Goal: Task Accomplishment & Management: Manage account settings

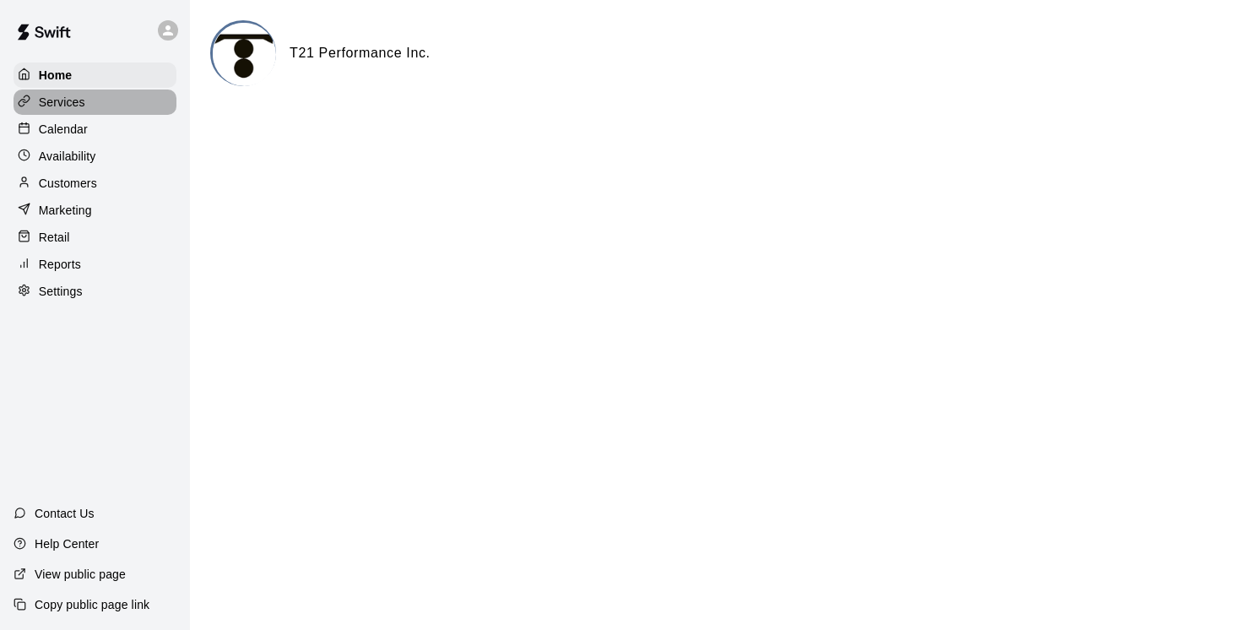
click at [76, 99] on p "Services" at bounding box center [62, 102] width 46 height 17
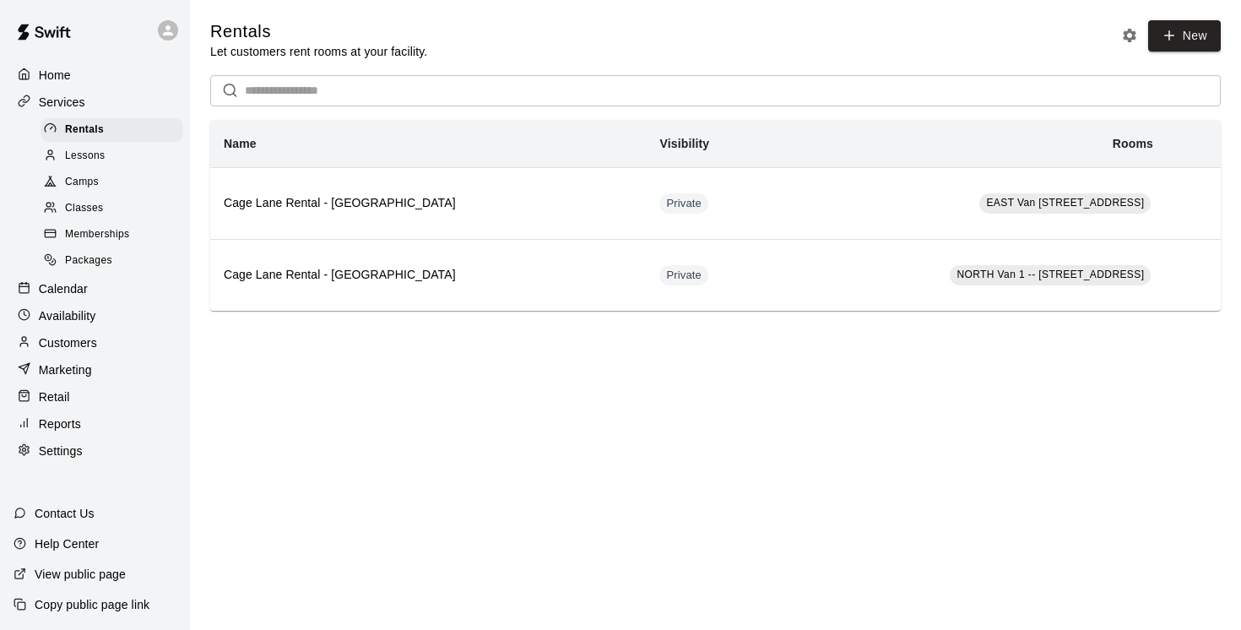
click at [74, 341] on p "Customers" at bounding box center [68, 342] width 58 height 17
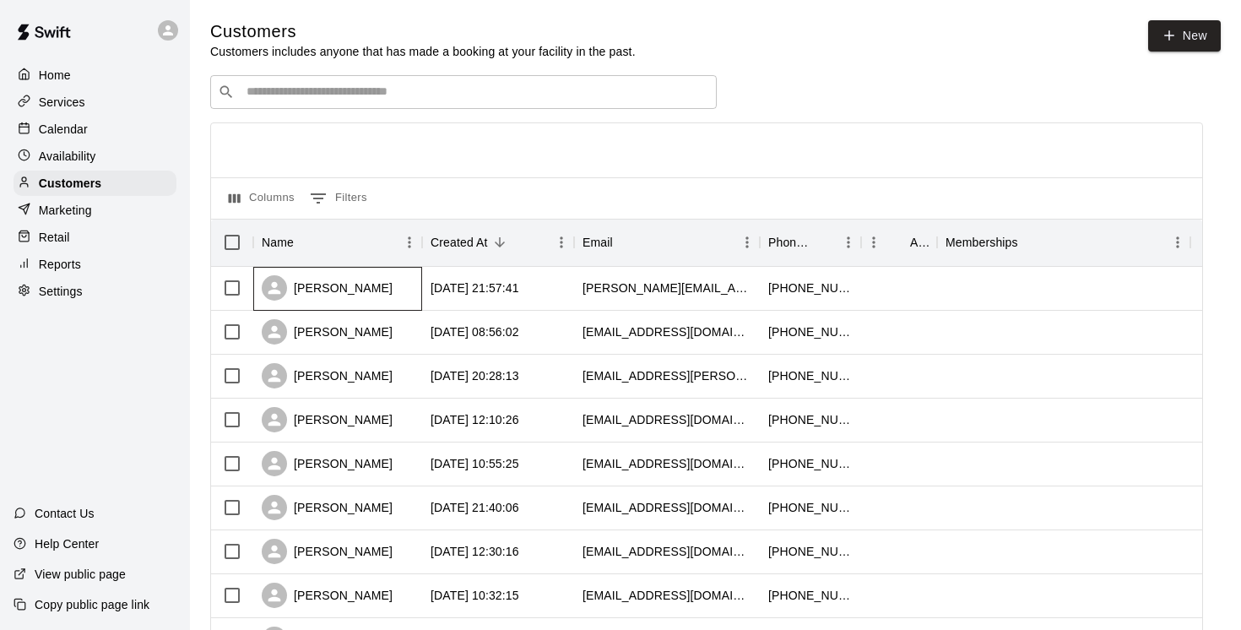
click at [326, 291] on div "[PERSON_NAME]" at bounding box center [327, 287] width 131 height 25
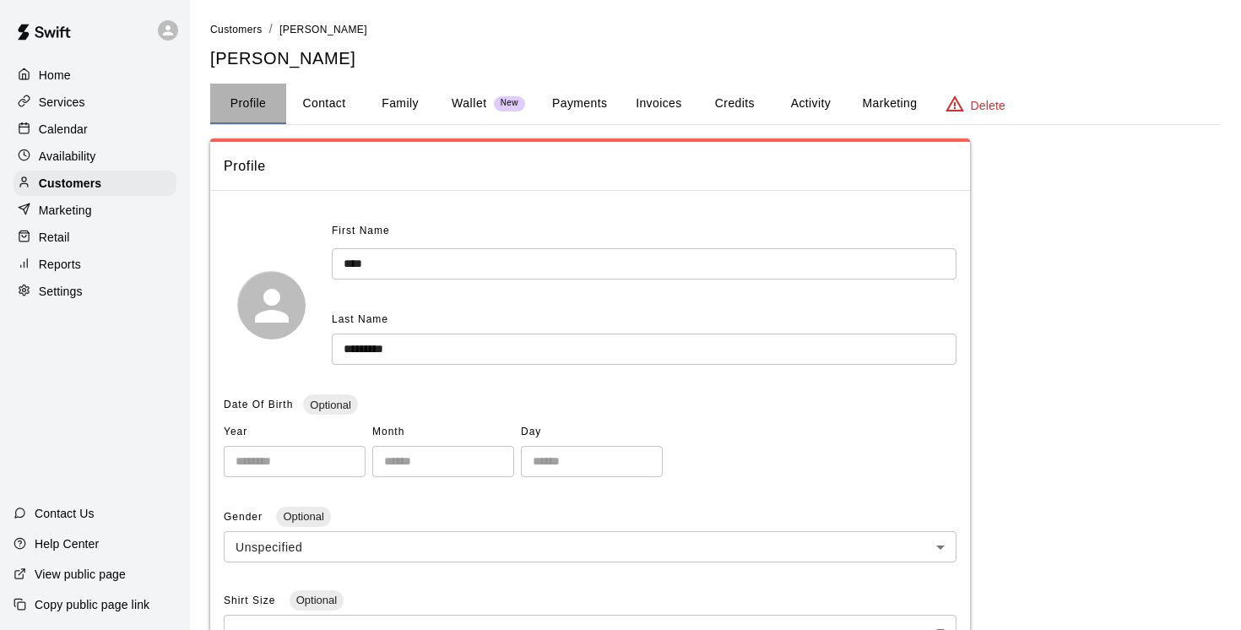
click at [251, 101] on button "Profile" at bounding box center [248, 104] width 76 height 41
click at [325, 98] on button "Contact" at bounding box center [324, 104] width 76 height 41
select select "**"
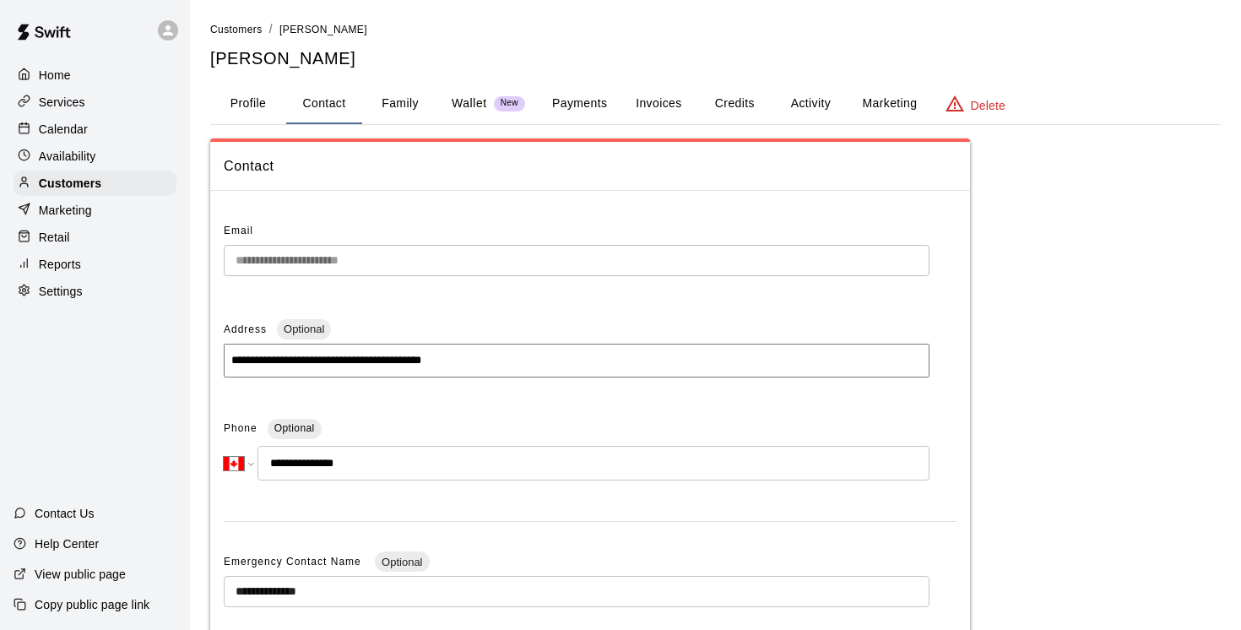
click at [403, 105] on button "Family" at bounding box center [400, 104] width 76 height 41
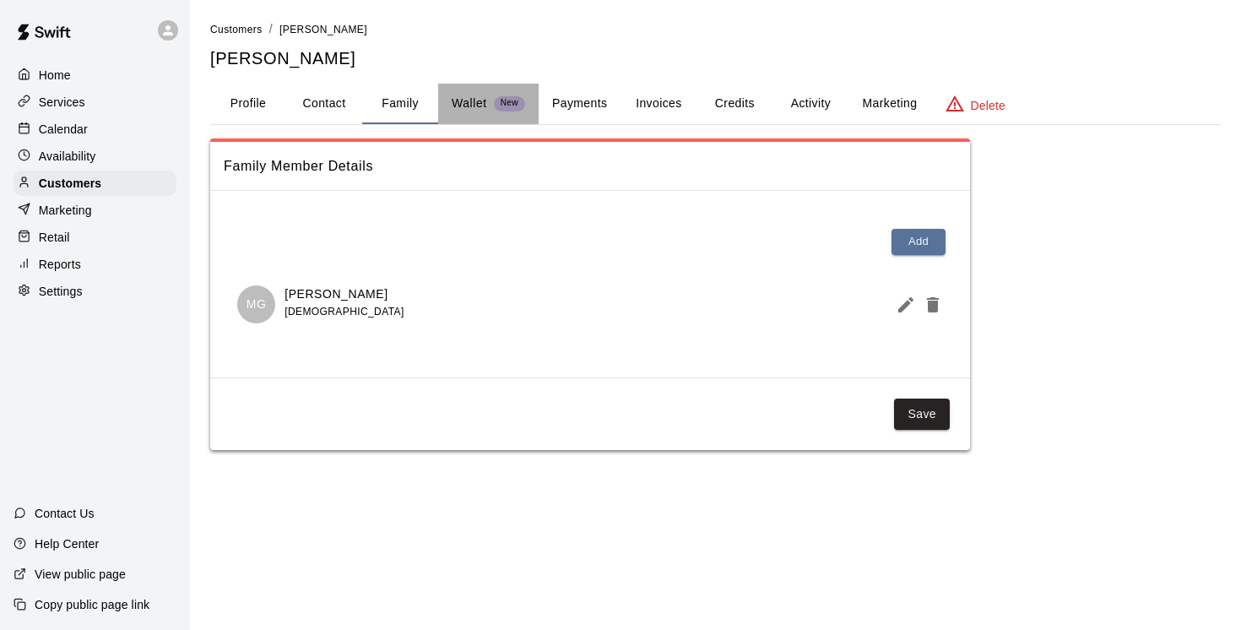
click at [474, 105] on p "Wallet" at bounding box center [468, 104] width 35 height 18
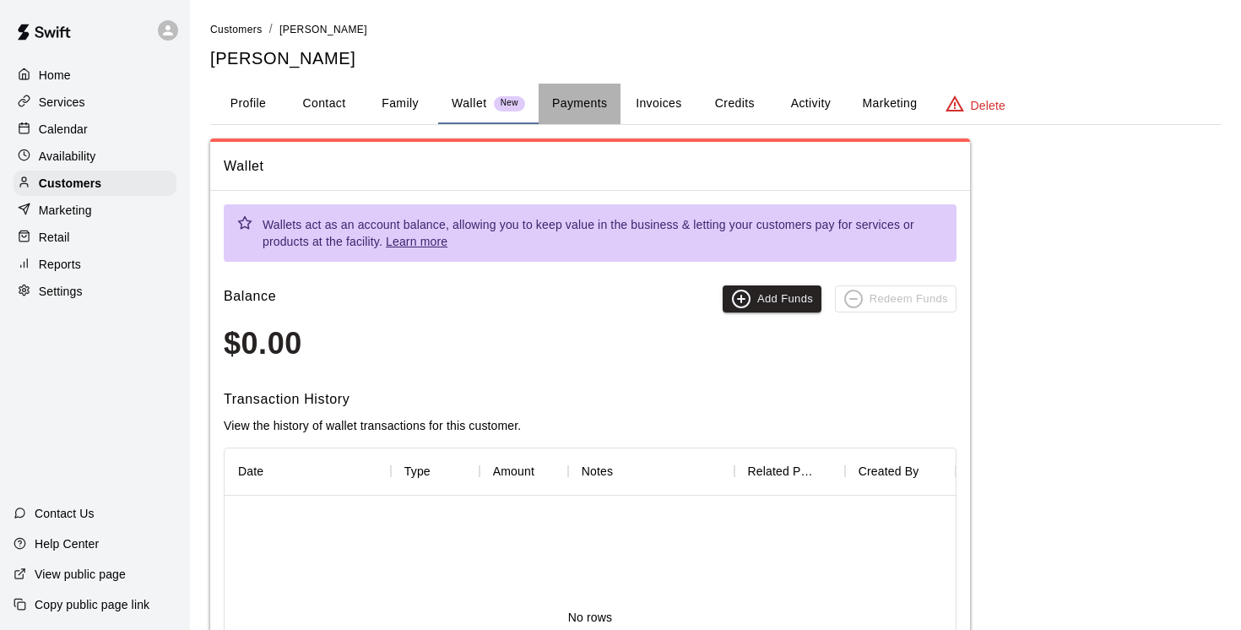
click at [573, 103] on button "Payments" at bounding box center [579, 104] width 82 height 41
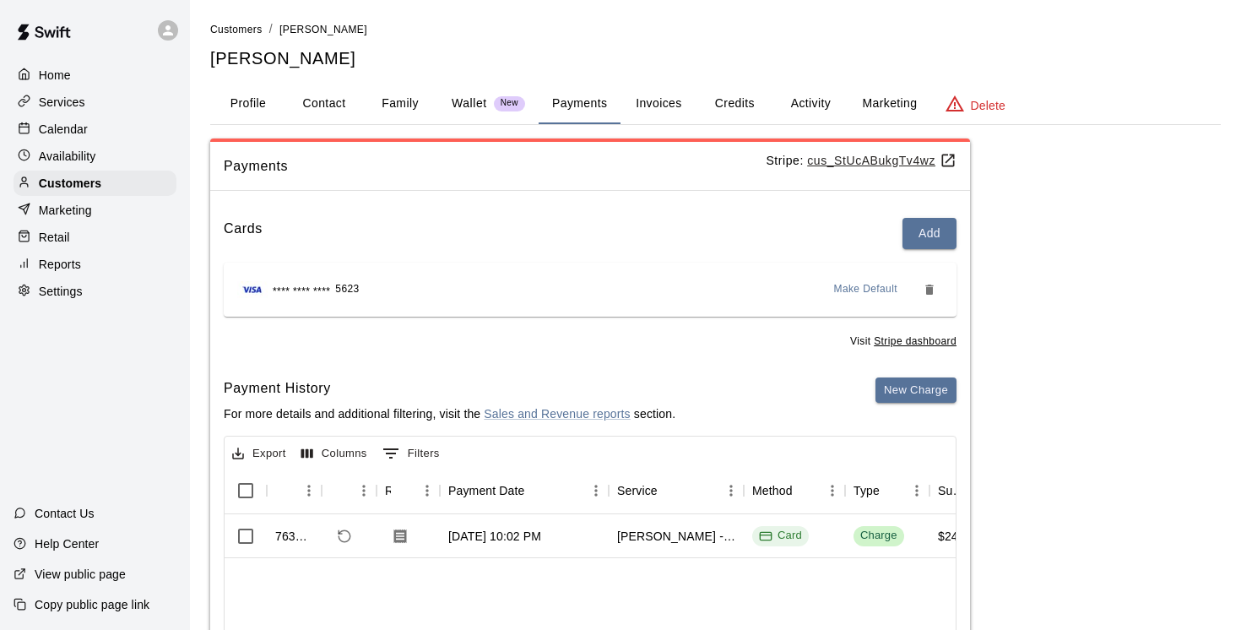
click at [662, 105] on button "Invoices" at bounding box center [658, 104] width 76 height 41
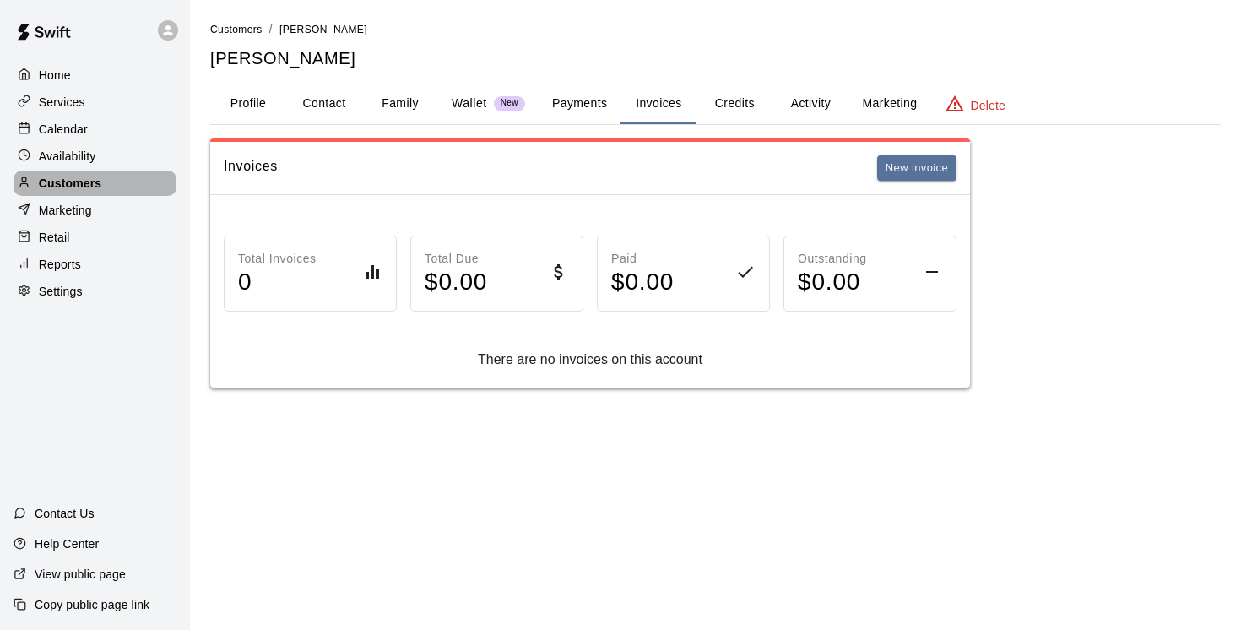
click at [74, 178] on p "Customers" at bounding box center [70, 183] width 62 height 17
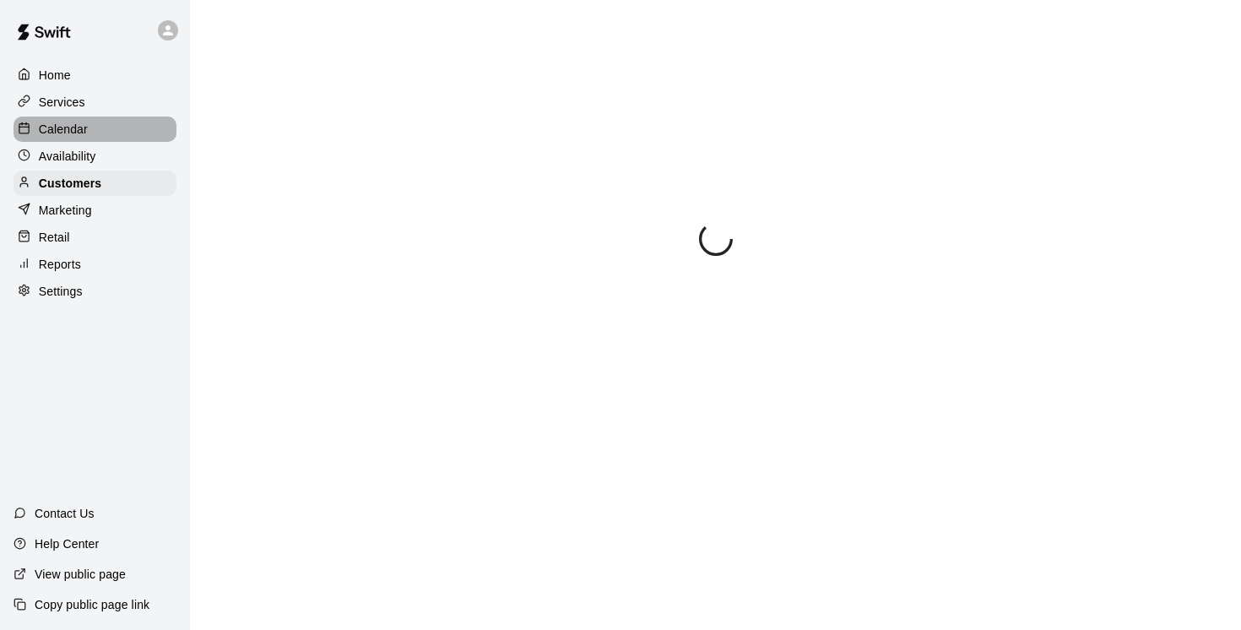
click at [73, 127] on p "Calendar" at bounding box center [63, 129] width 49 height 17
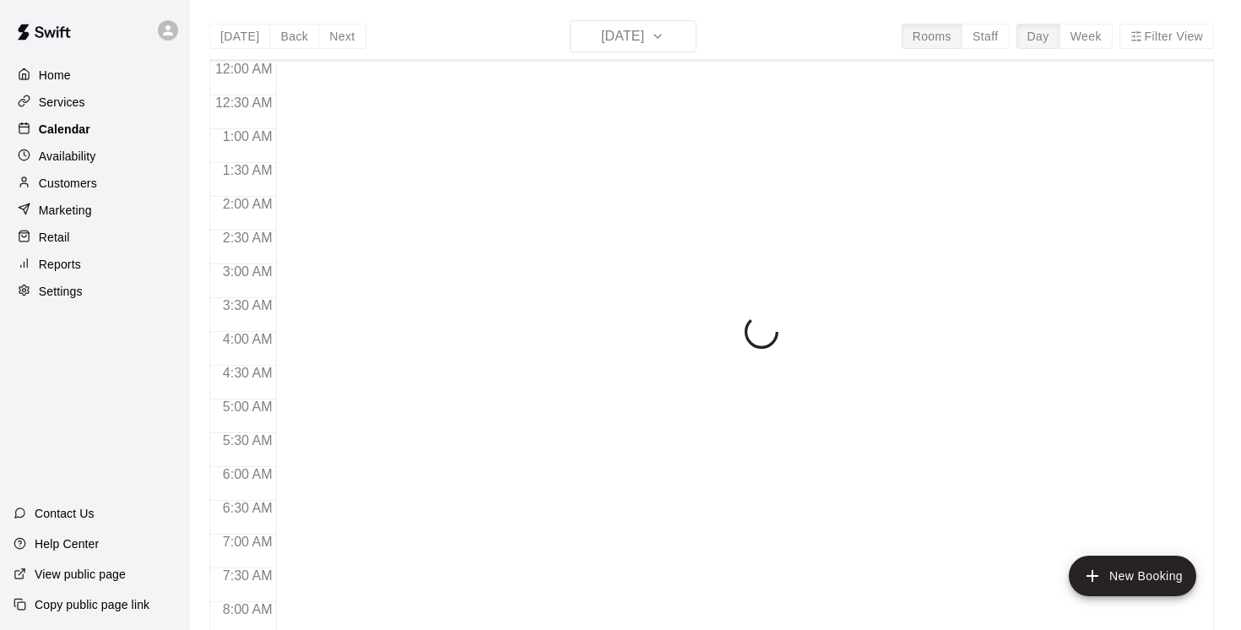
scroll to position [862, 0]
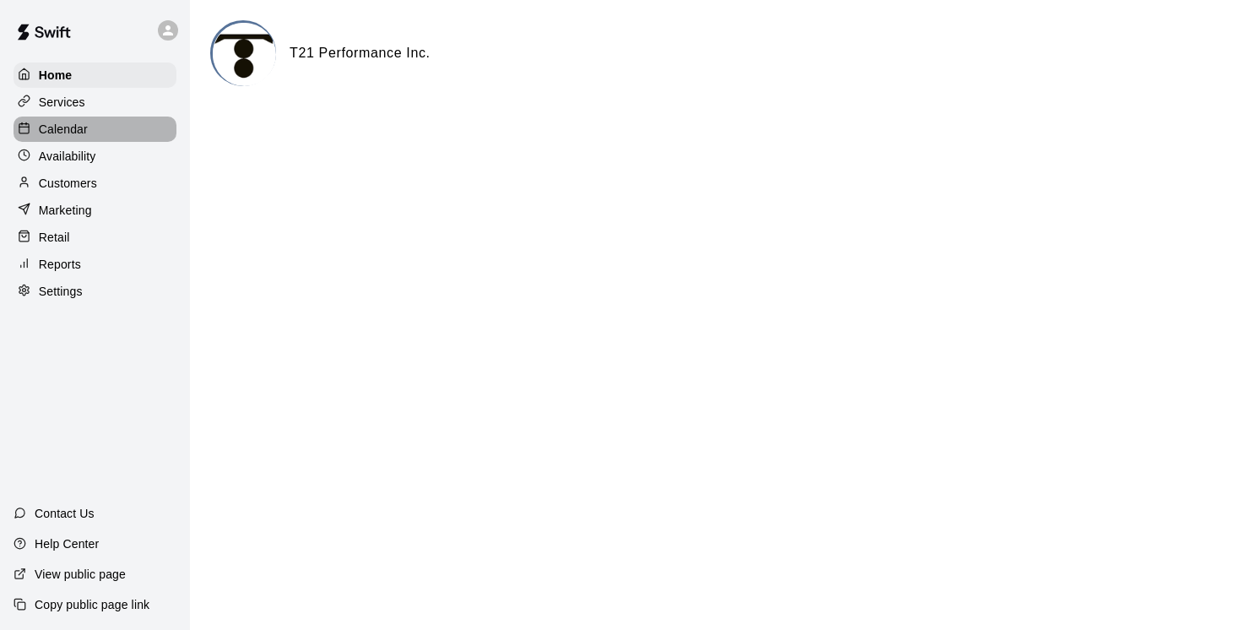
click at [66, 127] on p "Calendar" at bounding box center [63, 129] width 49 height 17
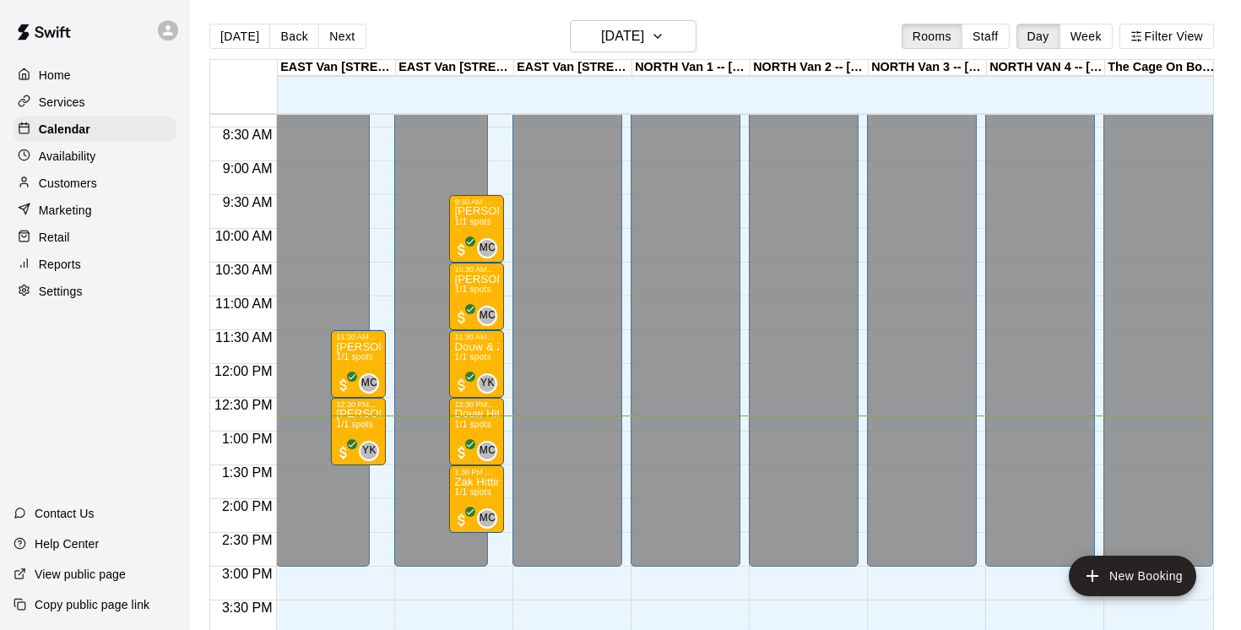
scroll to position [560, 0]
click at [661, 36] on icon "button" at bounding box center [657, 36] width 7 height 3
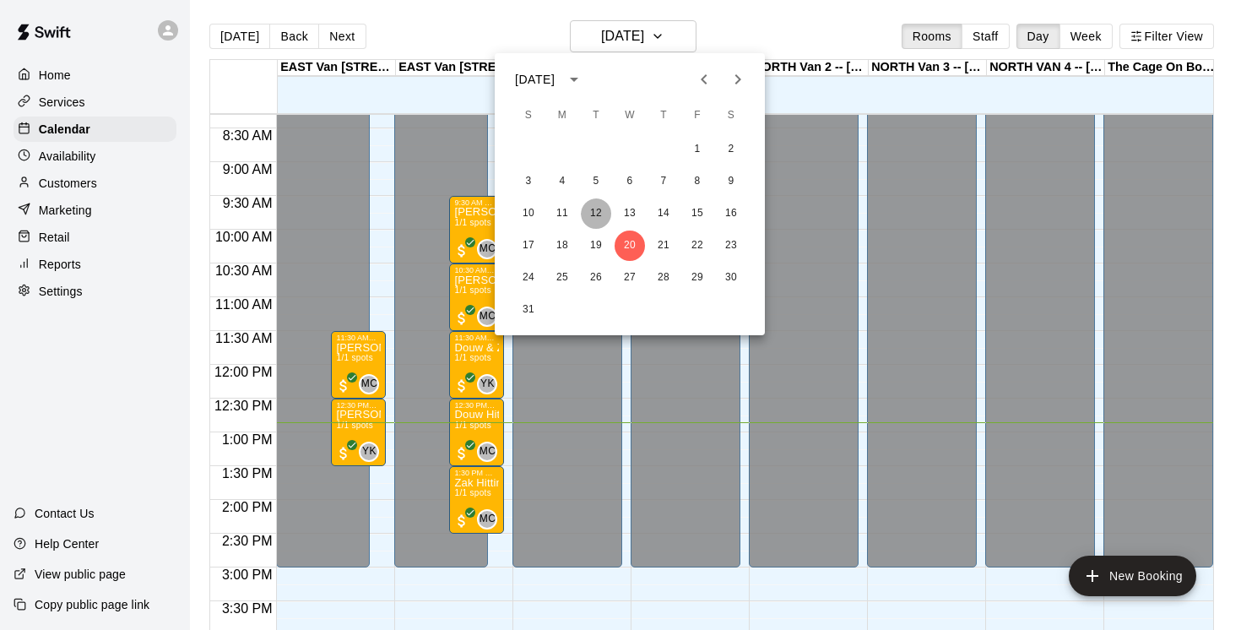
click at [595, 214] on button "12" at bounding box center [596, 213] width 30 height 30
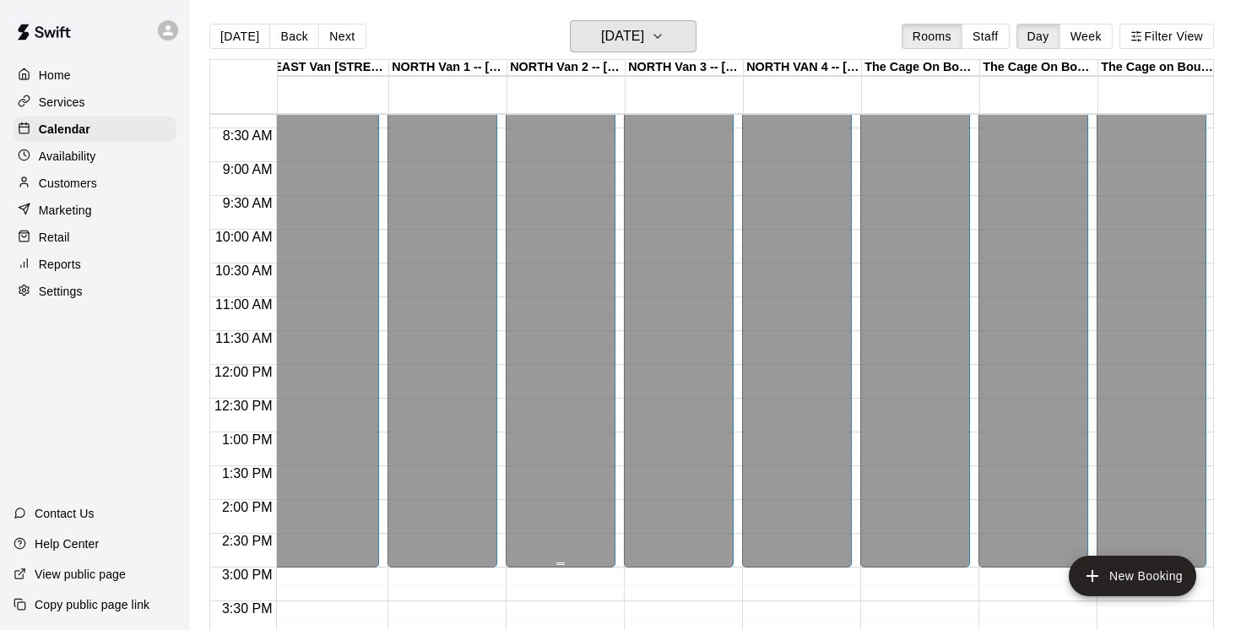
scroll to position [0, 0]
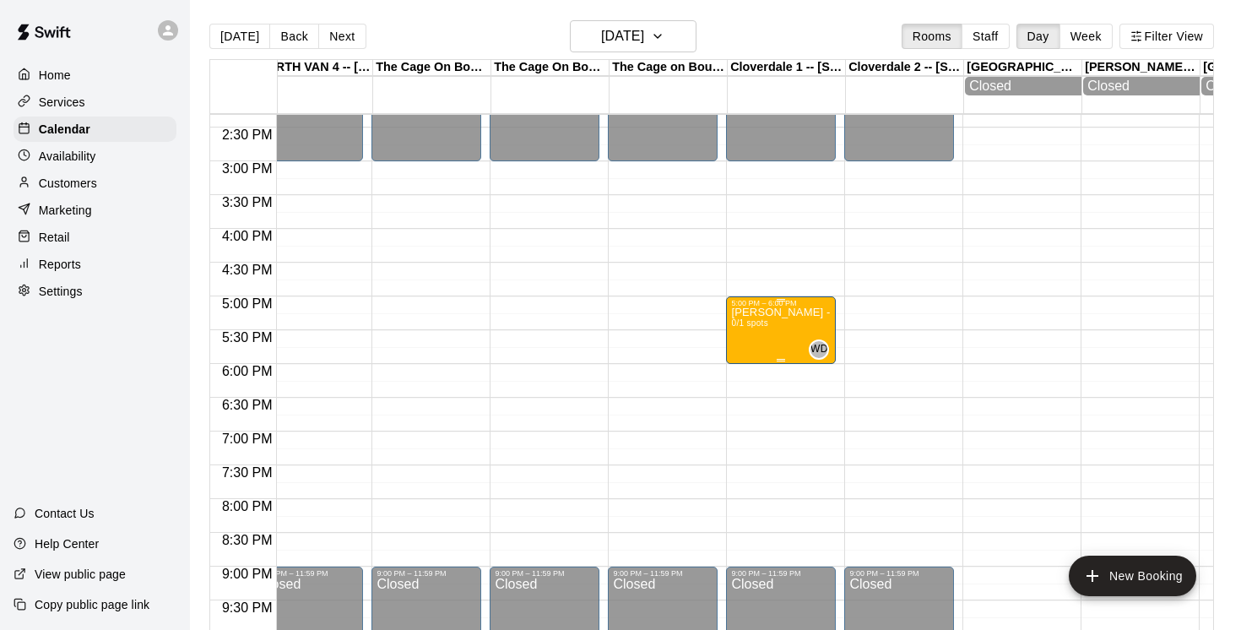
click at [759, 336] on div "CJ Haight - Tuesday, Aug 12 @ Cloverdale 0/1 spots" at bounding box center [781, 622] width 100 height 630
click at [787, 231] on div at bounding box center [620, 315] width 1241 height 630
click at [664, 37] on icon "button" at bounding box center [658, 36] width 14 height 20
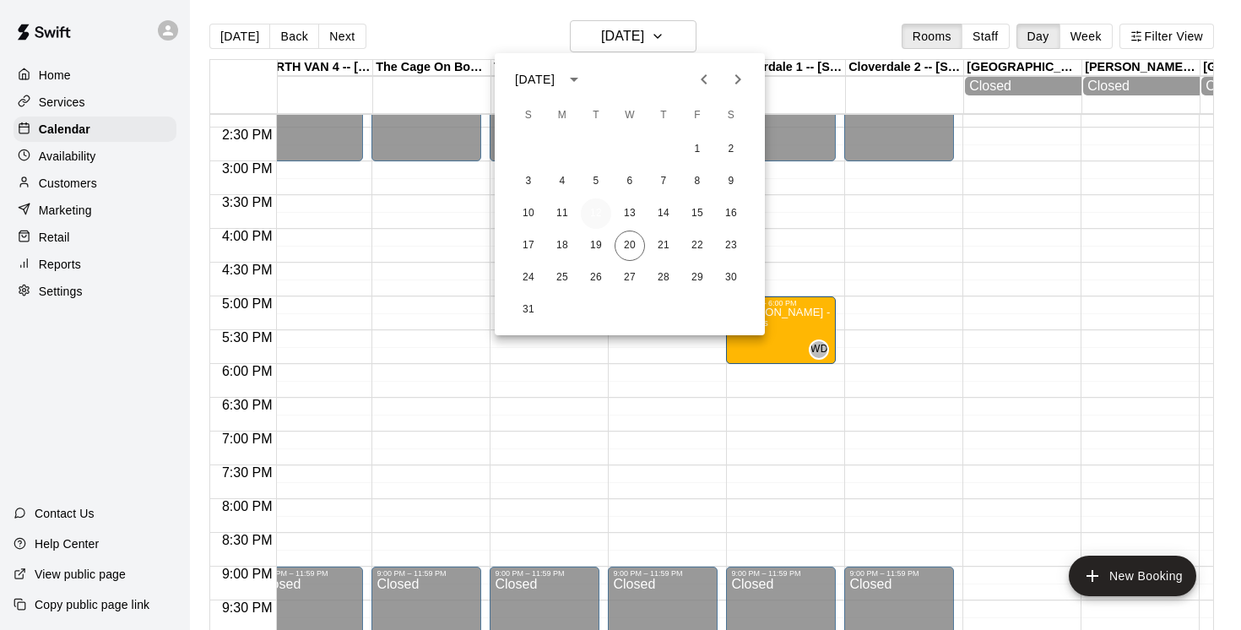
click at [601, 209] on button "12" at bounding box center [596, 213] width 30 height 30
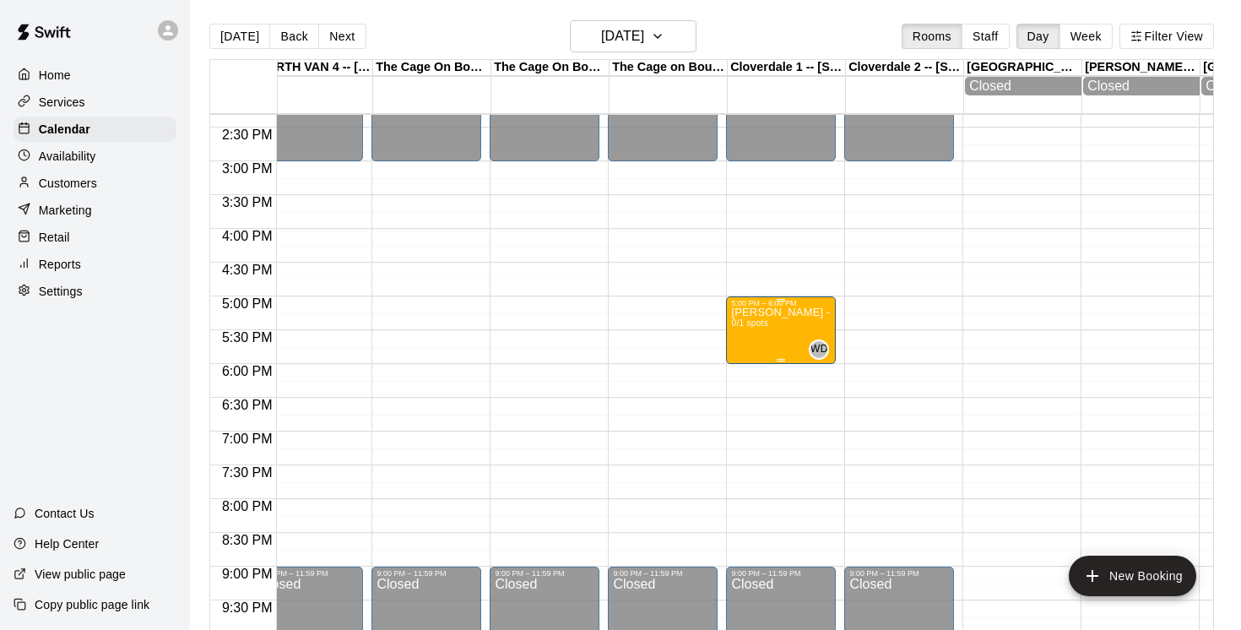
click at [776, 333] on div "CJ Haight - Tuesday, Aug 12 @ Cloverdale 0/1 spots" at bounding box center [781, 622] width 100 height 630
click at [750, 363] on img "edit" at bounding box center [748, 366] width 19 height 19
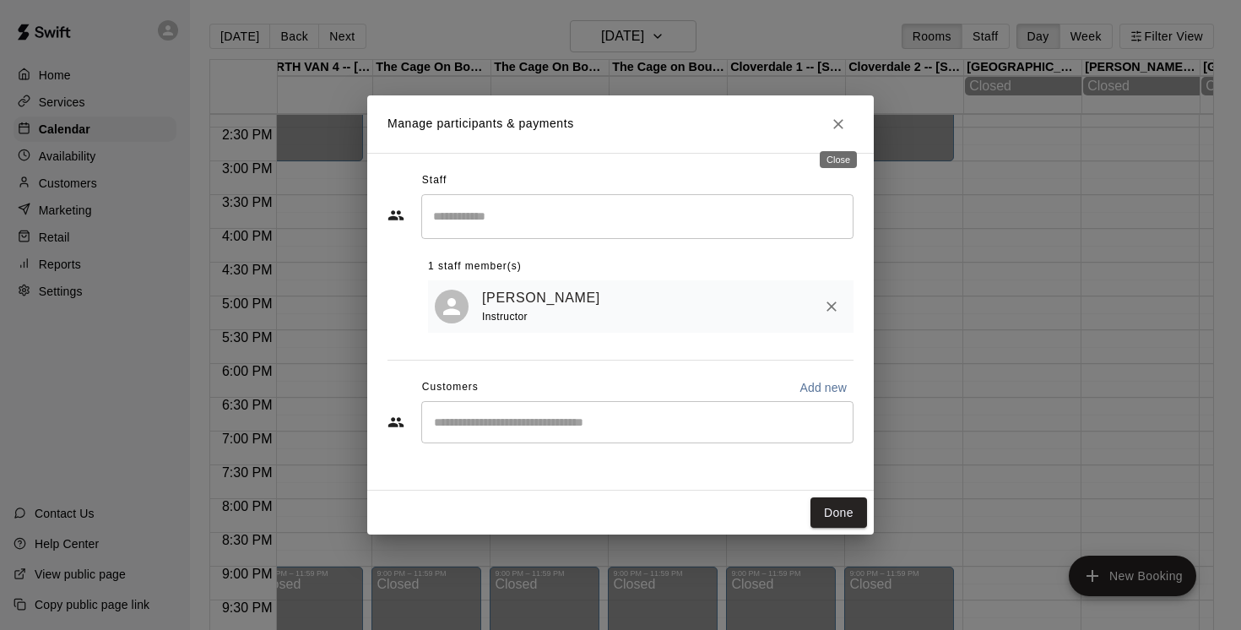
click at [835, 127] on icon "Close" at bounding box center [838, 124] width 17 height 17
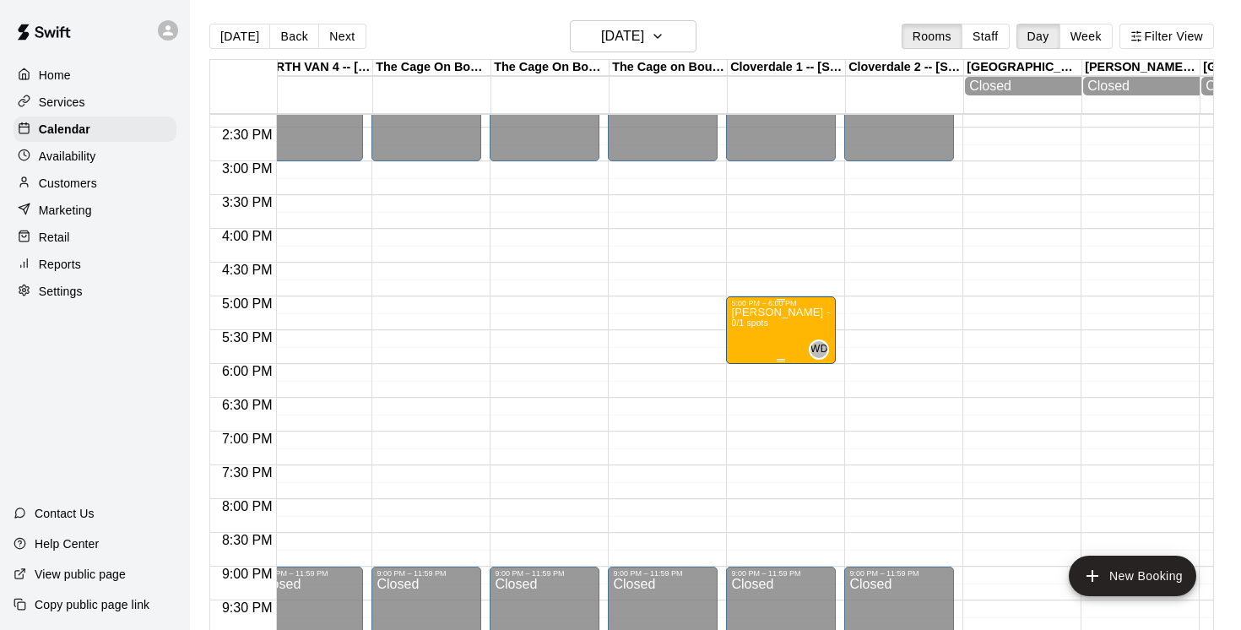
click at [776, 331] on div "CJ Haight - Tuesday, Aug 12 @ Cloverdale 0/1 spots" at bounding box center [781, 622] width 100 height 630
click at [749, 370] on img "edit" at bounding box center [748, 366] width 19 height 19
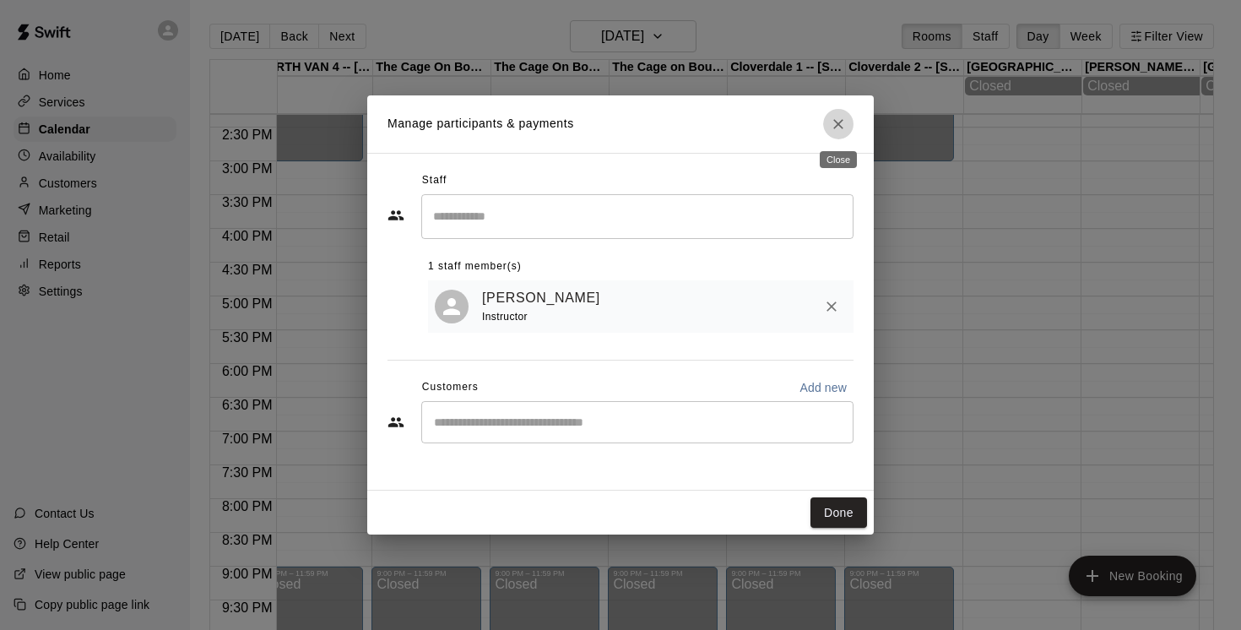
click at [846, 123] on icon "Close" at bounding box center [838, 124] width 17 height 17
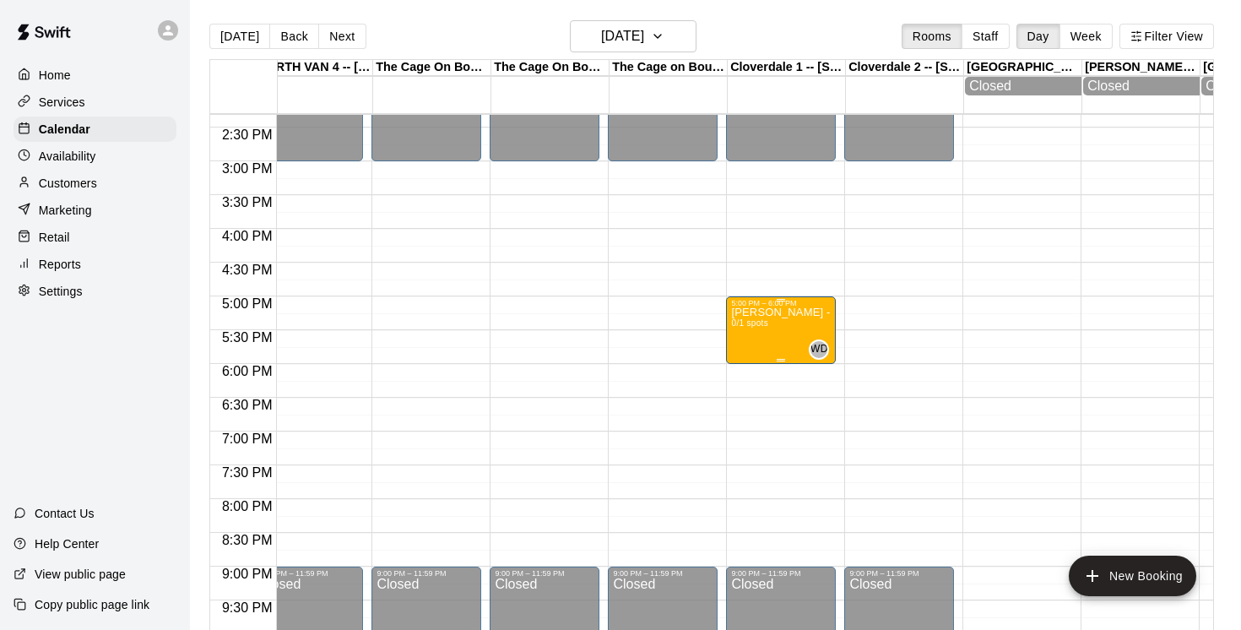
click at [796, 312] on p "CJ Haight - Tuesday, Aug 12 @ Cloverdale" at bounding box center [781, 312] width 100 height 0
click at [751, 373] on img "edit" at bounding box center [748, 371] width 19 height 19
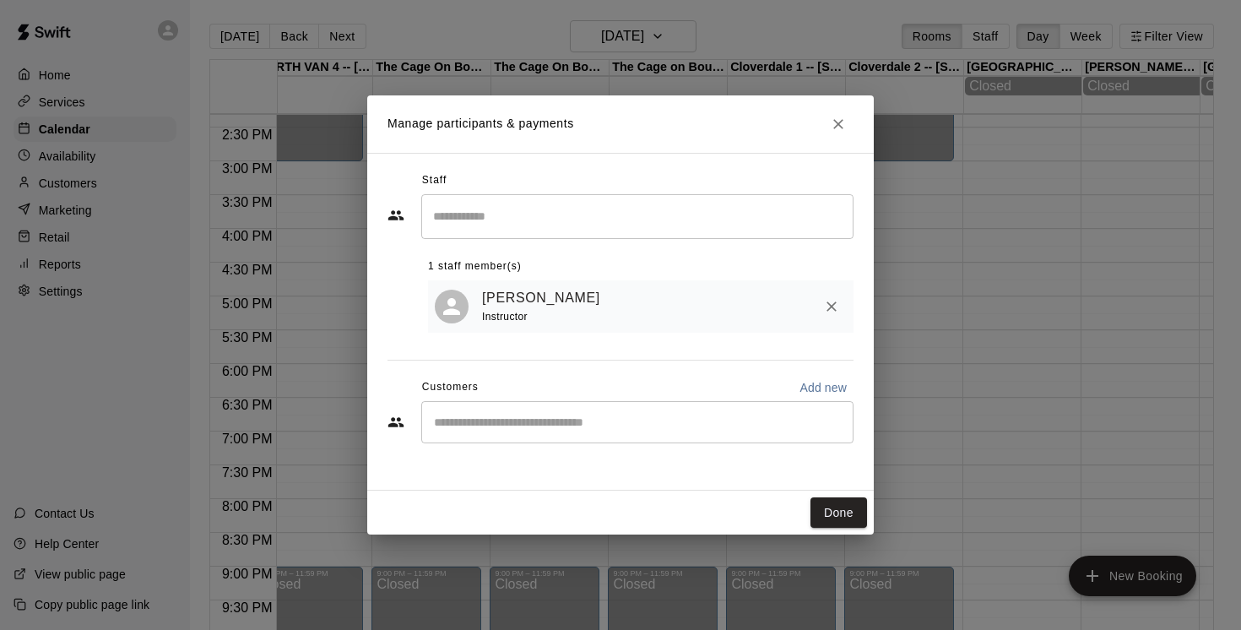
click at [540, 411] on div "​" at bounding box center [637, 422] width 432 height 42
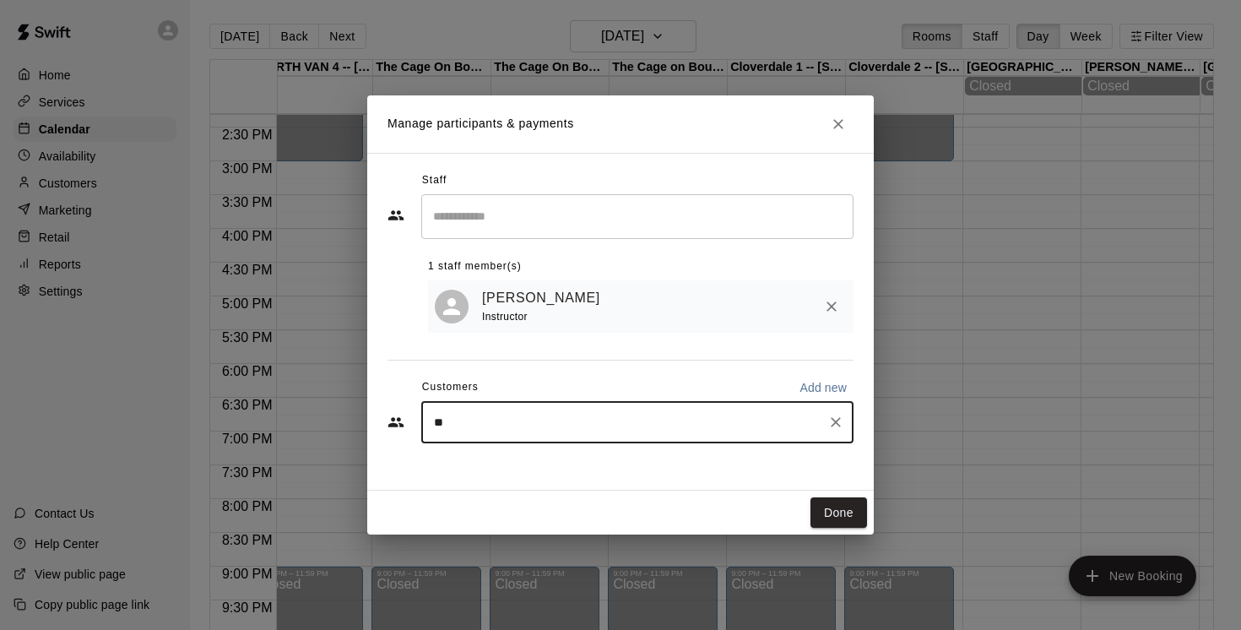
type input "*"
drag, startPoint x: 528, startPoint y: 424, endPoint x: 385, endPoint y: 427, distance: 143.5
click at [385, 427] on div "**********" at bounding box center [620, 322] width 506 height 338
type input "**********"
click at [836, 511] on button "Done" at bounding box center [838, 512] width 57 height 31
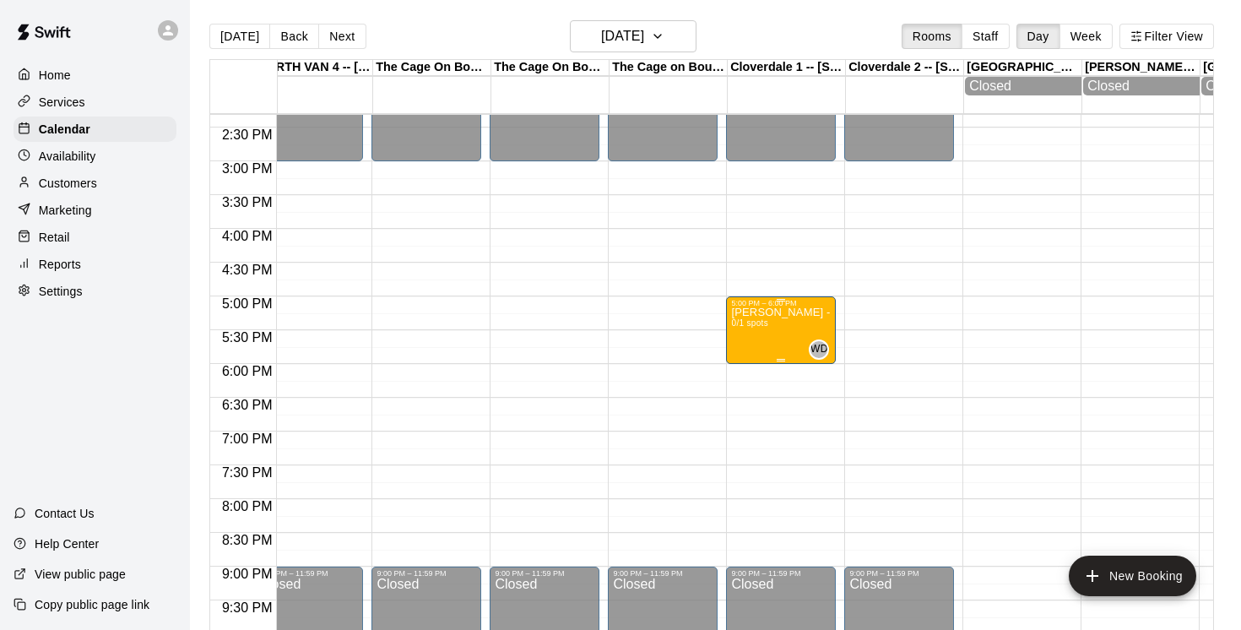
click at [773, 338] on div "CJ Haight - Tuesday, Aug 12 @ Cloverdale 0/1 spots" at bounding box center [781, 622] width 100 height 630
click at [750, 364] on img "edit" at bounding box center [748, 366] width 19 height 19
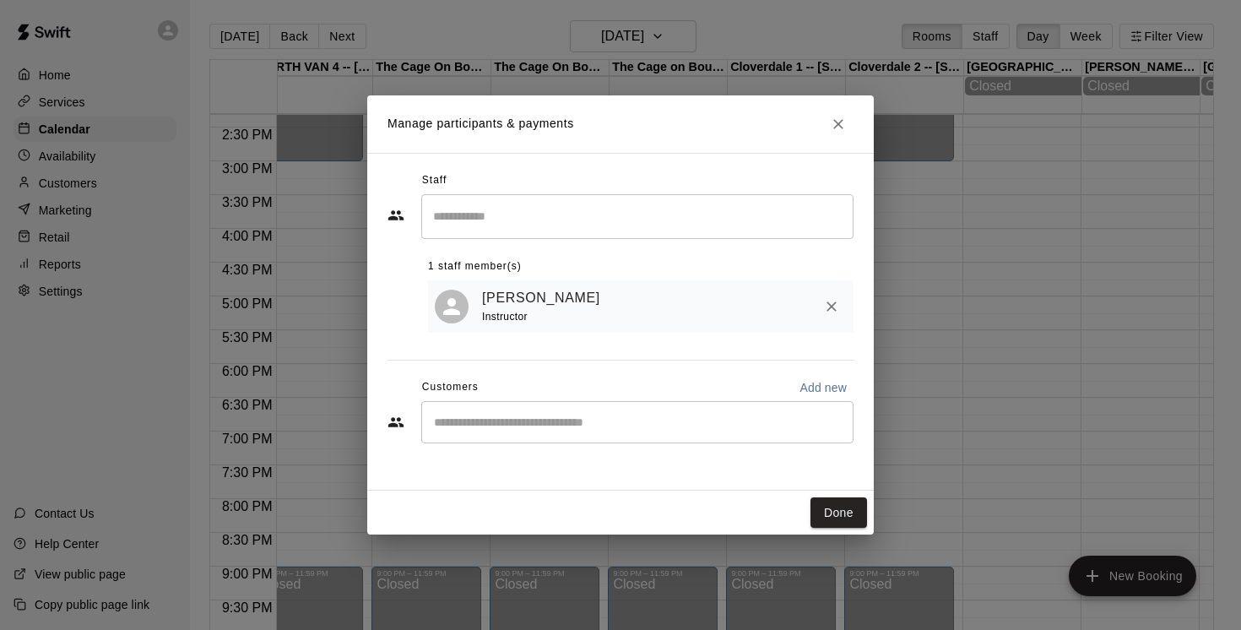
click at [560, 411] on div "​" at bounding box center [637, 422] width 432 height 42
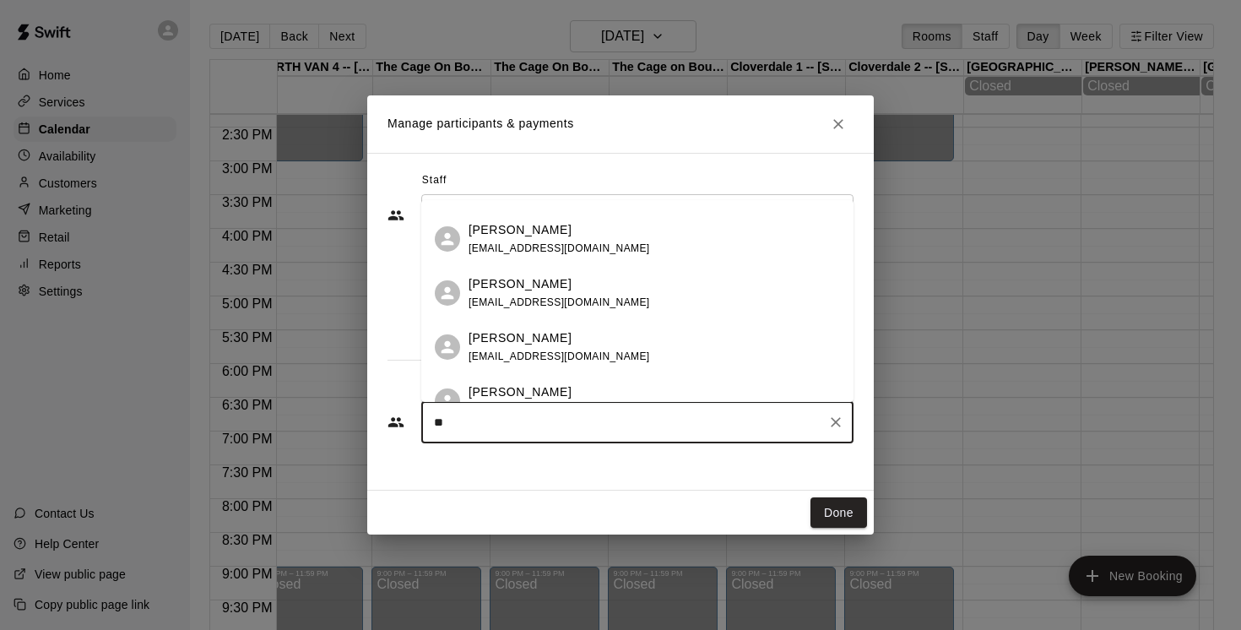
scroll to position [122, 0]
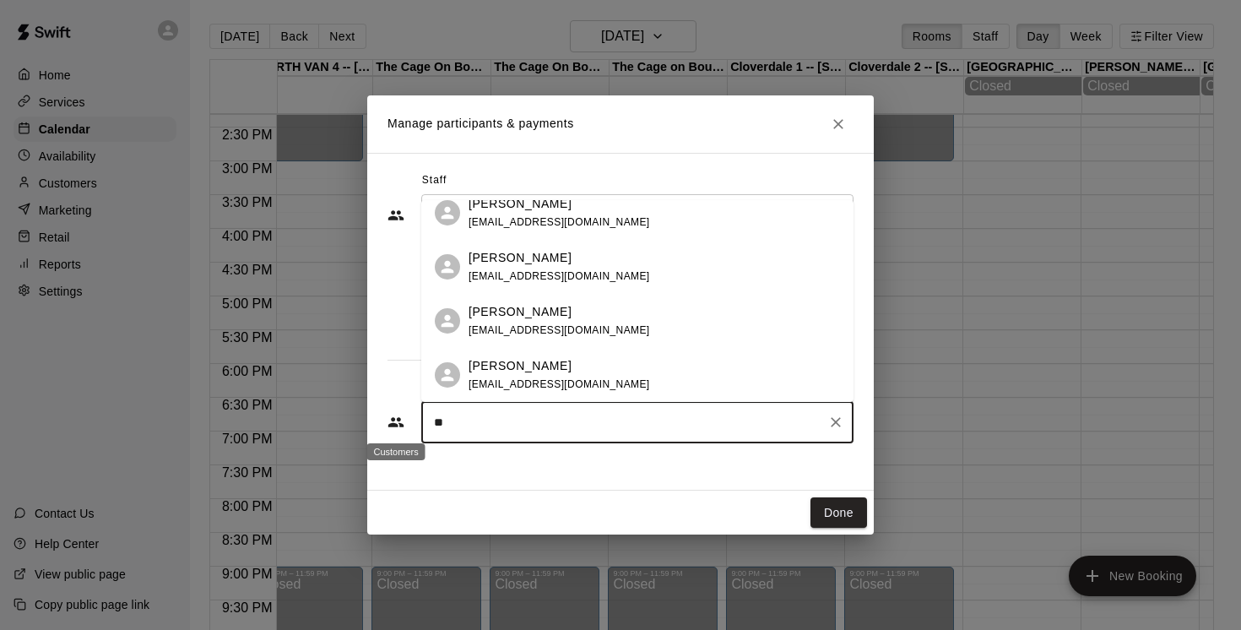
drag, startPoint x: 468, startPoint y: 424, endPoint x: 403, endPoint y: 414, distance: 65.8
click at [403, 414] on div "** ​" at bounding box center [620, 422] width 466 height 42
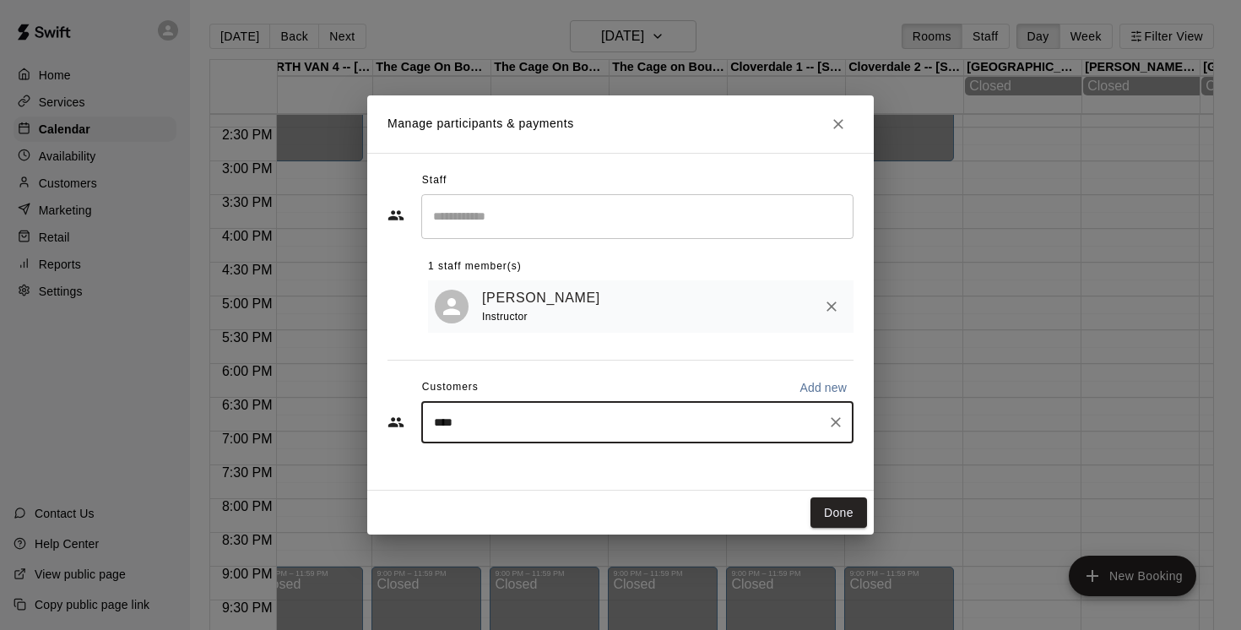
type input "*****"
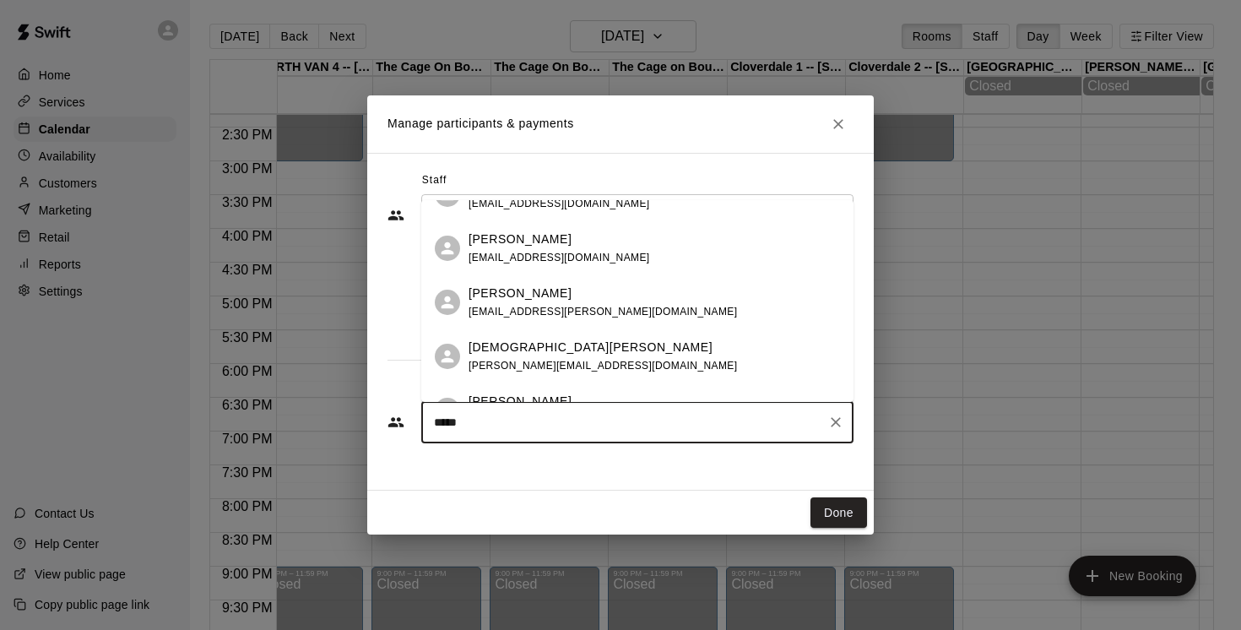
scroll to position [462, 0]
click at [840, 422] on icon "Clear" at bounding box center [835, 422] width 17 height 17
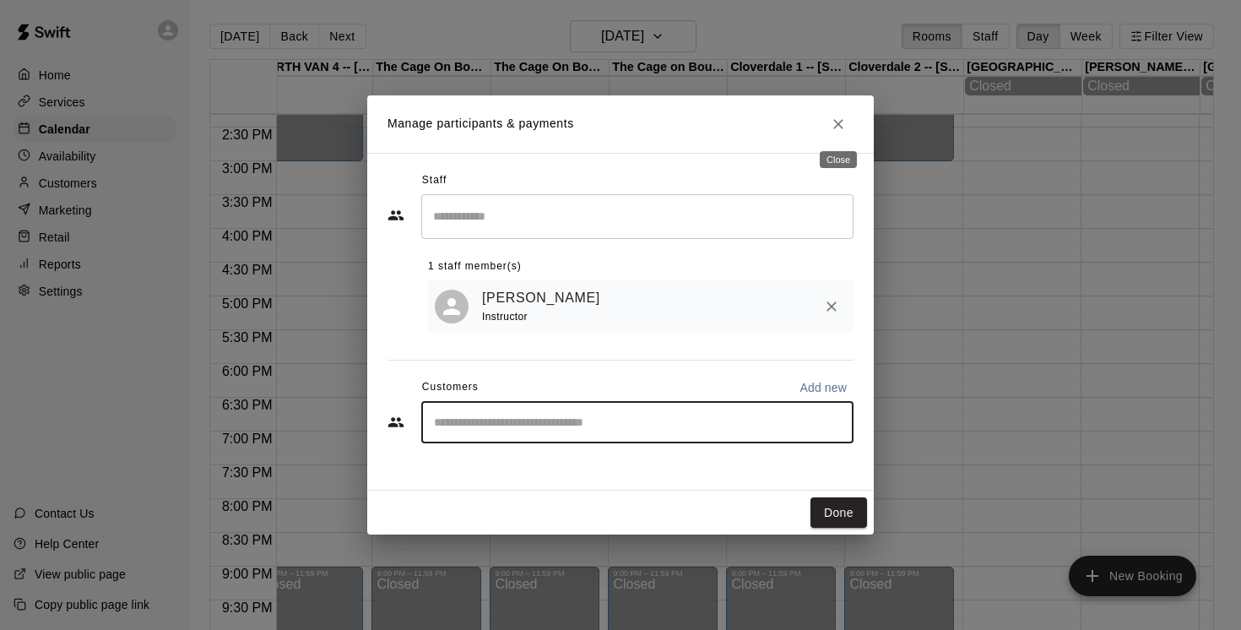
click at [841, 127] on icon "Close" at bounding box center [838, 124] width 10 height 10
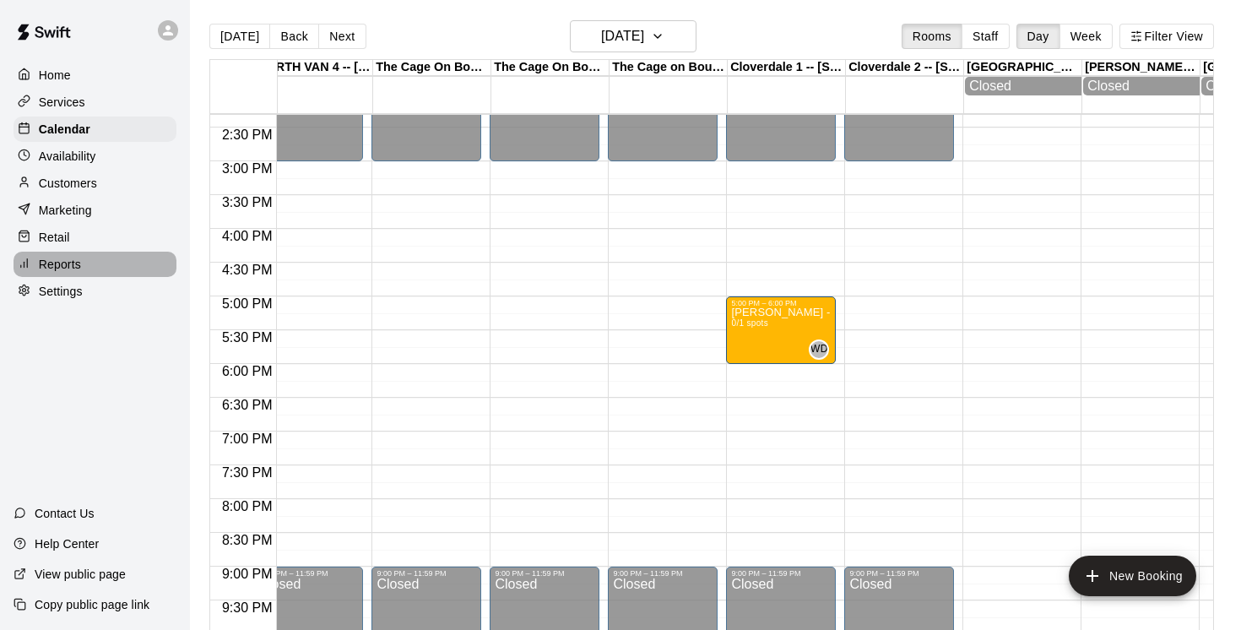
click at [62, 267] on p "Reports" at bounding box center [60, 264] width 42 height 17
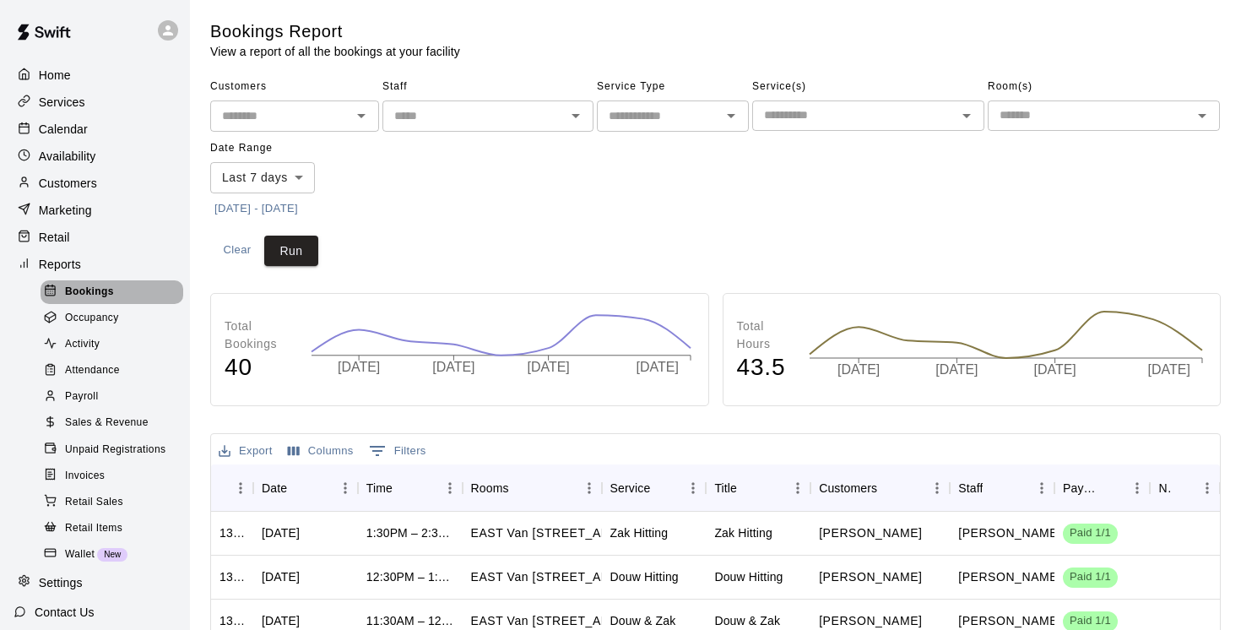
click at [90, 292] on span "Bookings" at bounding box center [89, 292] width 49 height 17
click at [300, 177] on body "Home Services Calendar Availability Customers Marketing Retail Reports Bookings…" at bounding box center [620, 515] width 1241 height 1030
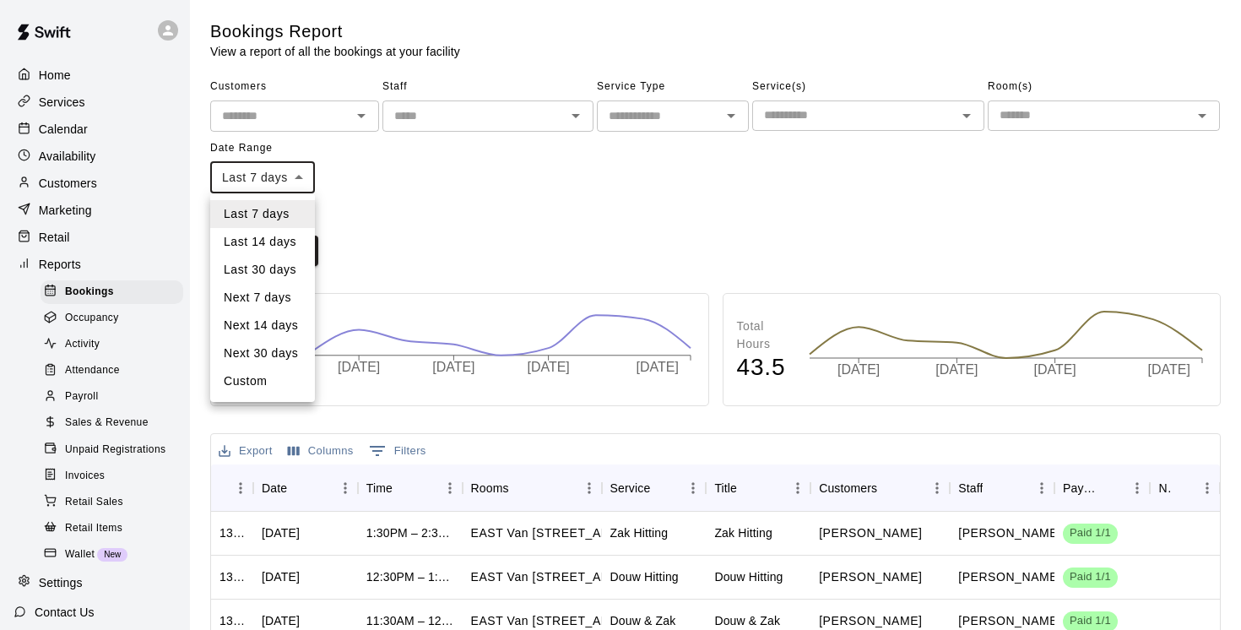
click at [256, 385] on li "Custom" at bounding box center [262, 381] width 105 height 28
type input "******"
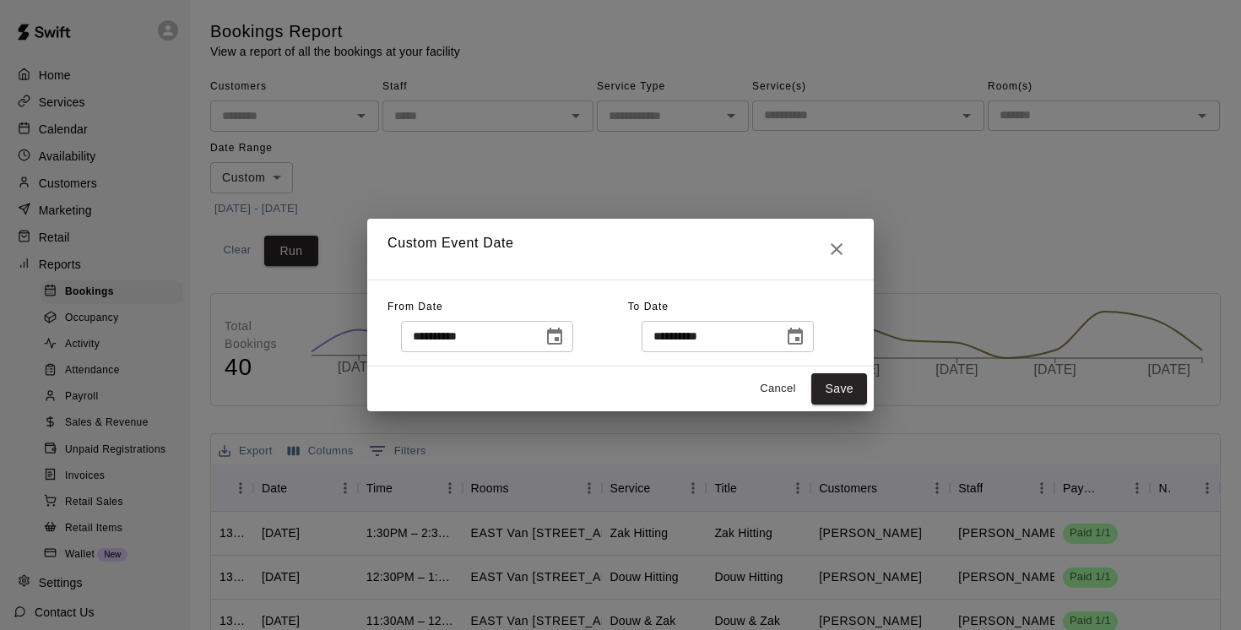
click at [561, 338] on icon "Choose date, selected date is Aug 13, 2025" at bounding box center [554, 335] width 15 height 17
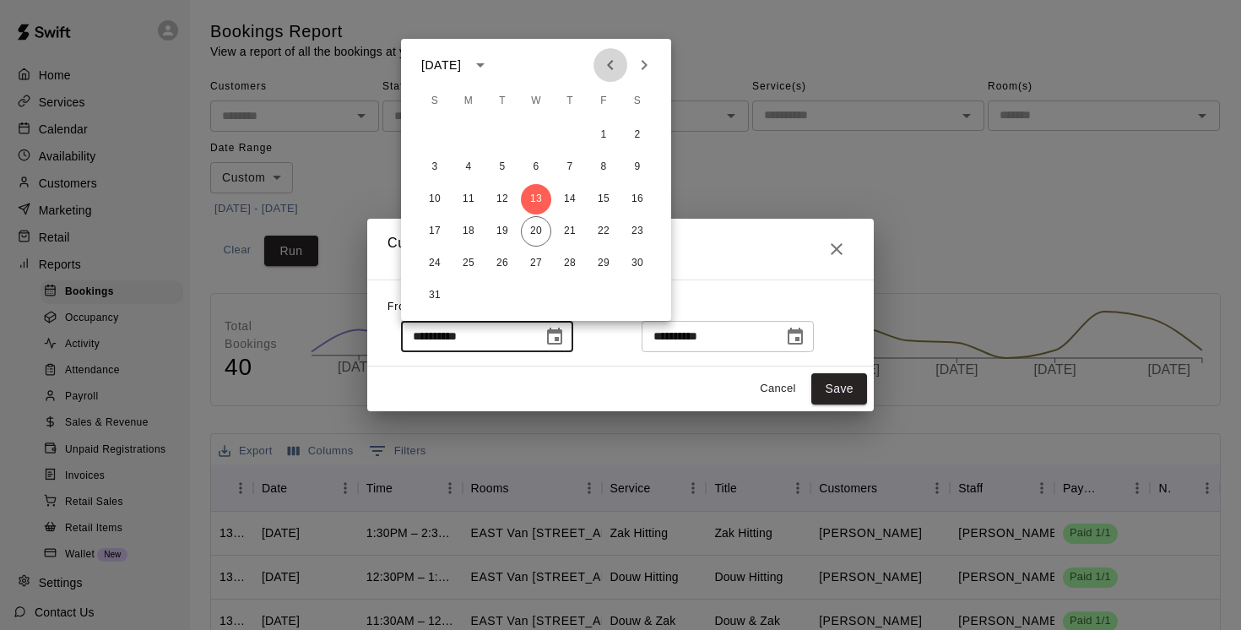
click at [608, 68] on icon "Previous month" at bounding box center [610, 65] width 20 height 20
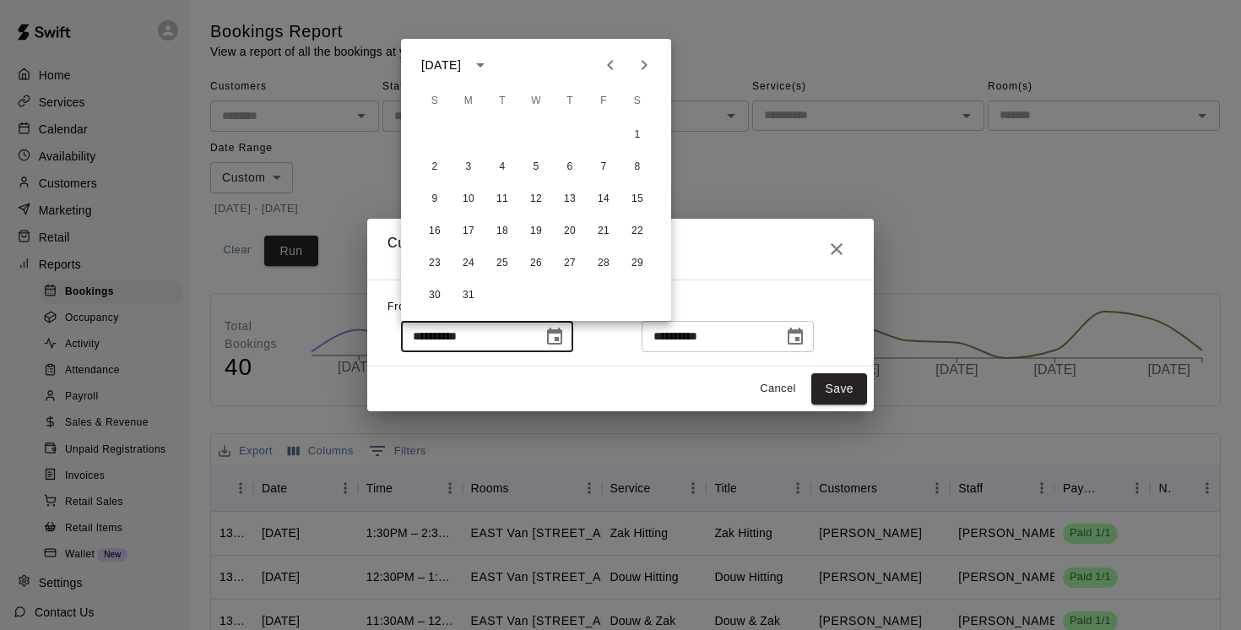
click at [608, 68] on icon "Previous month" at bounding box center [610, 65] width 20 height 20
click at [538, 131] on button "1" at bounding box center [536, 135] width 30 height 30
type input "**********"
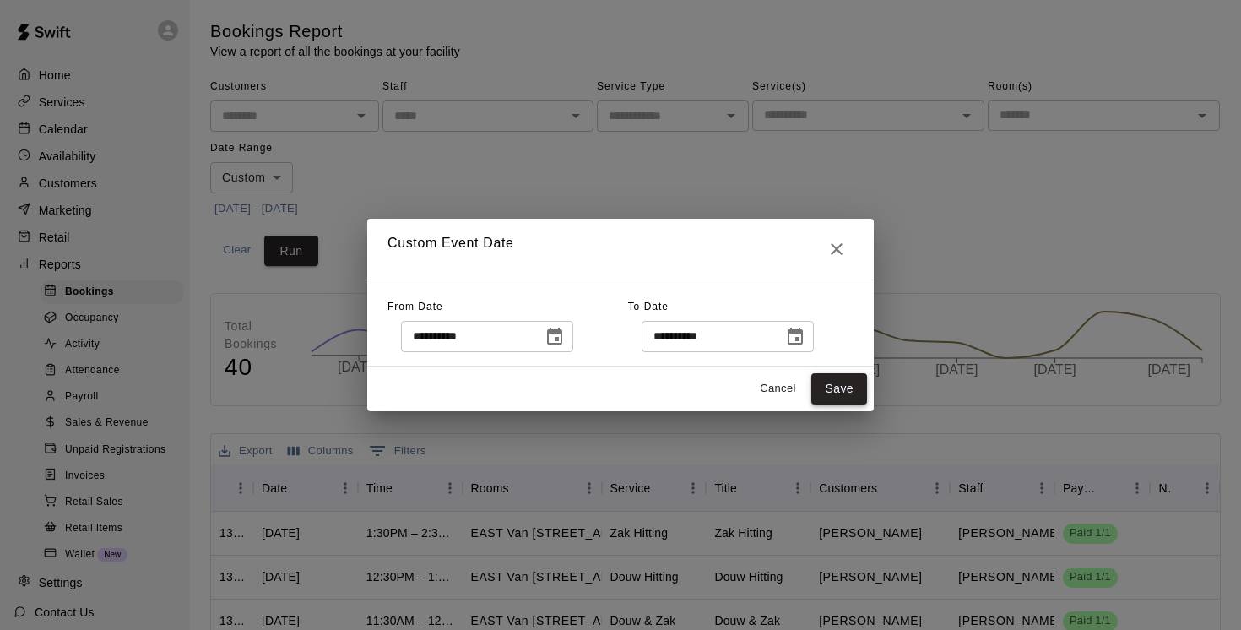
click at [835, 388] on button "Save" at bounding box center [839, 388] width 56 height 31
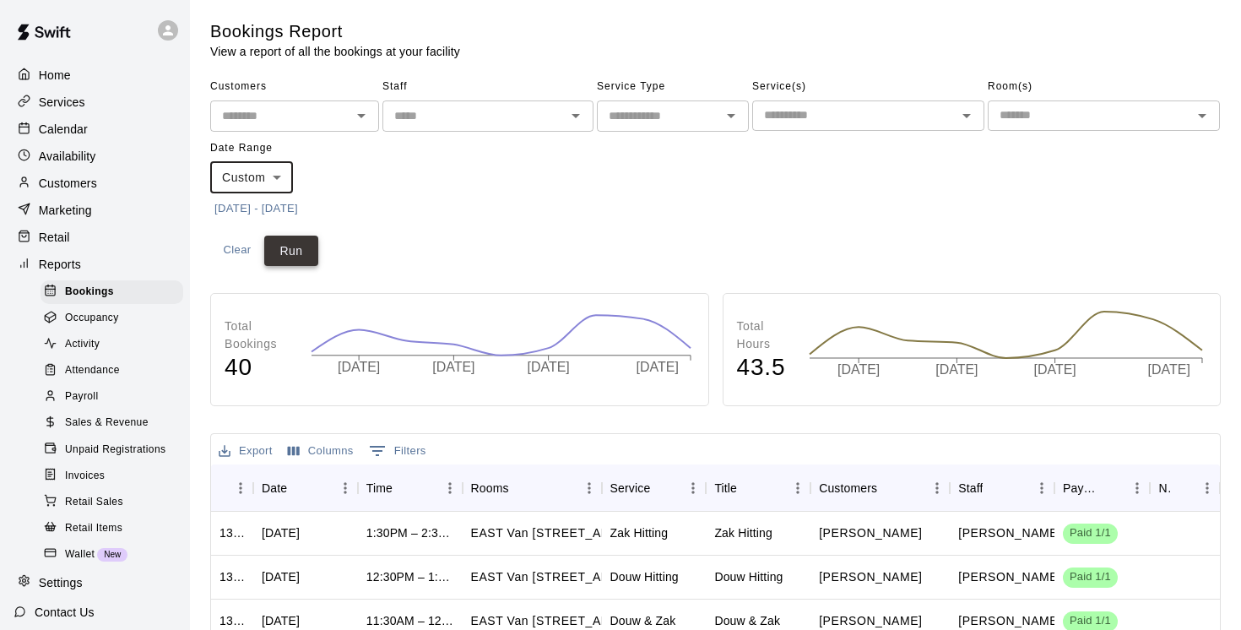
click at [292, 257] on button "Run" at bounding box center [291, 250] width 54 height 31
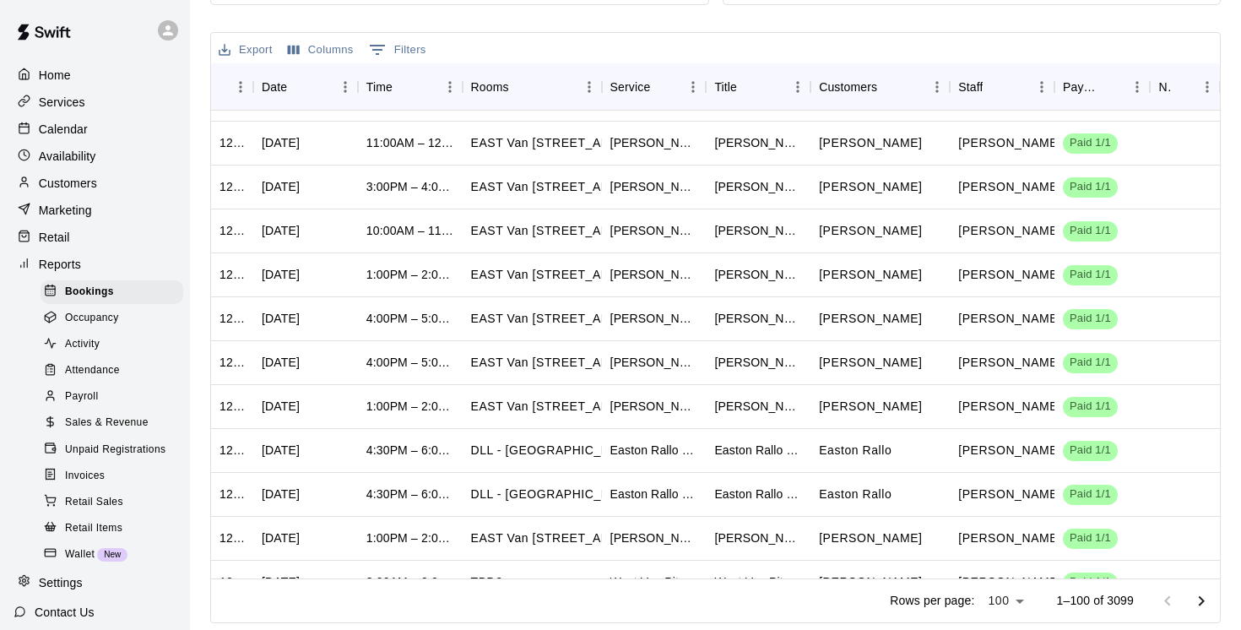
scroll to position [3921, 0]
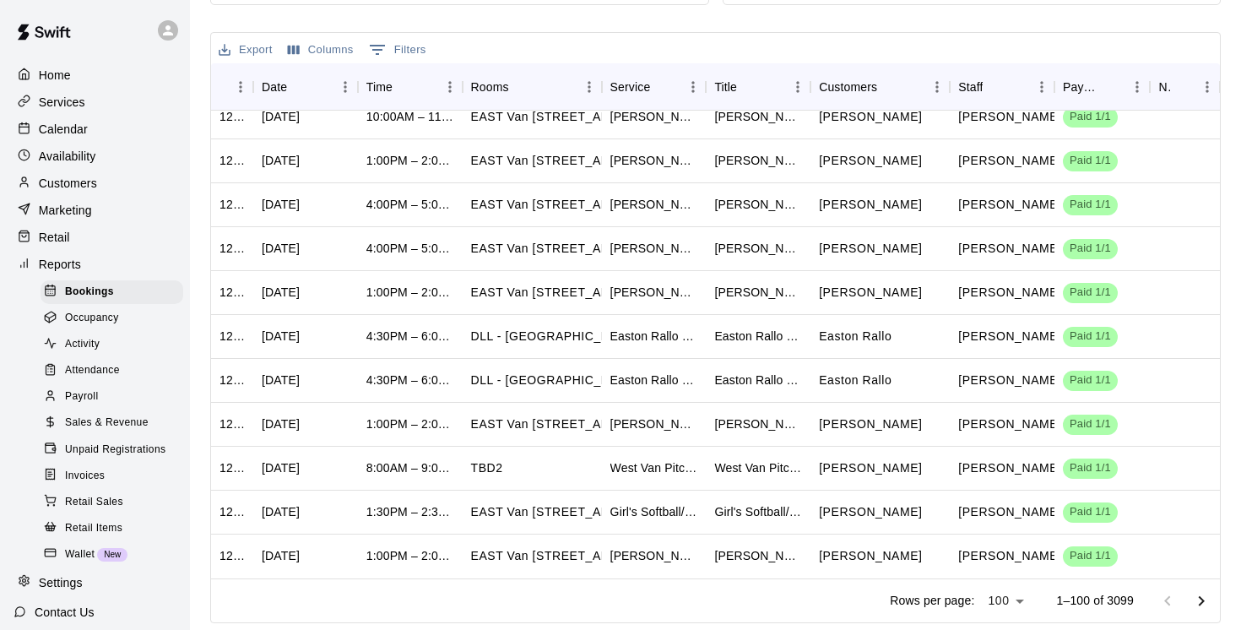
click at [1202, 598] on icon "Go to next page" at bounding box center [1201, 600] width 6 height 10
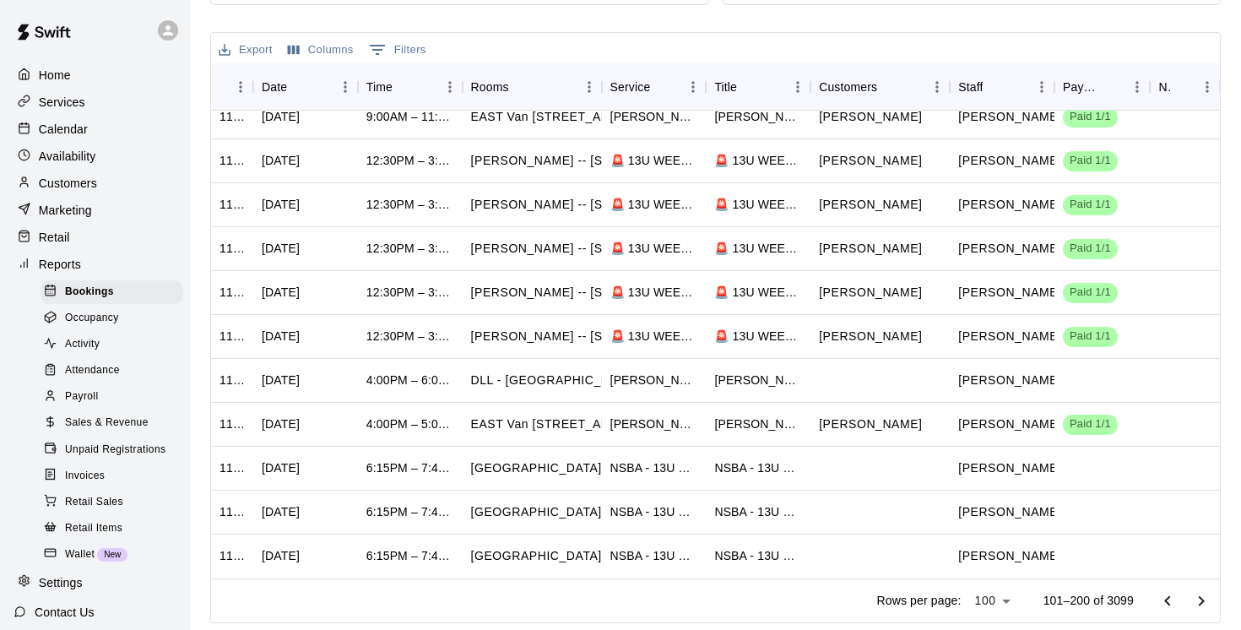
click at [1199, 603] on icon "Go to next page" at bounding box center [1201, 600] width 6 height 10
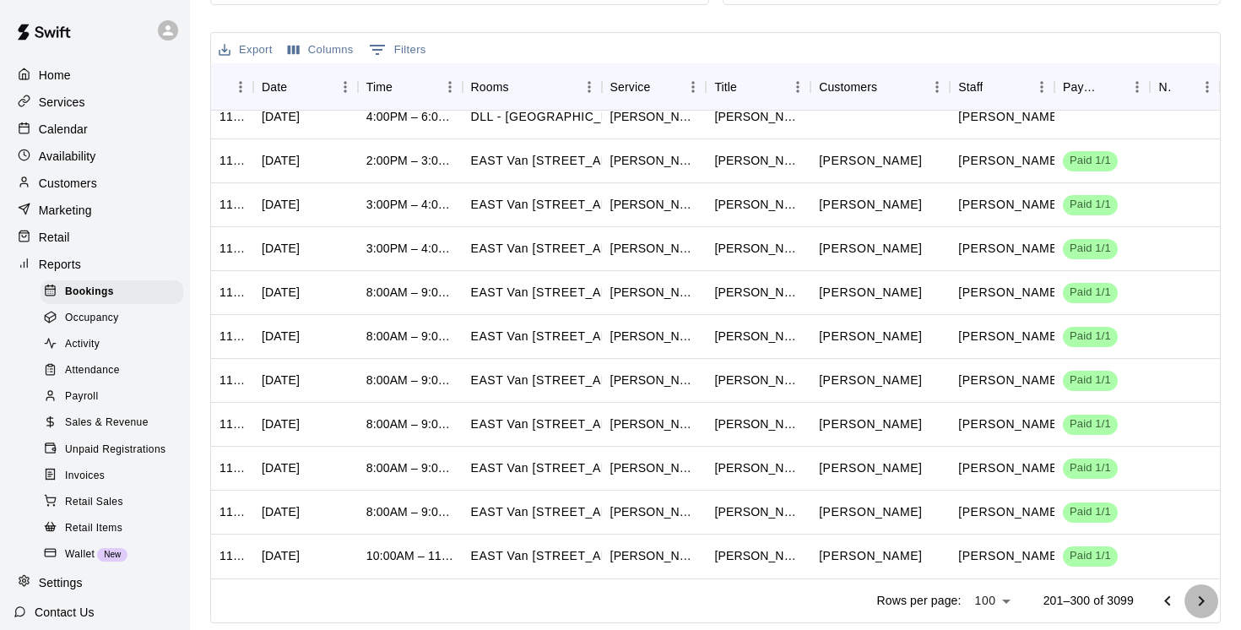
click at [1195, 600] on icon "Go to next page" at bounding box center [1201, 601] width 20 height 20
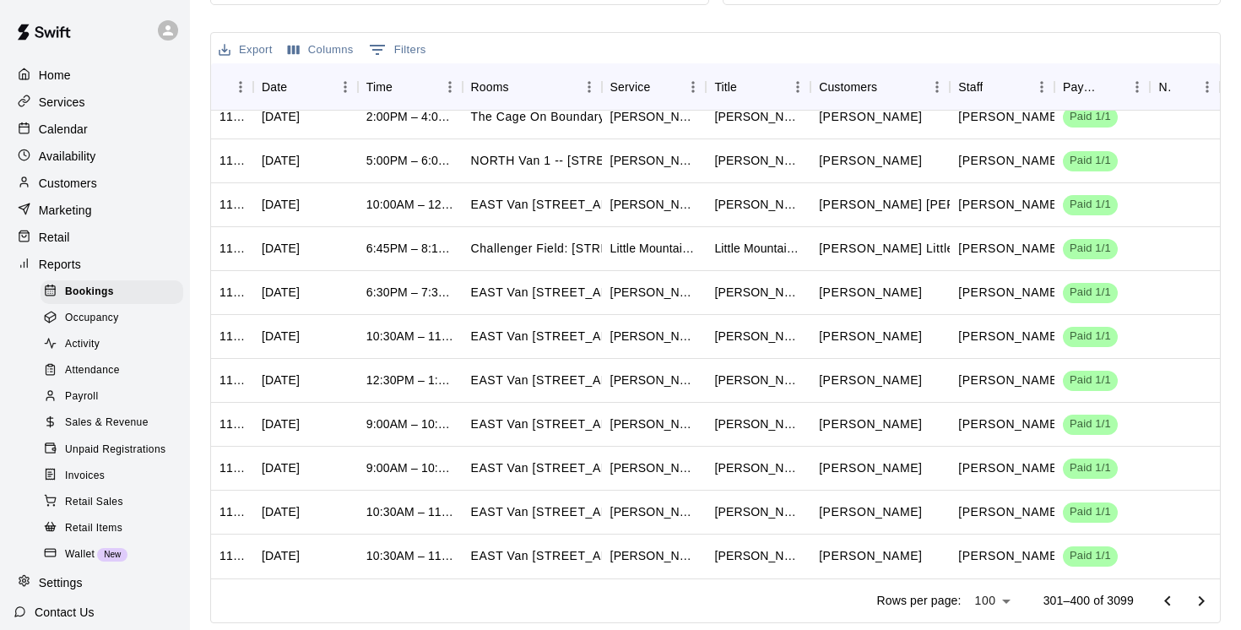
click at [1200, 597] on icon "Go to next page" at bounding box center [1201, 600] width 6 height 10
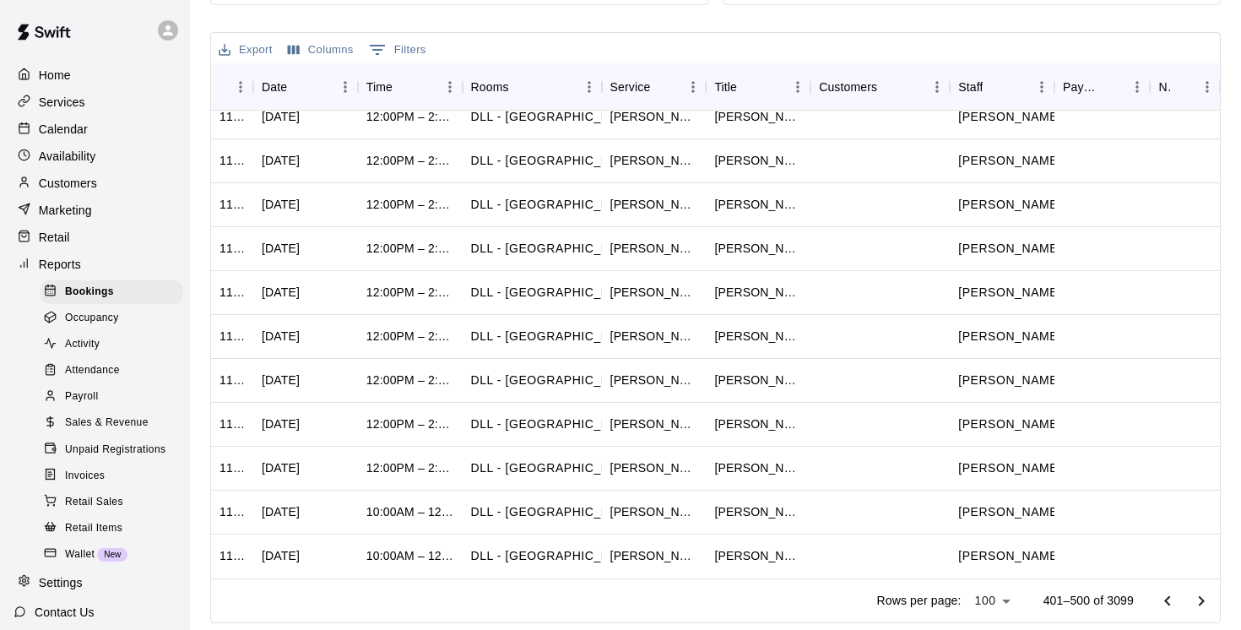
click at [1205, 604] on icon "Go to next page" at bounding box center [1201, 601] width 20 height 20
click at [1202, 596] on icon "Go to next page" at bounding box center [1201, 601] width 20 height 20
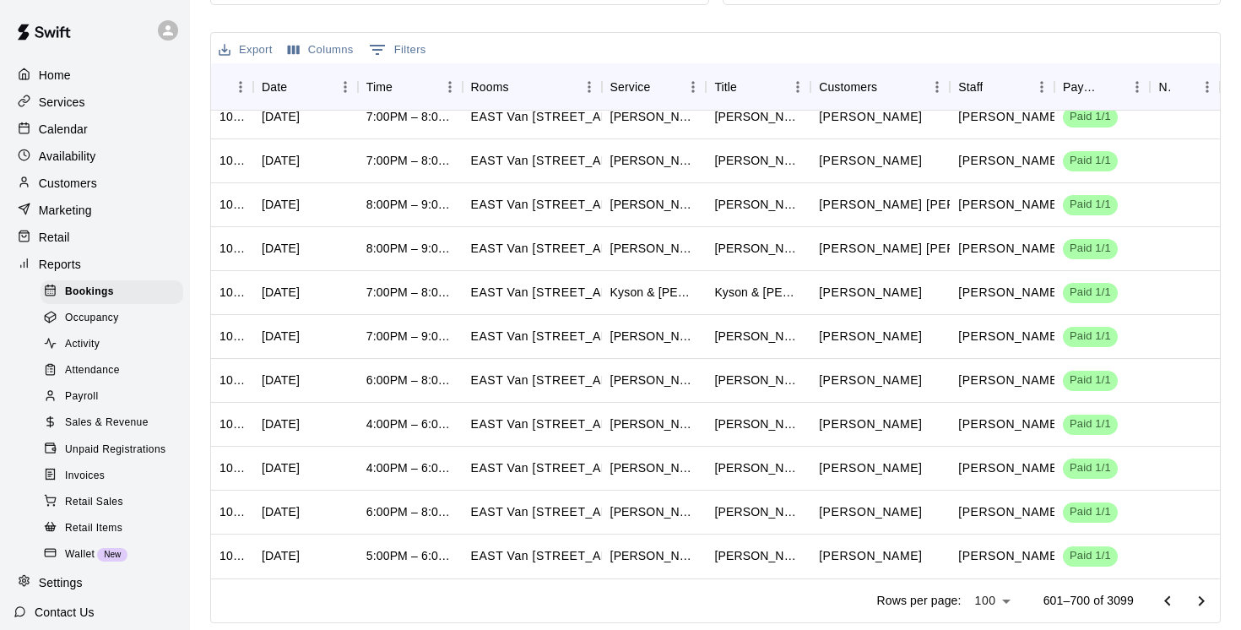
click at [1199, 598] on icon "Go to next page" at bounding box center [1201, 601] width 20 height 20
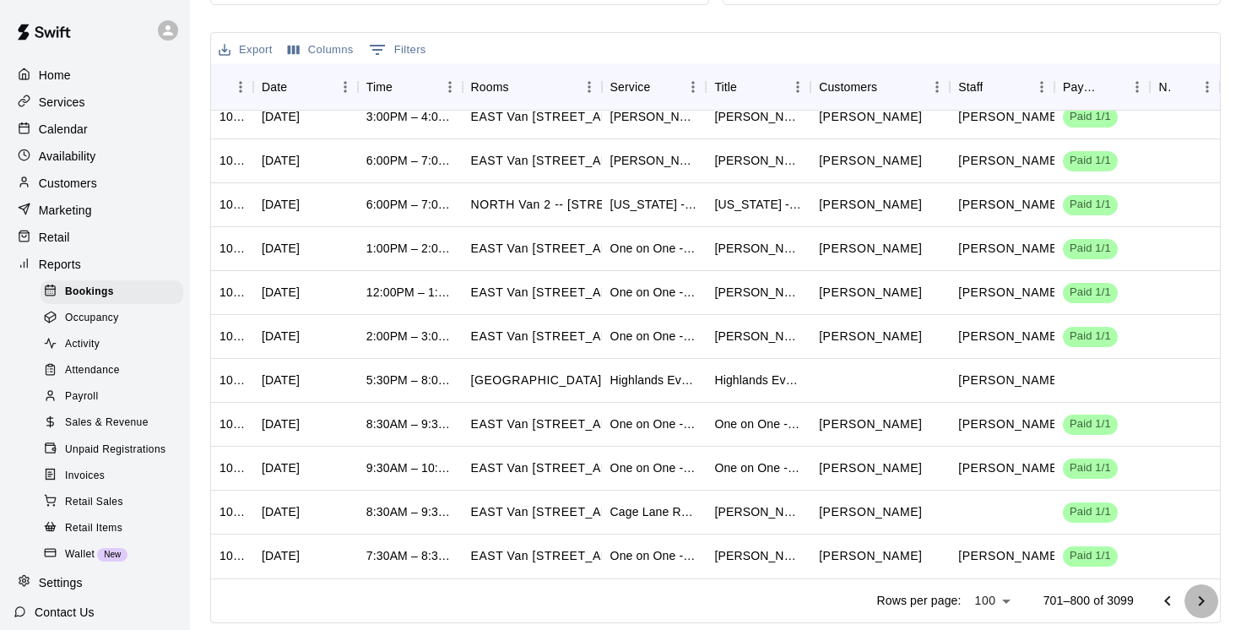
click at [1203, 601] on icon "Go to next page" at bounding box center [1201, 600] width 6 height 10
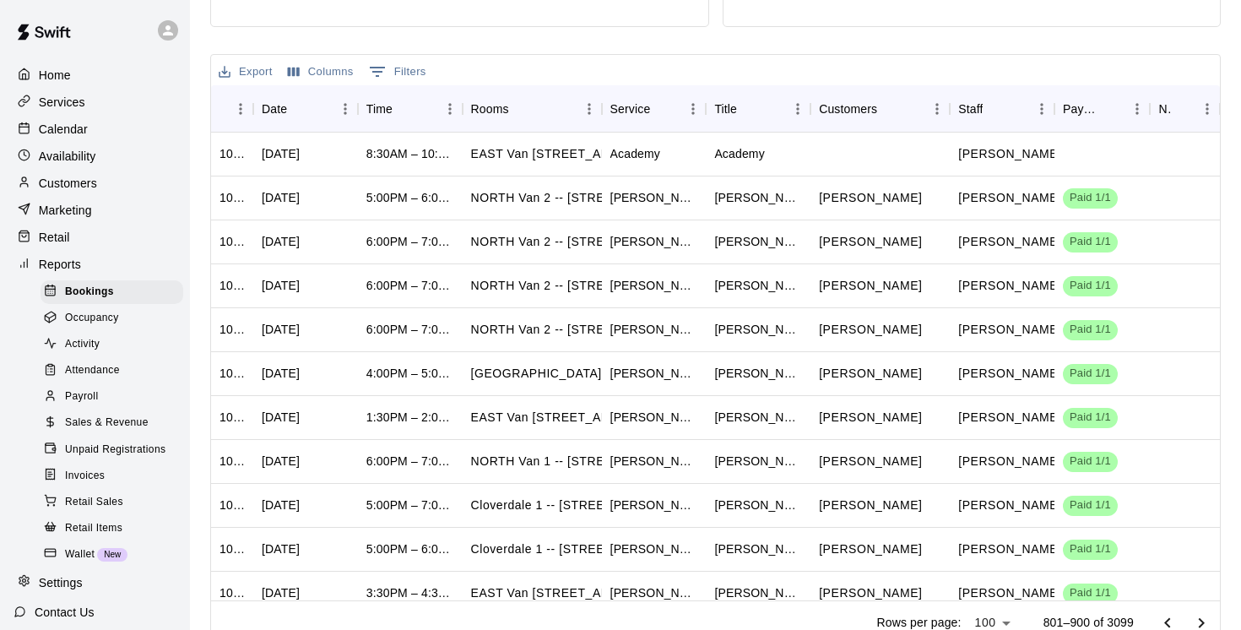
scroll to position [0, 0]
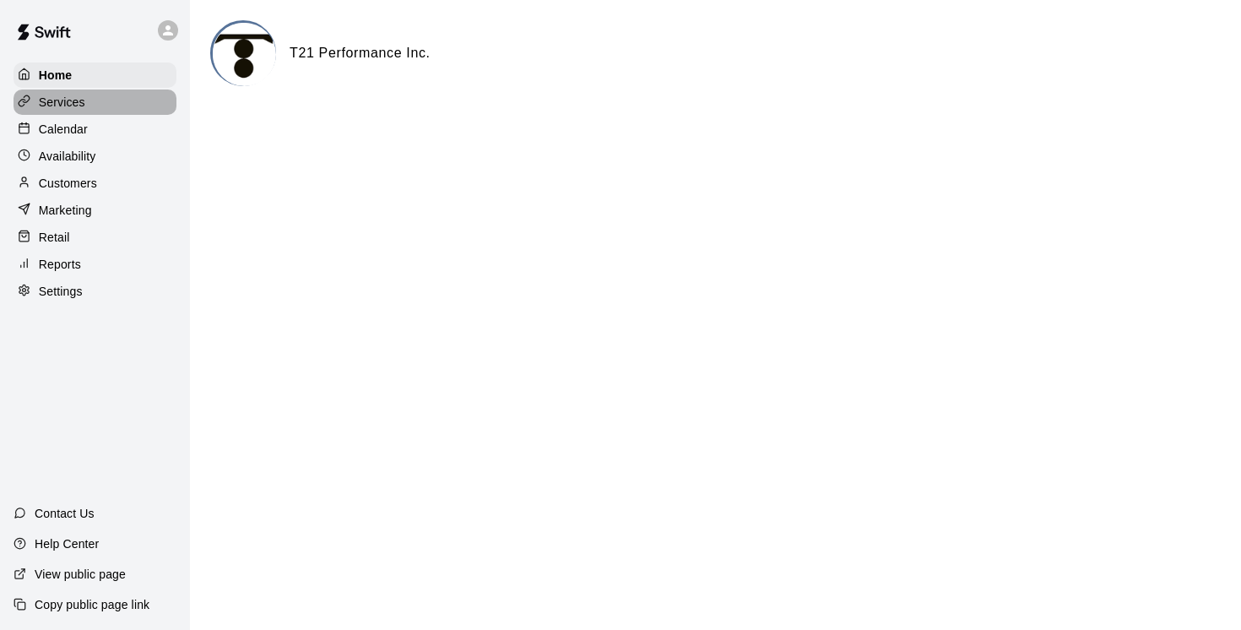
click at [64, 103] on p "Services" at bounding box center [62, 102] width 46 height 17
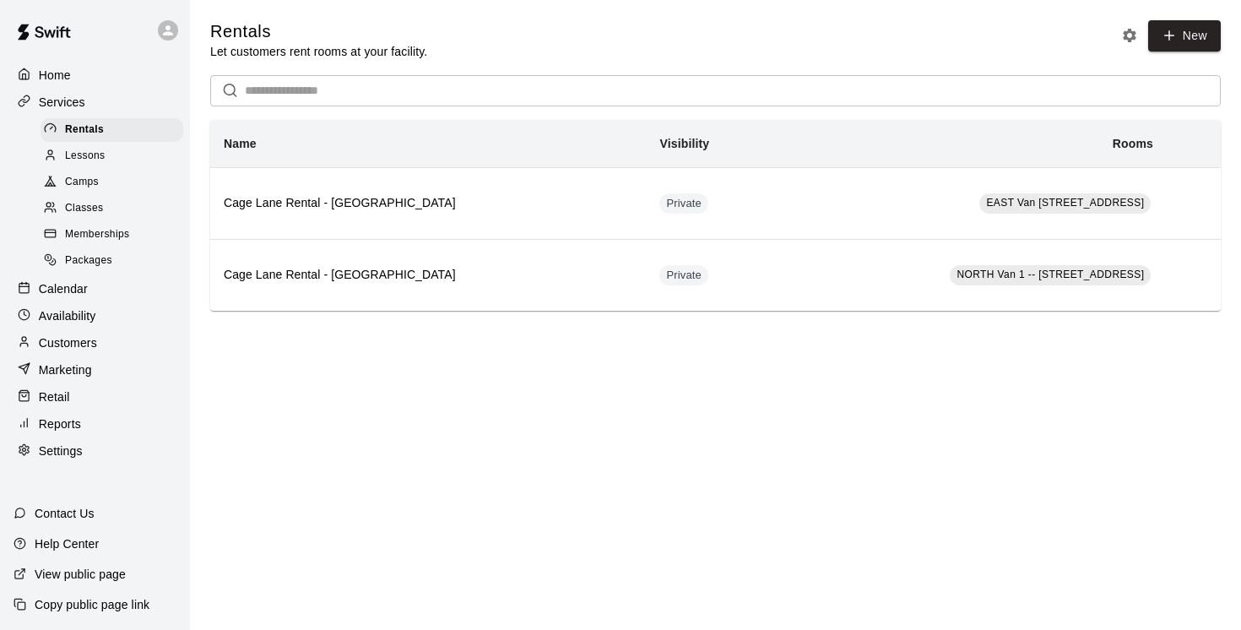
click at [84, 181] on span "Camps" at bounding box center [82, 182] width 34 height 17
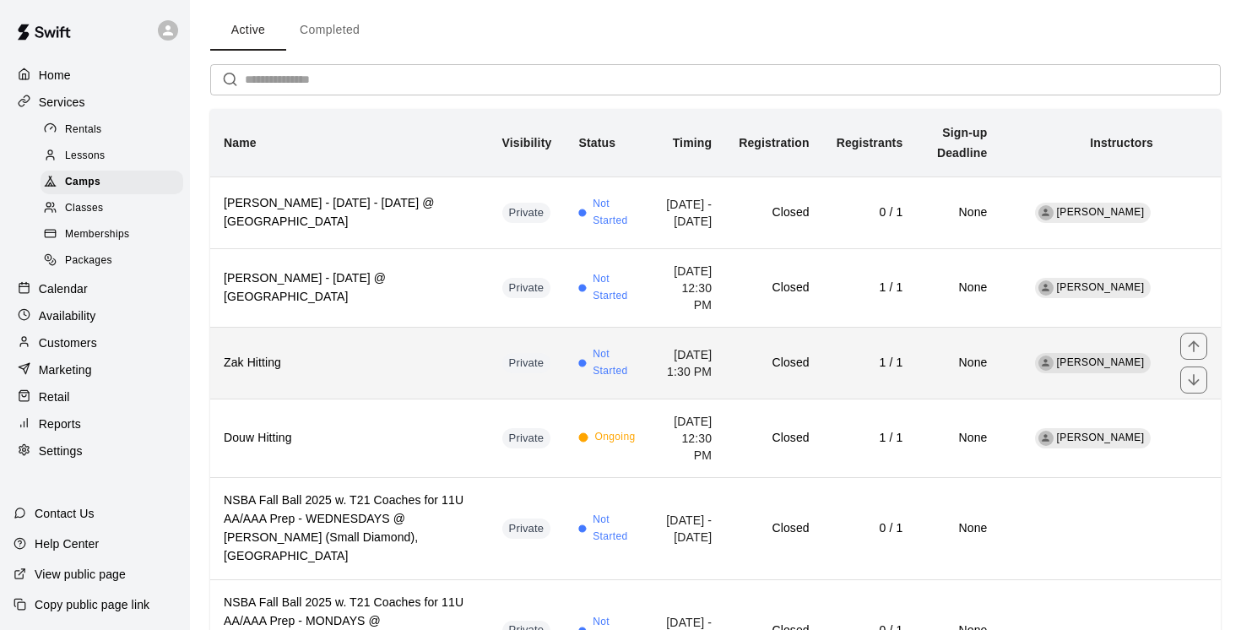
scroll to position [64, 0]
click at [405, 366] on h6 "Zak Hitting" at bounding box center [349, 362] width 251 height 19
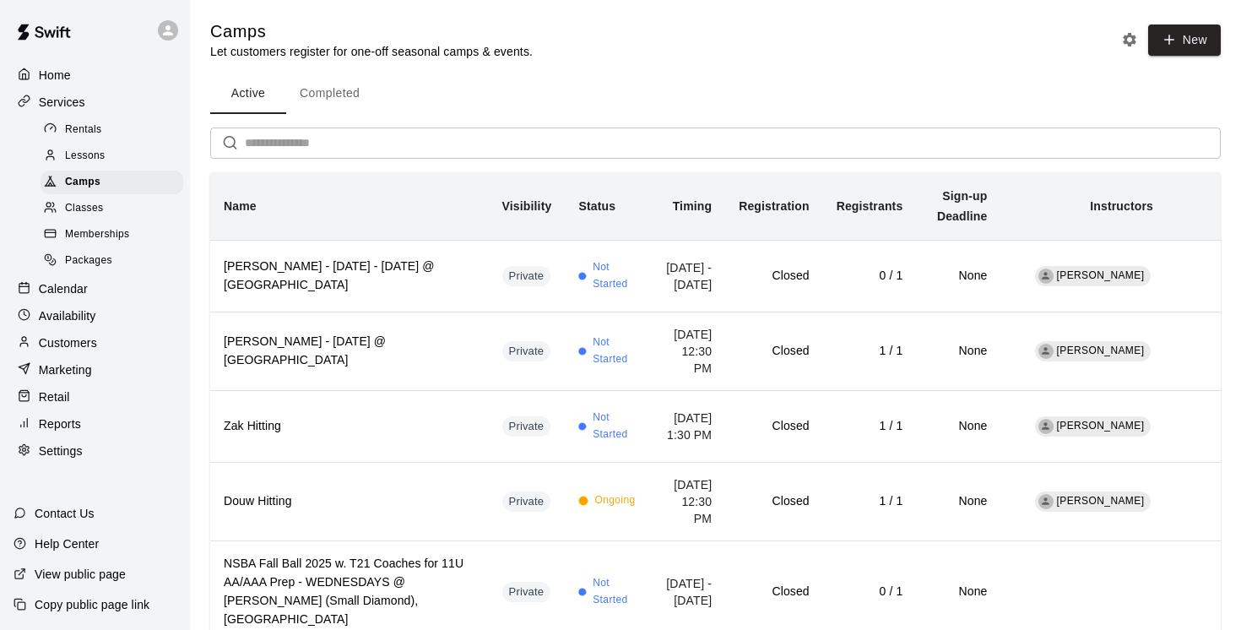
click at [334, 93] on button "Completed" at bounding box center [329, 93] width 87 height 41
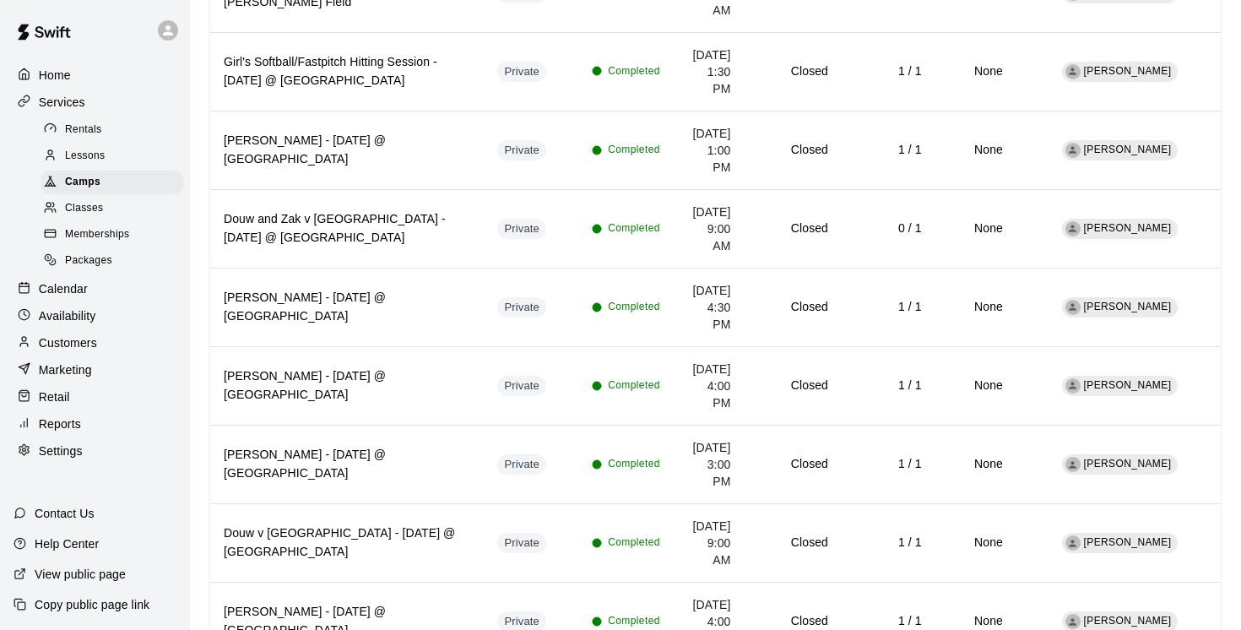
scroll to position [5556, 0]
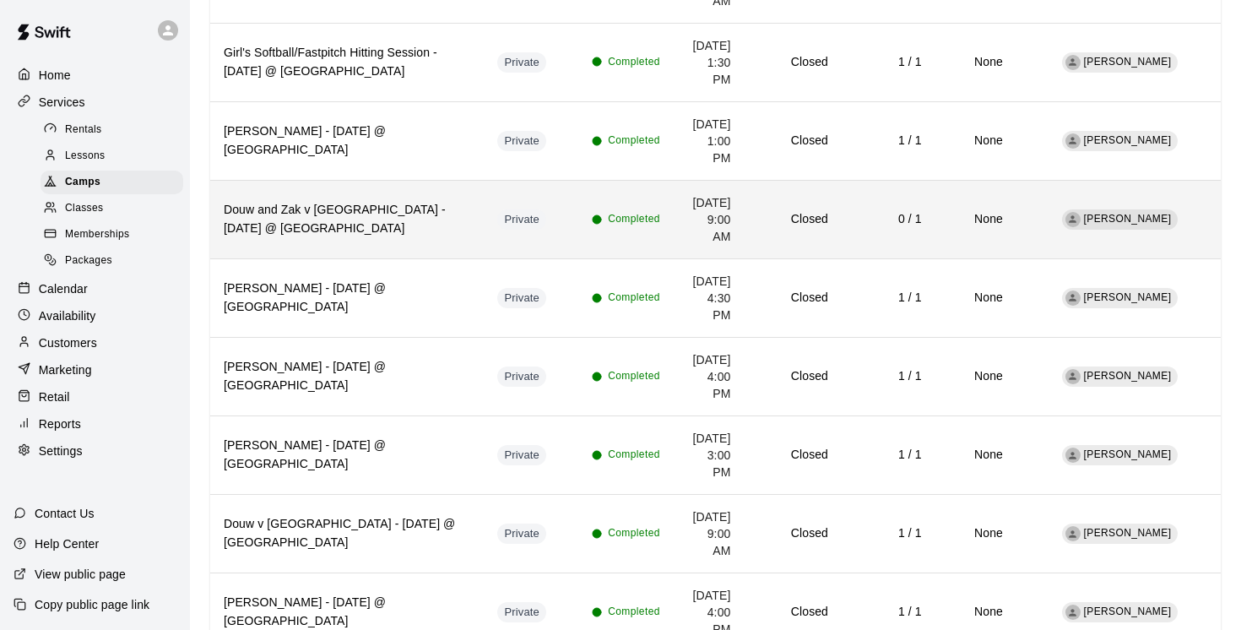
click at [360, 238] on h6 "Douw and Zak v Heerden - Tuesday, July 22 @ East Van" at bounding box center [347, 219] width 246 height 37
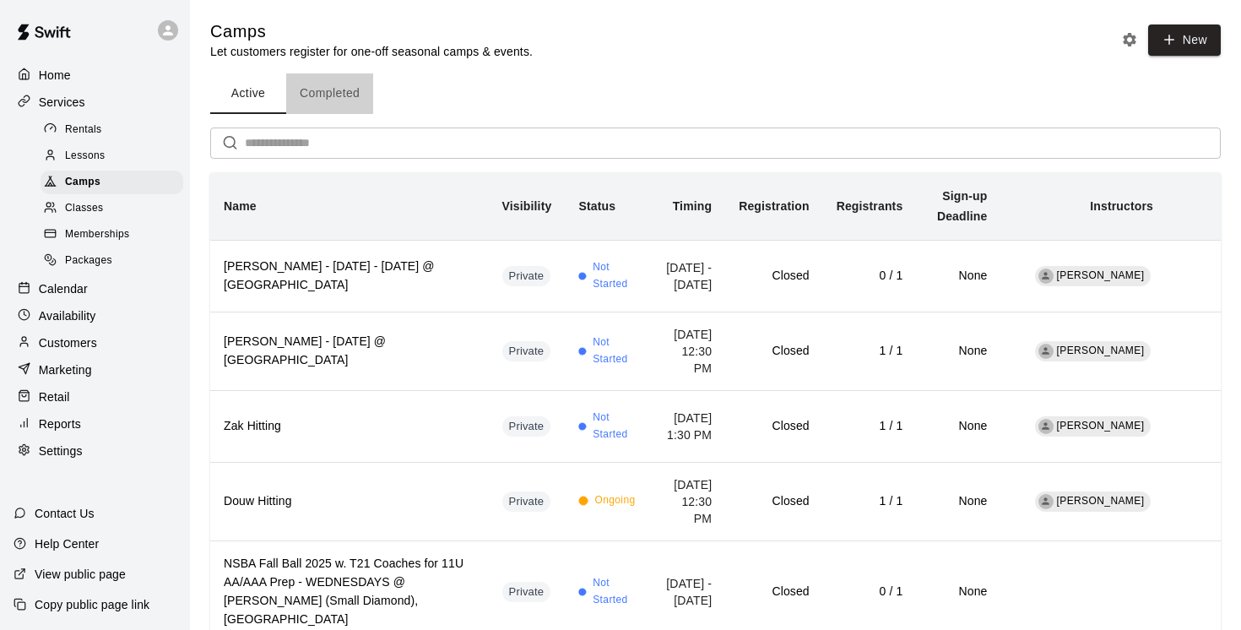
click at [327, 93] on button "Completed" at bounding box center [329, 93] width 87 height 41
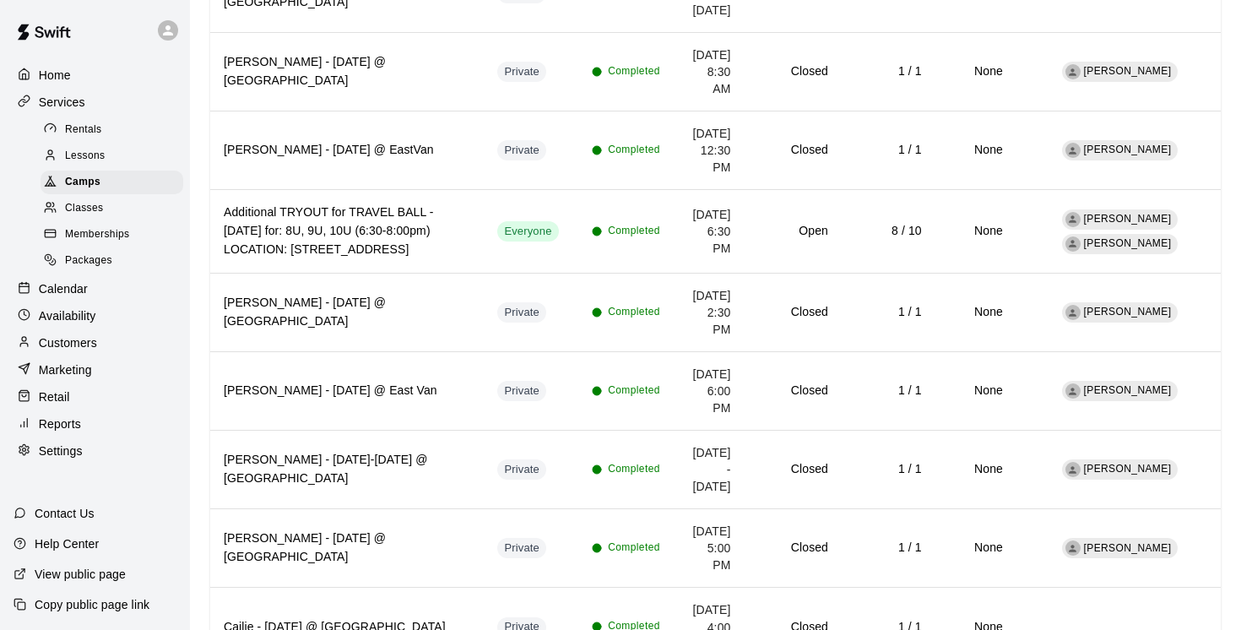
scroll to position [22383, 0]
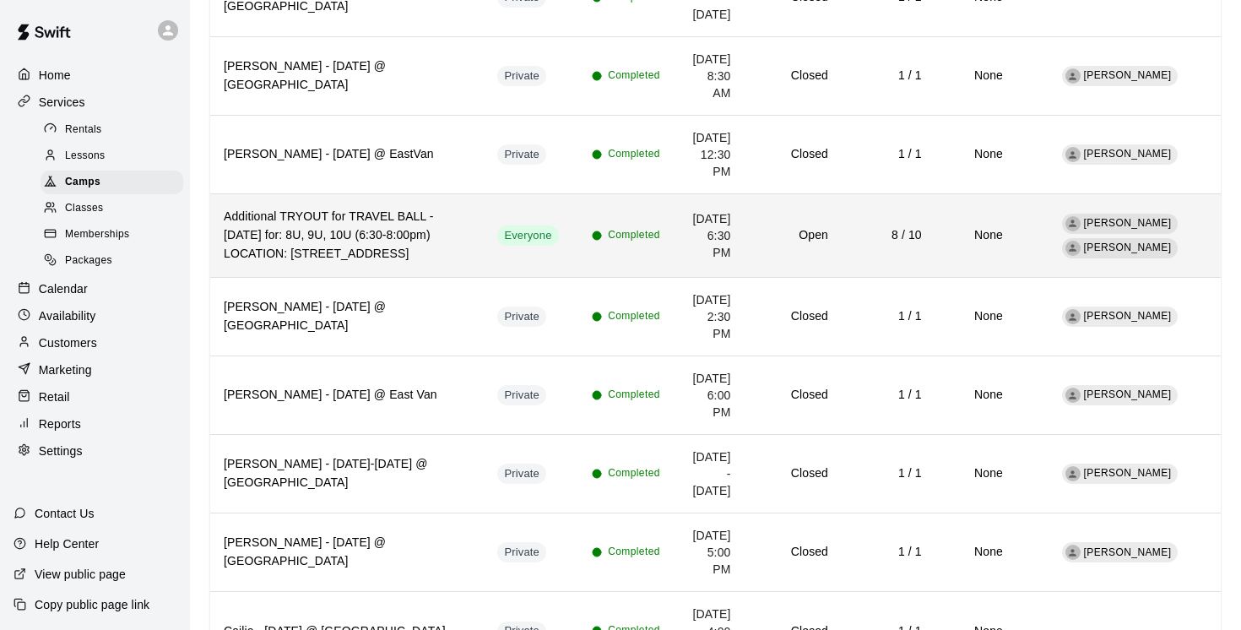
click at [490, 278] on td "Everyone" at bounding box center [531, 236] width 95 height 84
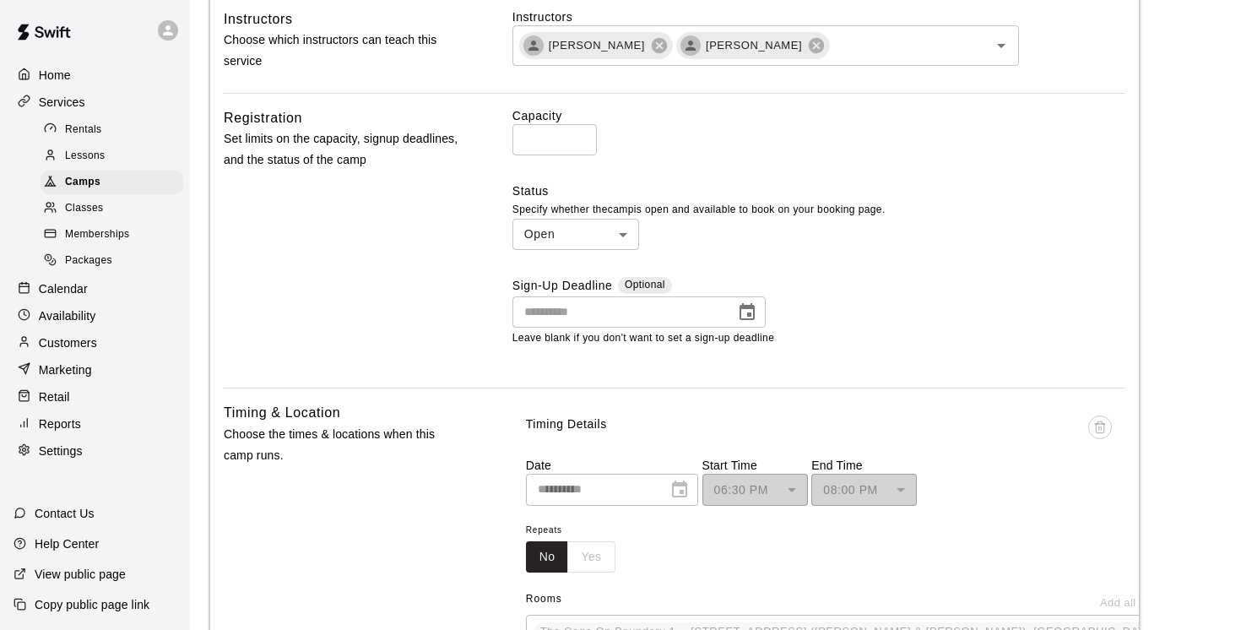
scroll to position [561, 0]
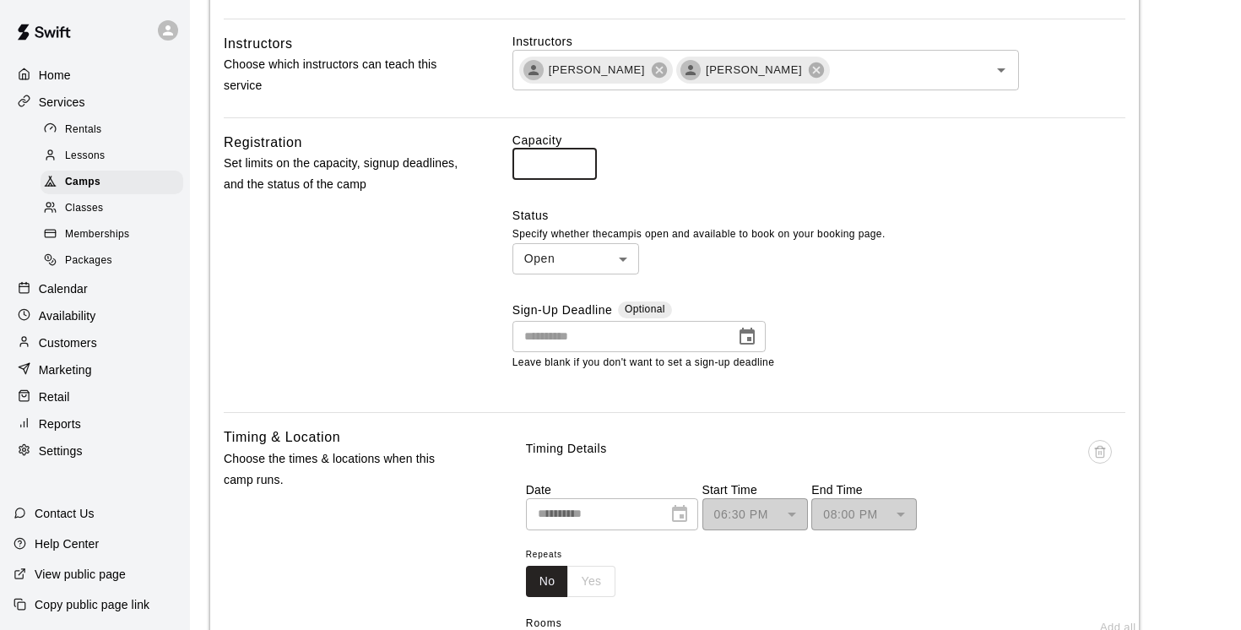
drag, startPoint x: 543, startPoint y: 181, endPoint x: 512, endPoint y: 179, distance: 31.3
click at [512, 179] on input "**" at bounding box center [554, 164] width 84 height 31
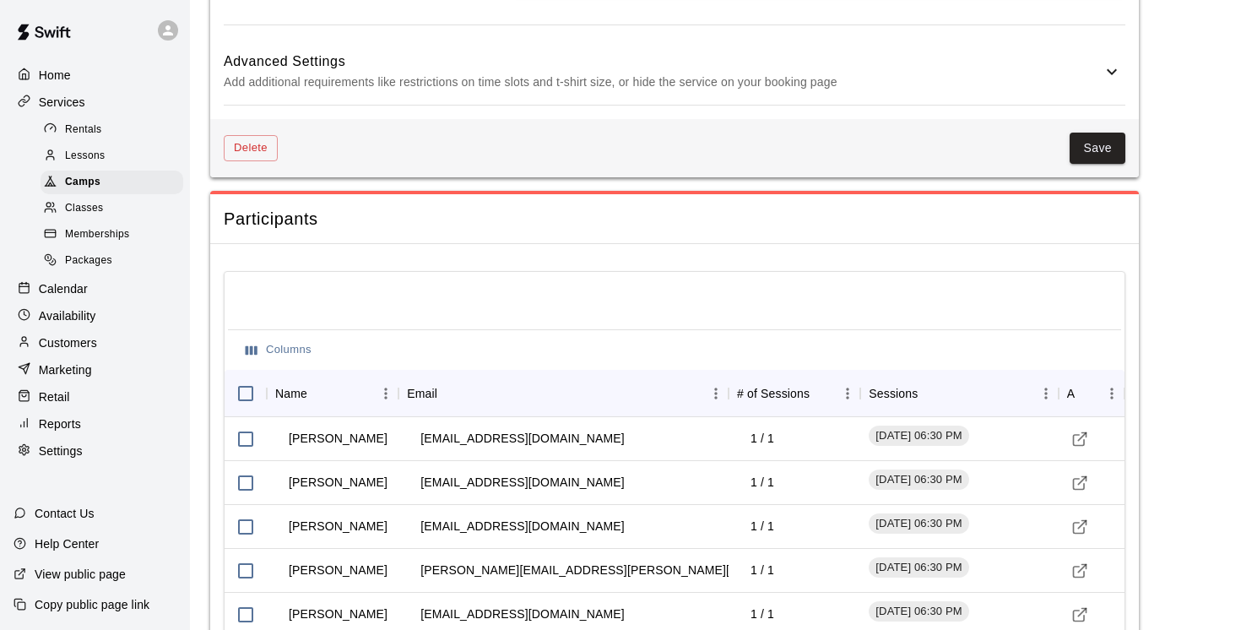
scroll to position [1473, 0]
type input "*"
click at [1090, 144] on button "Save" at bounding box center [1097, 148] width 56 height 31
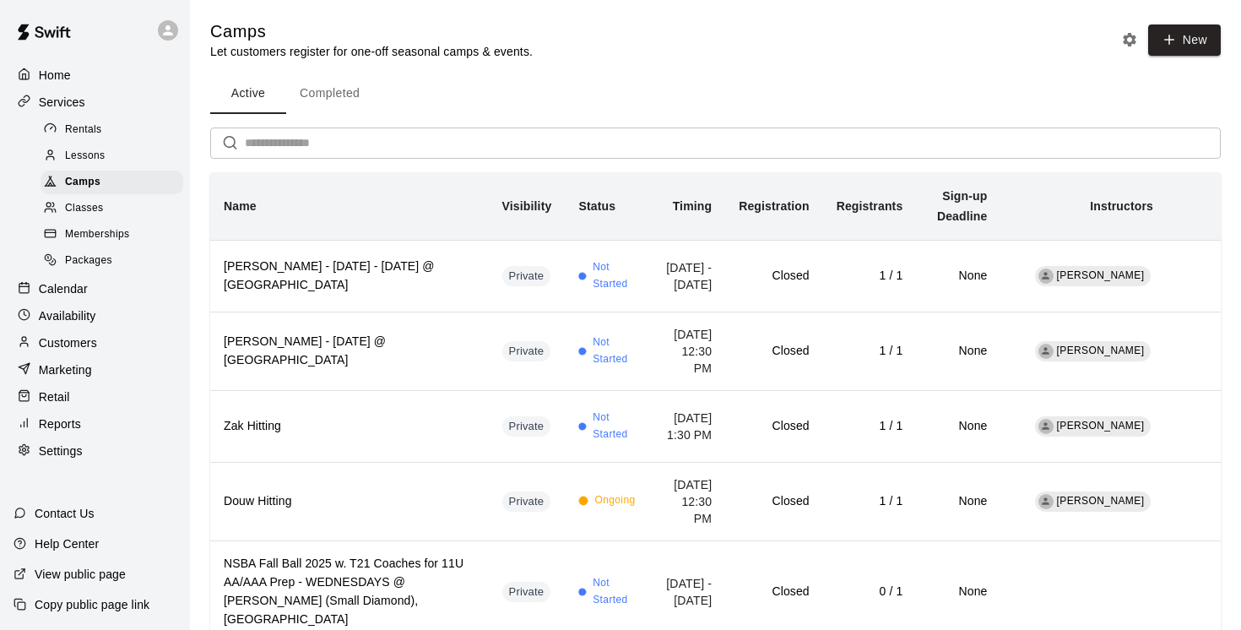
click at [327, 89] on button "Completed" at bounding box center [329, 93] width 87 height 41
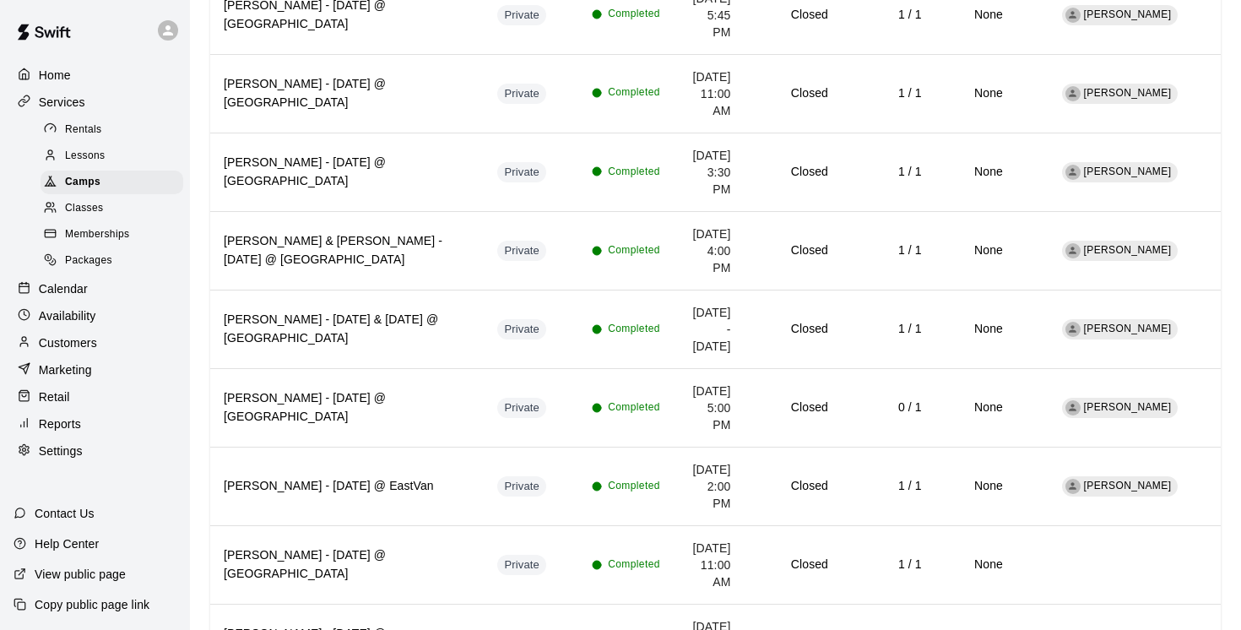
scroll to position [3835, 0]
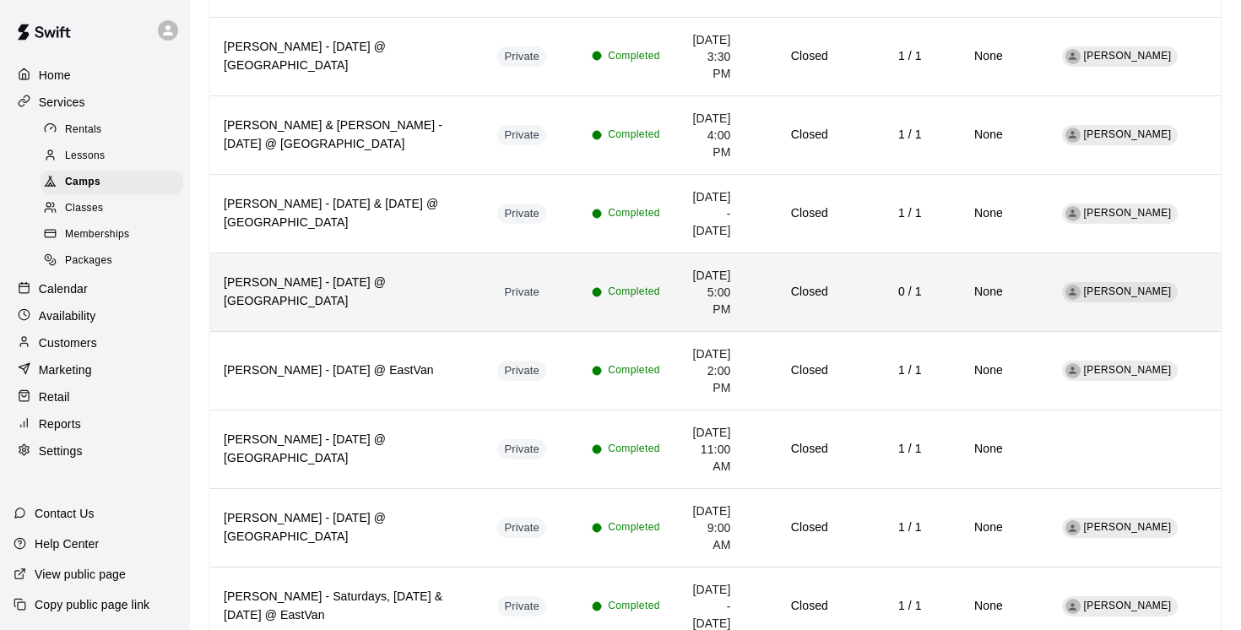
click at [337, 311] on th "CJ Haight - Tuesday, Aug 12 @ Cloverdale" at bounding box center [346, 292] width 273 height 78
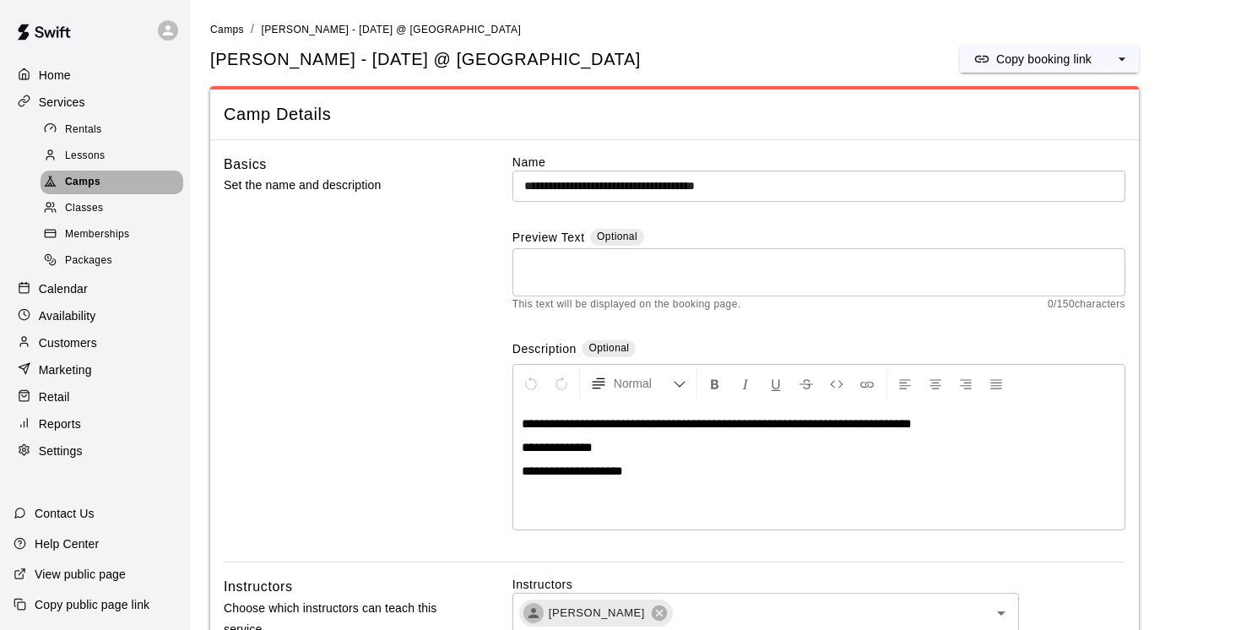
click at [80, 177] on span "Camps" at bounding box center [82, 182] width 35 height 17
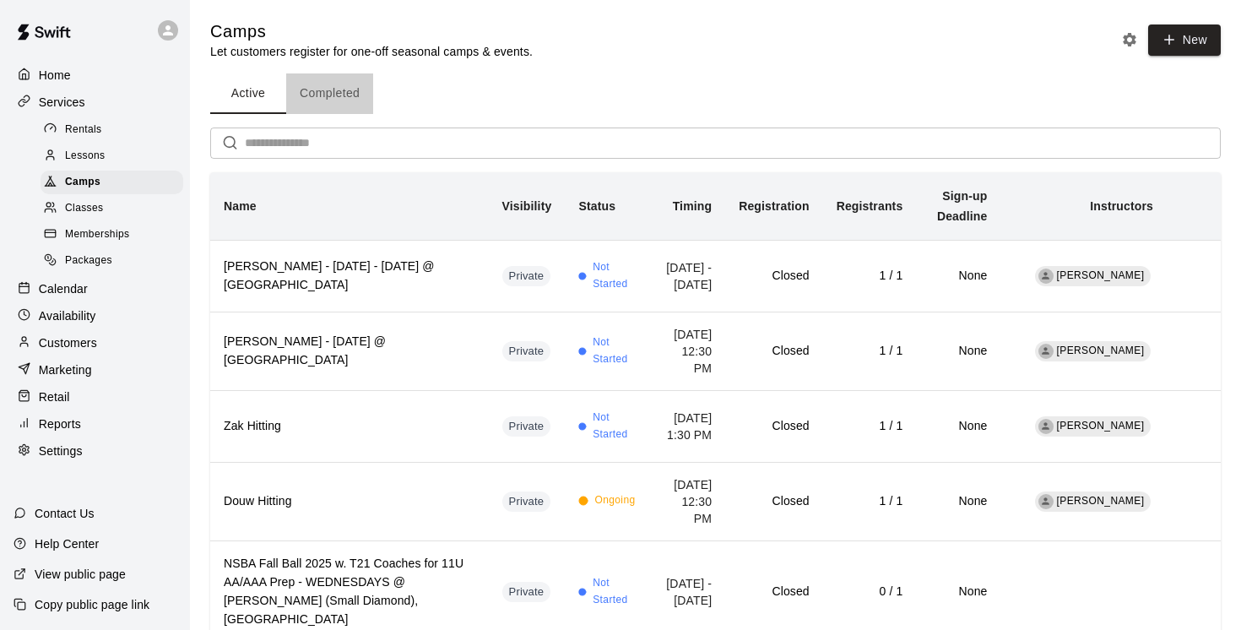
click at [342, 96] on button "Completed" at bounding box center [329, 93] width 87 height 41
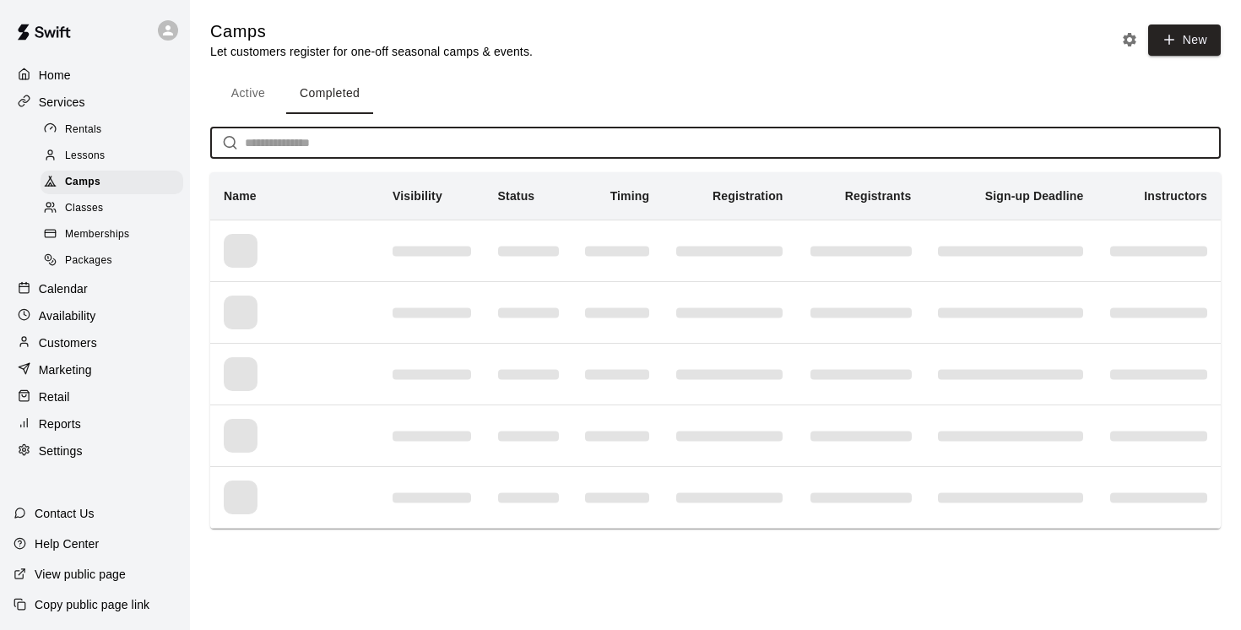
click at [303, 143] on input "text" at bounding box center [733, 142] width 976 height 31
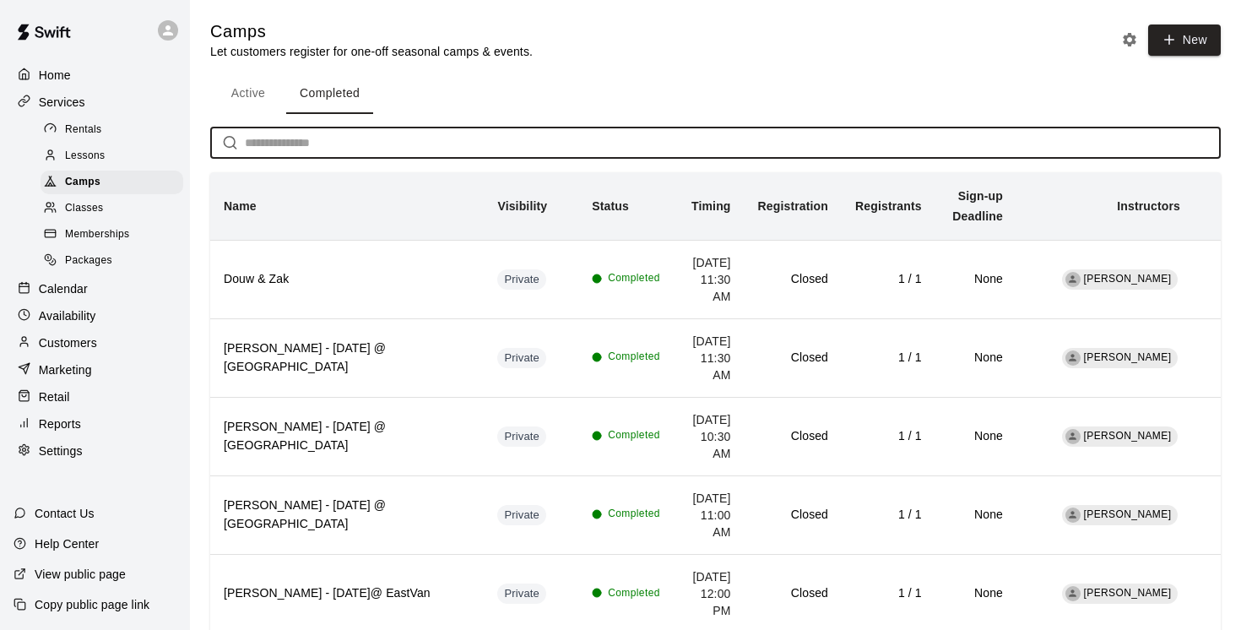
click at [311, 141] on input "text" at bounding box center [733, 142] width 976 height 31
paste input "****"
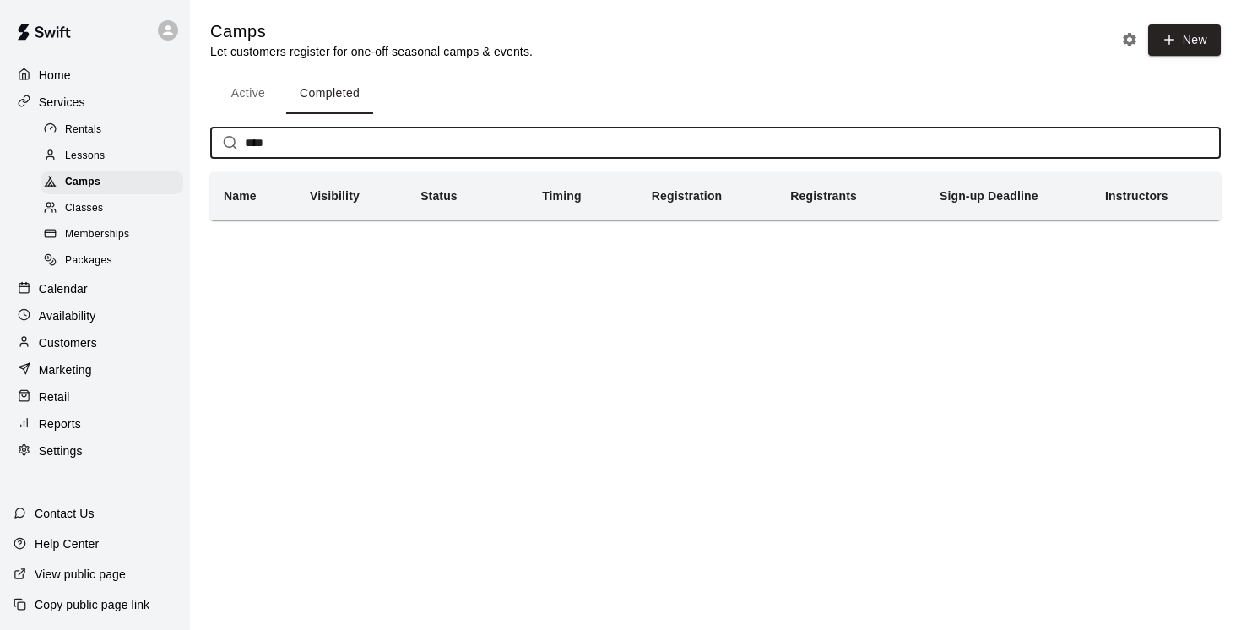
drag, startPoint x: 285, startPoint y: 150, endPoint x: 349, endPoint y: 115, distance: 73.3
click at [347, 115] on div "Active Completed **** ​ Name Visibility Status Timing Registration Registrants …" at bounding box center [715, 146] width 1010 height 147
click at [295, 143] on input "****" at bounding box center [733, 142] width 976 height 31
paste input "*********"
drag, startPoint x: 273, startPoint y: 139, endPoint x: 182, endPoint y: 129, distance: 90.9
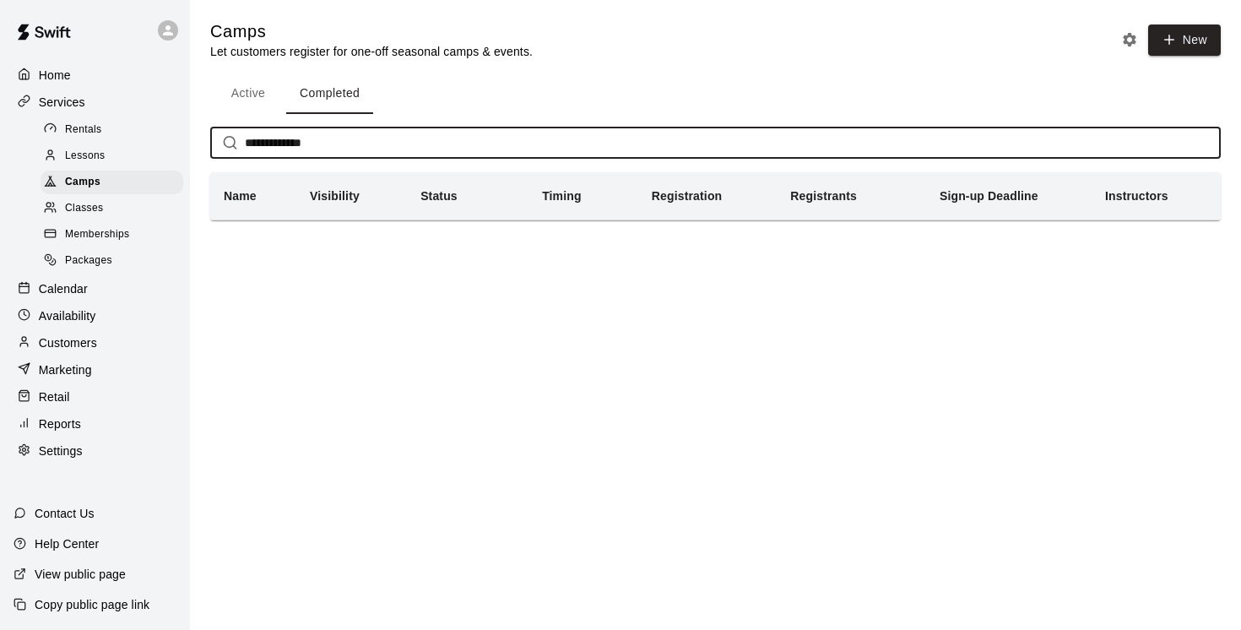
click at [186, 131] on div "**********" at bounding box center [620, 134] width 1241 height 268
type input "********"
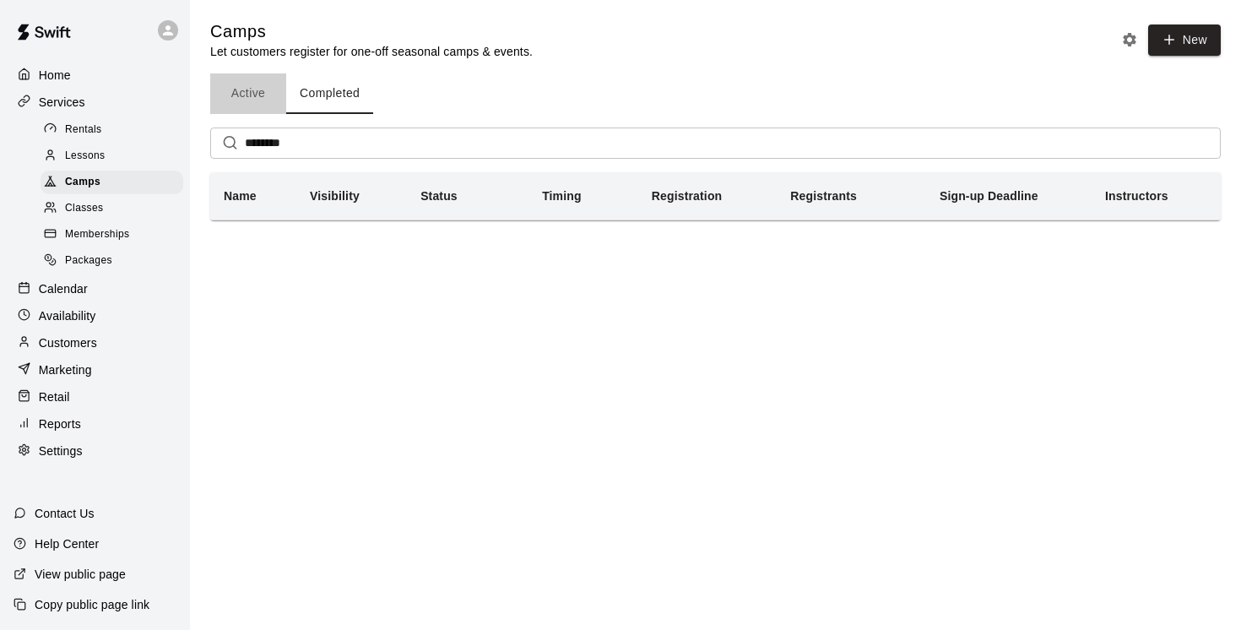
click at [251, 95] on button "Active" at bounding box center [248, 93] width 76 height 41
click at [303, 147] on input "********" at bounding box center [733, 142] width 976 height 31
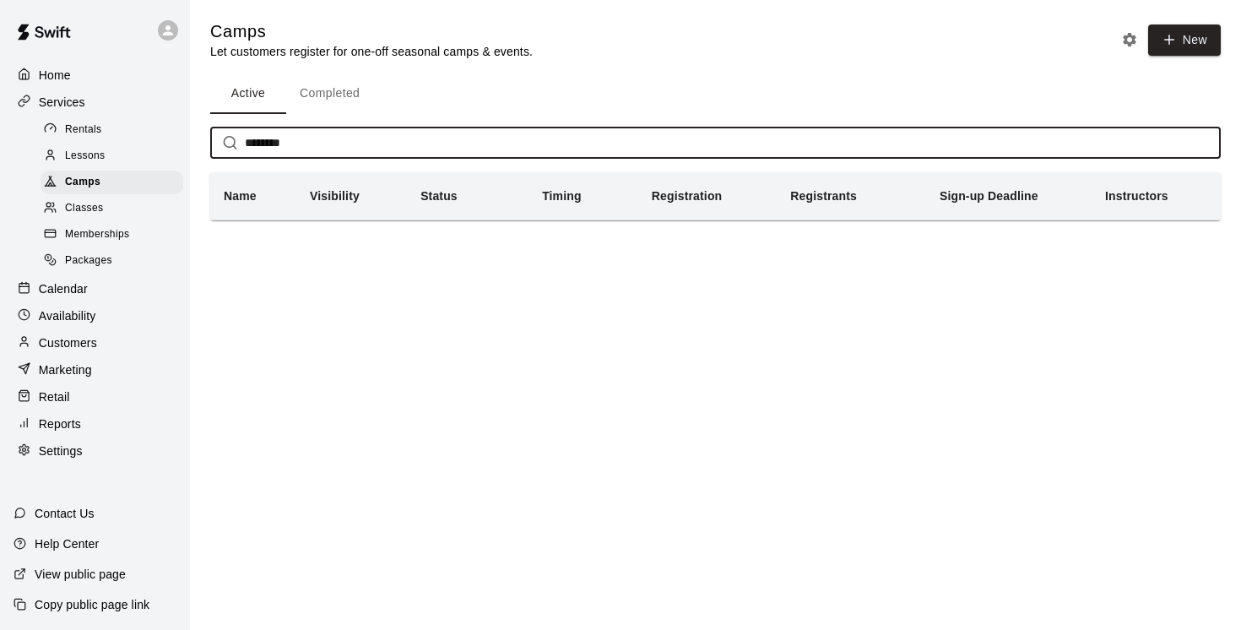
click at [345, 91] on button "Completed" at bounding box center [329, 93] width 87 height 41
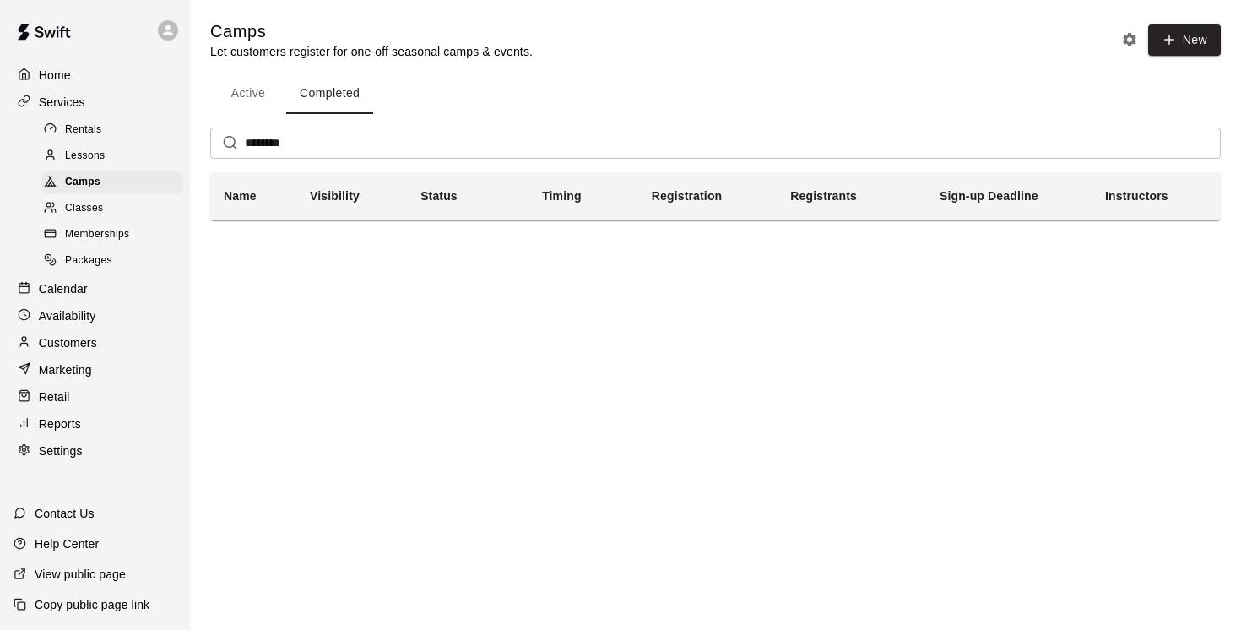
click at [321, 141] on input "********" at bounding box center [733, 142] width 976 height 31
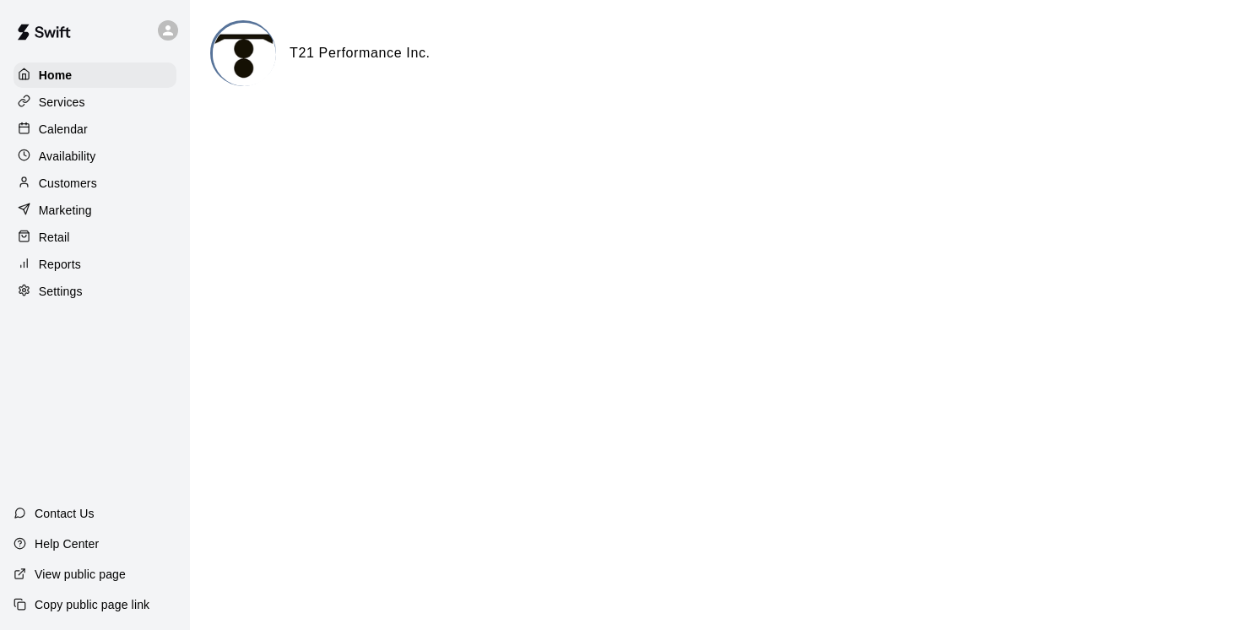
click at [77, 180] on p "Customers" at bounding box center [68, 183] width 58 height 17
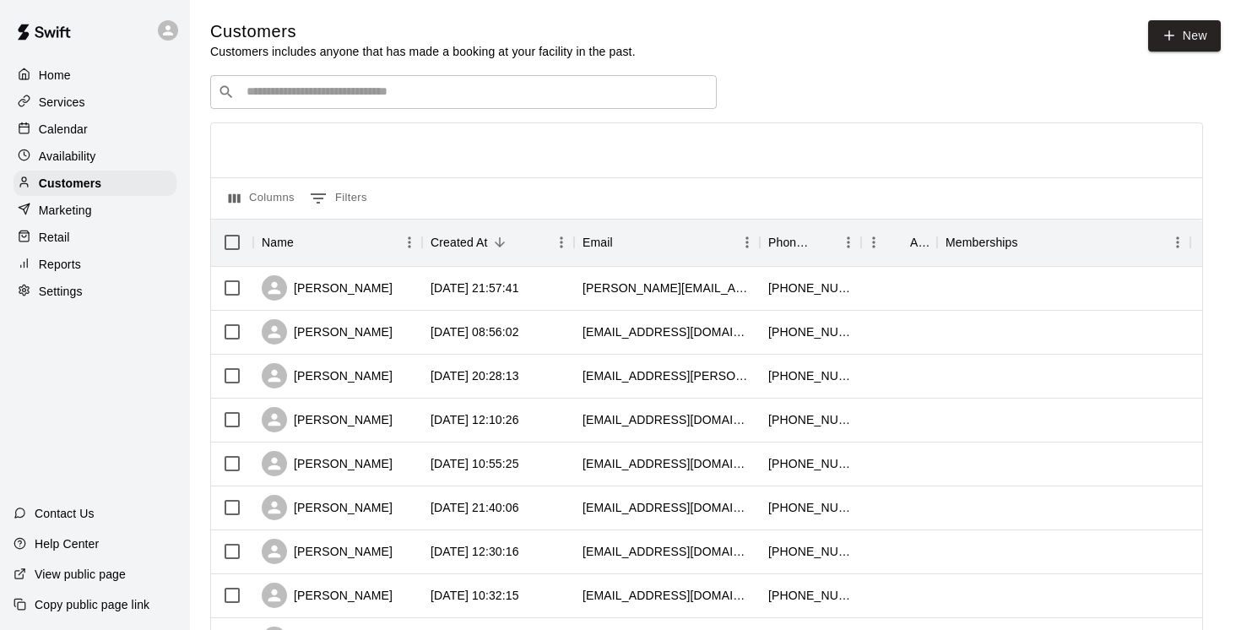
click at [261, 93] on input "Search customers by name or email" at bounding box center [475, 92] width 468 height 17
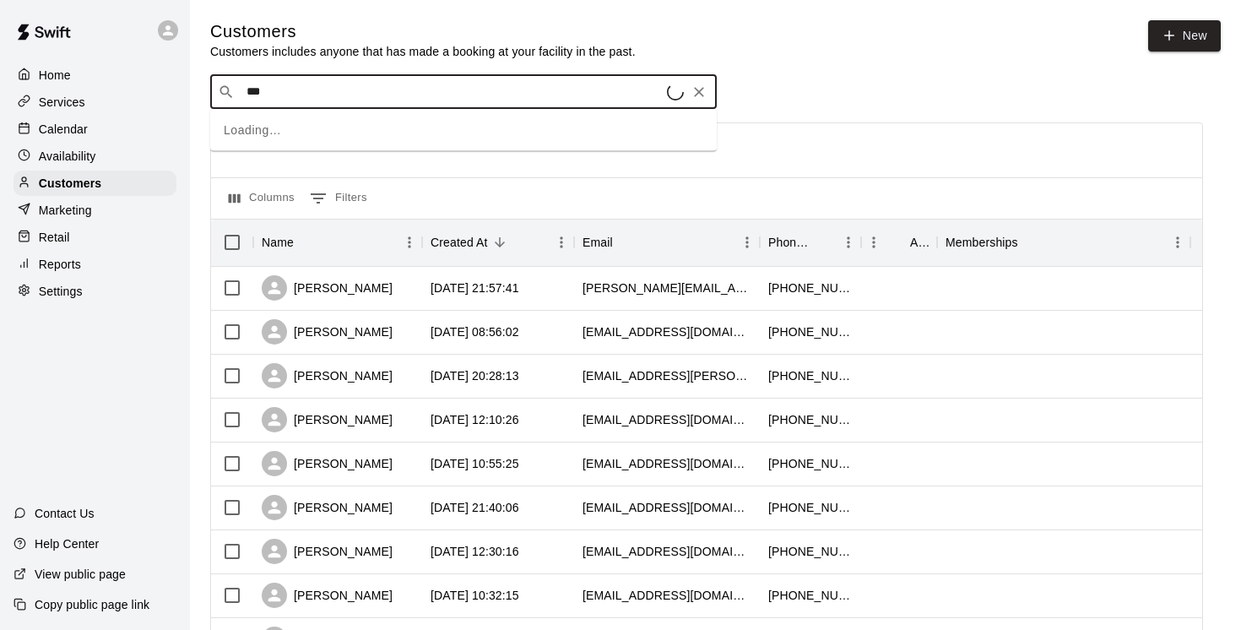
type input "****"
click at [309, 524] on span "c_haight@hotmail.com" at bounding box center [351, 531] width 214 height 14
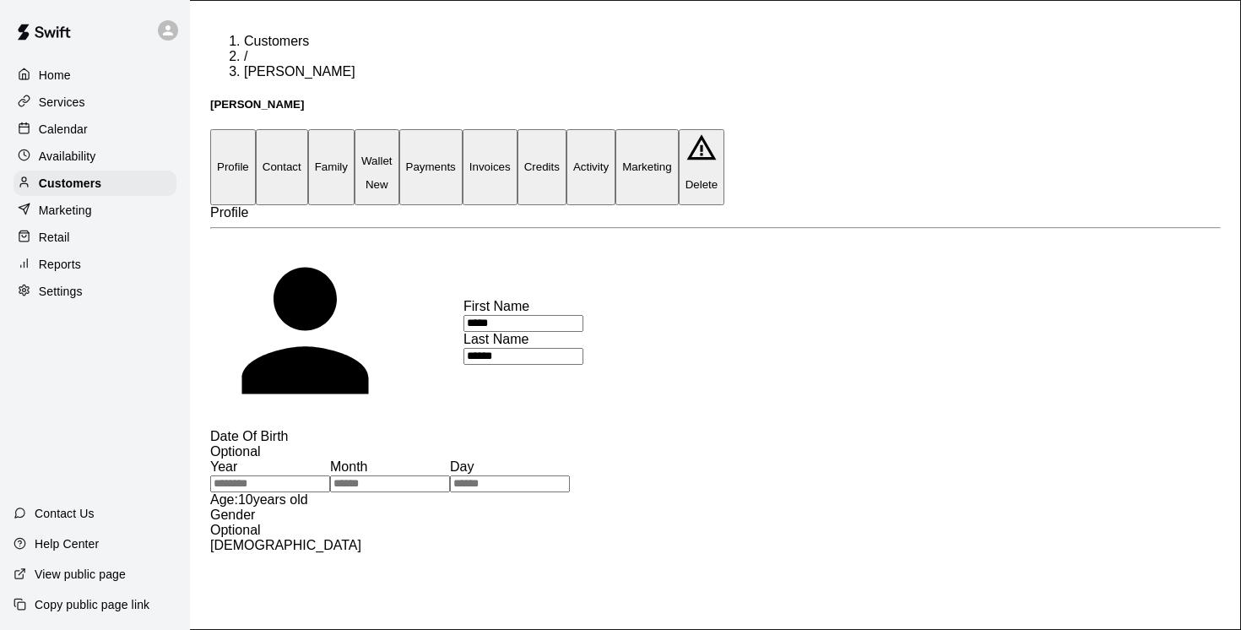
click at [354, 129] on button "Family" at bounding box center [331, 166] width 46 height 75
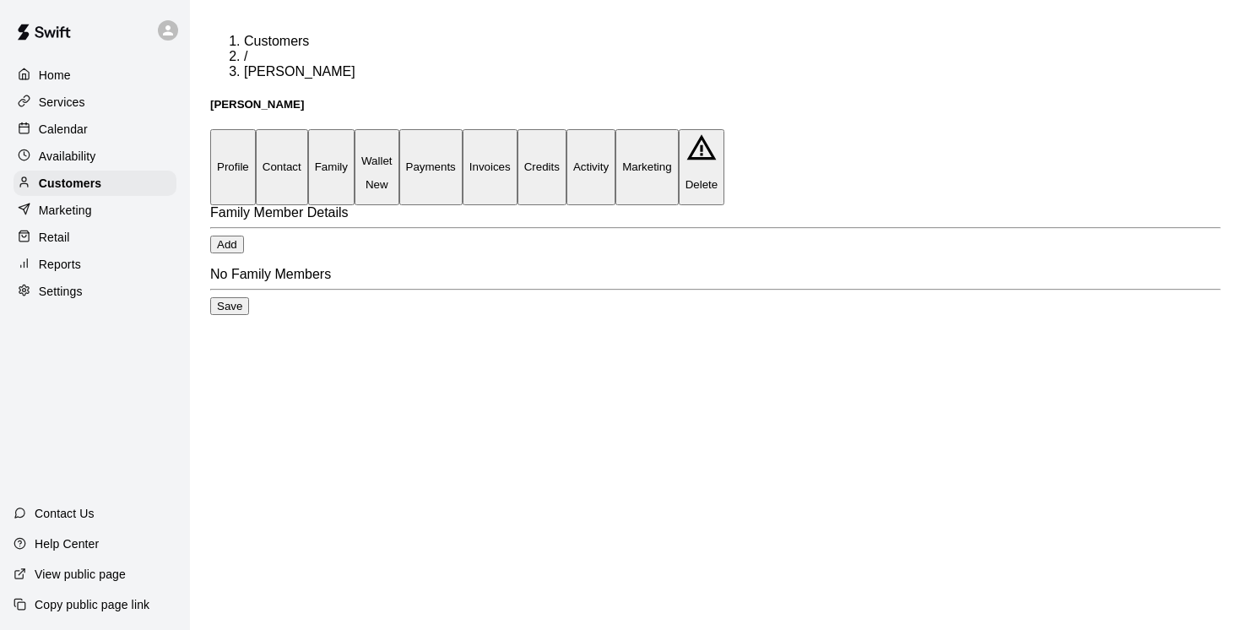
click at [308, 129] on button "Contact" at bounding box center [282, 166] width 52 height 75
select select "**"
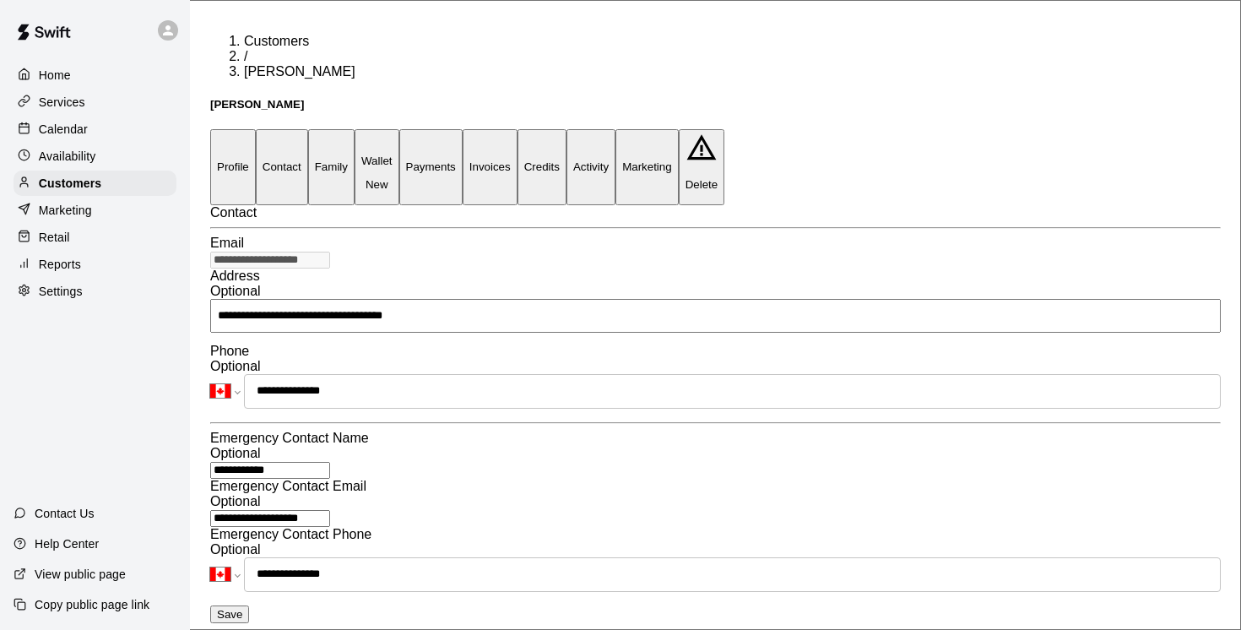
click at [354, 129] on button "Family" at bounding box center [331, 166] width 46 height 75
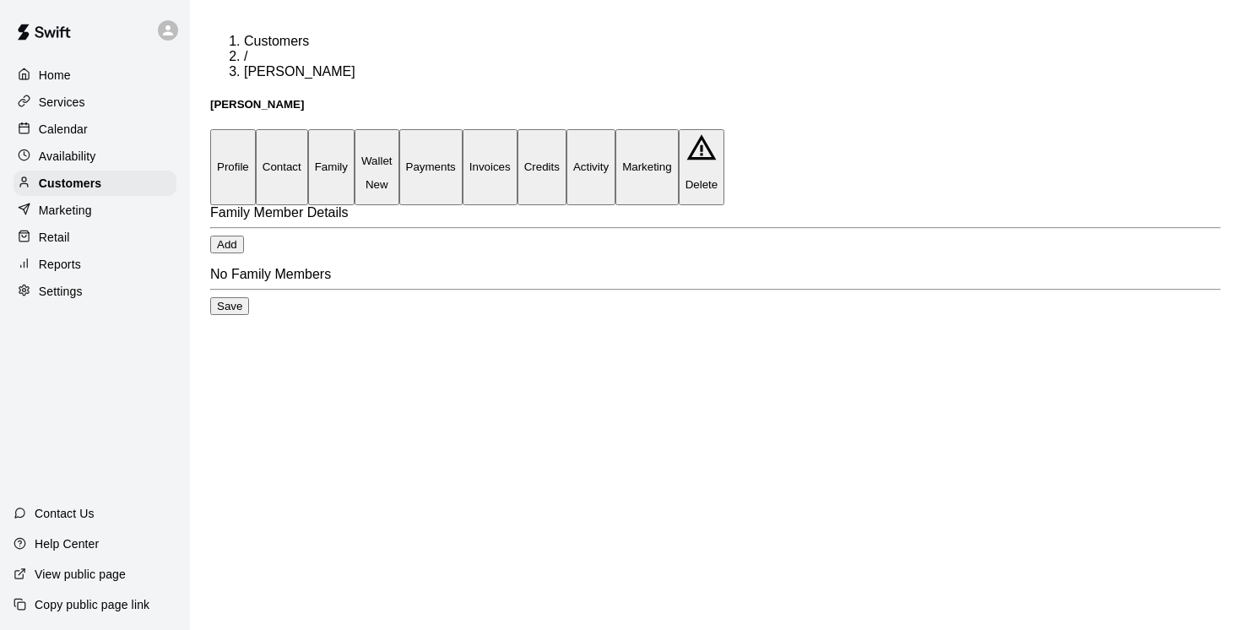
click at [462, 129] on button "Payments" at bounding box center [430, 166] width 63 height 75
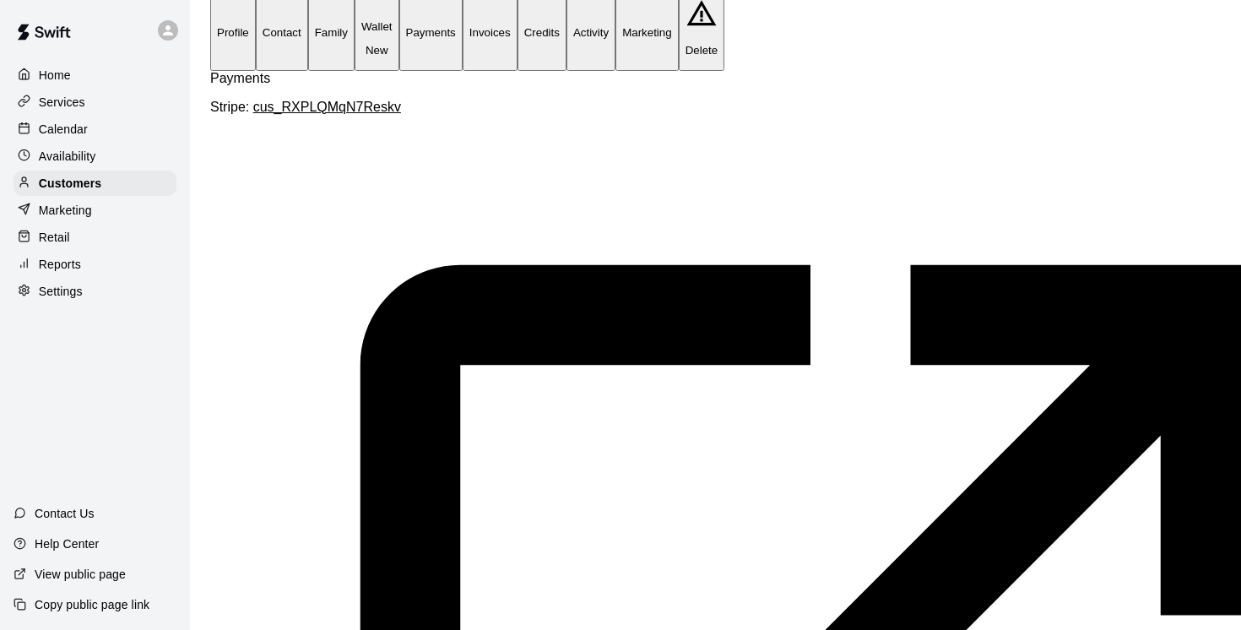
scroll to position [0, 87]
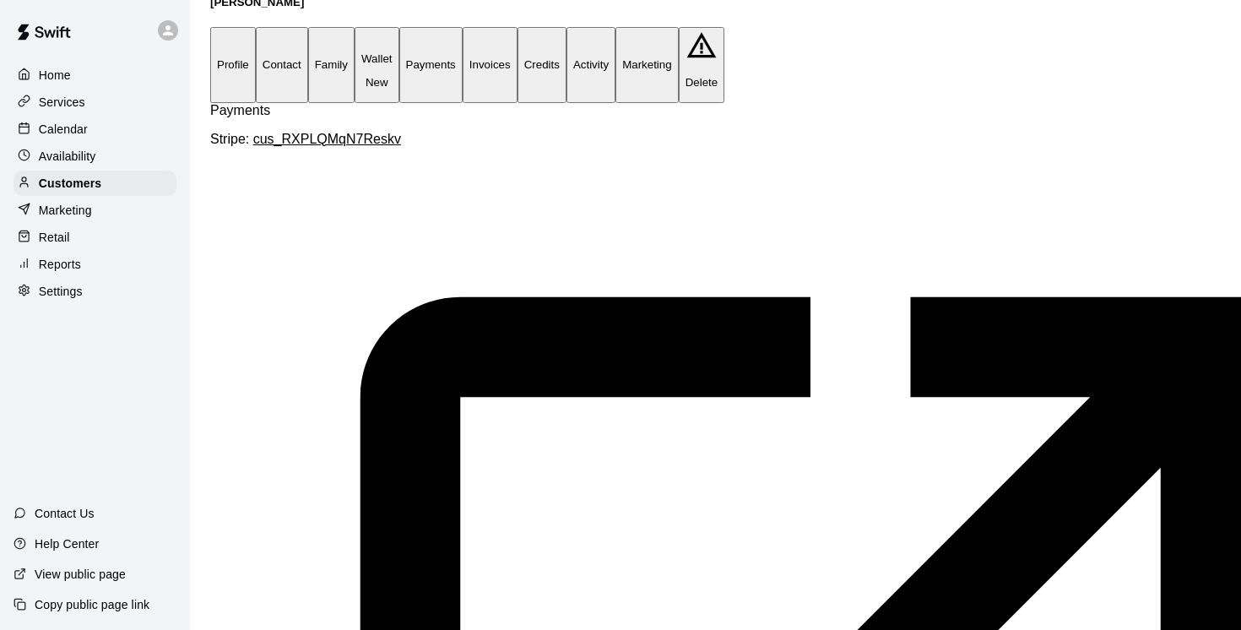
scroll to position [0, 0]
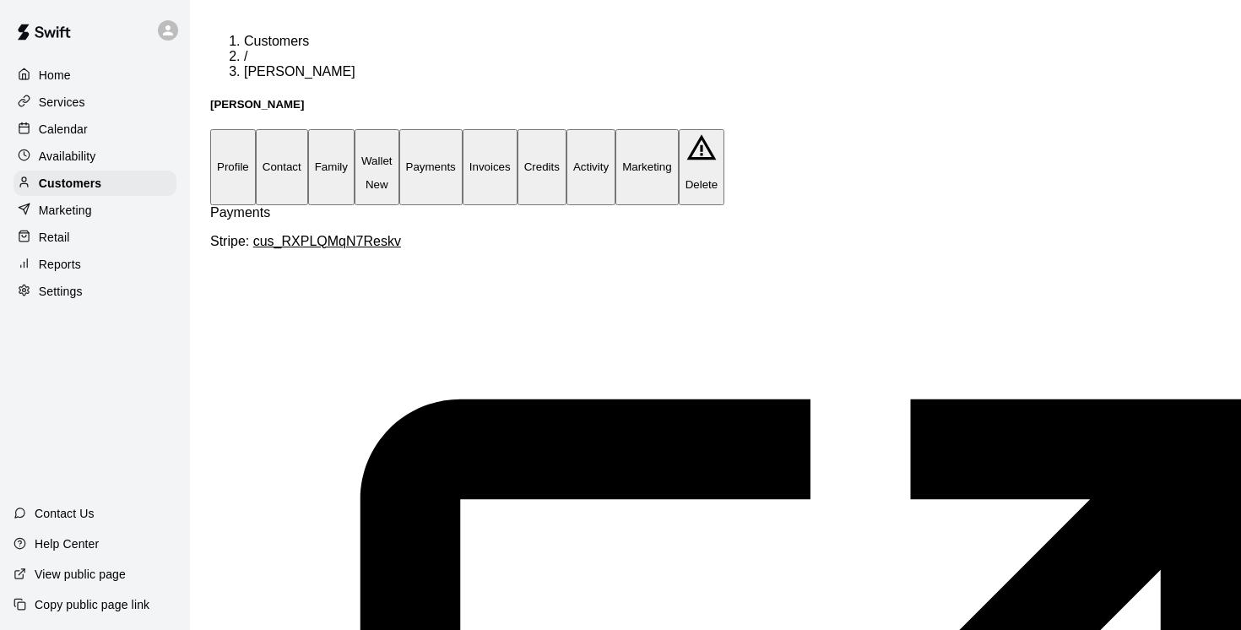
click at [354, 129] on button "Family" at bounding box center [331, 166] width 46 height 75
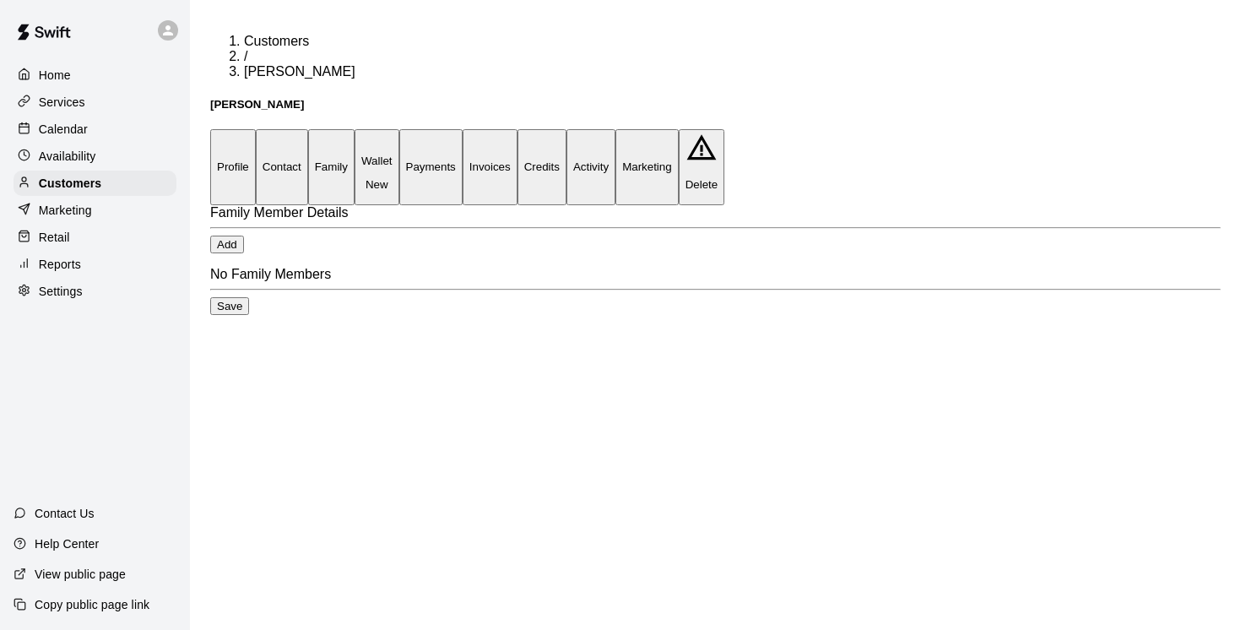
click at [308, 129] on button "Contact" at bounding box center [282, 166] width 52 height 75
select select "**"
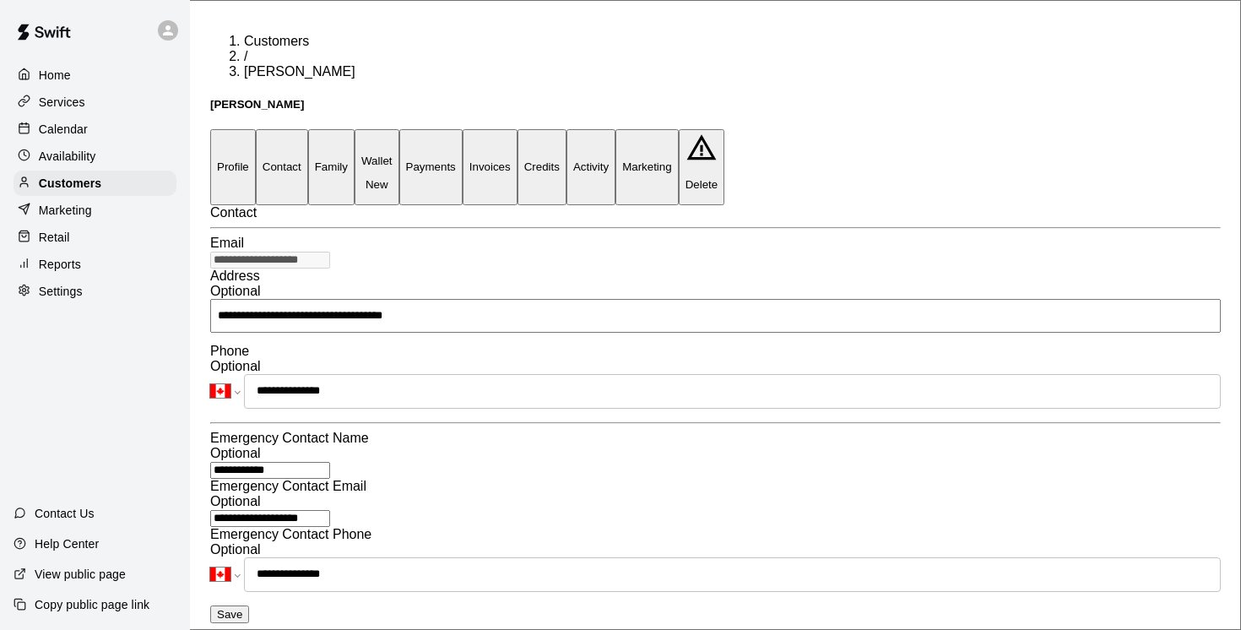
click at [246, 129] on button "Profile" at bounding box center [233, 166] width 46 height 75
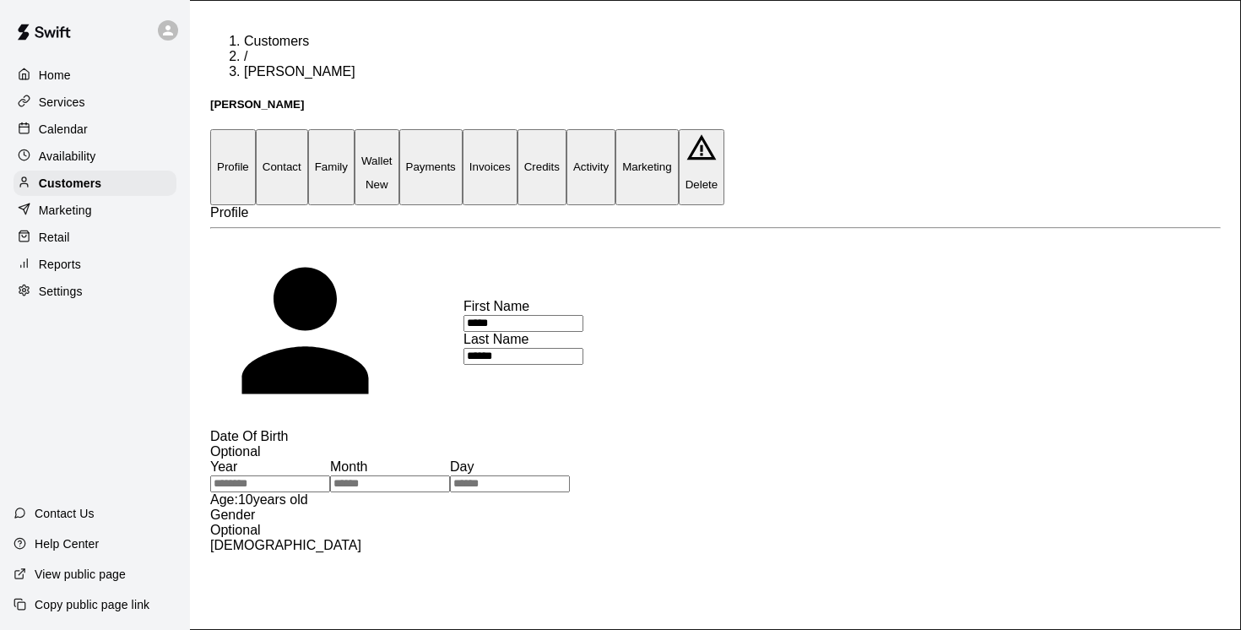
click at [308, 129] on button "Contact" at bounding box center [282, 166] width 52 height 75
select select "**"
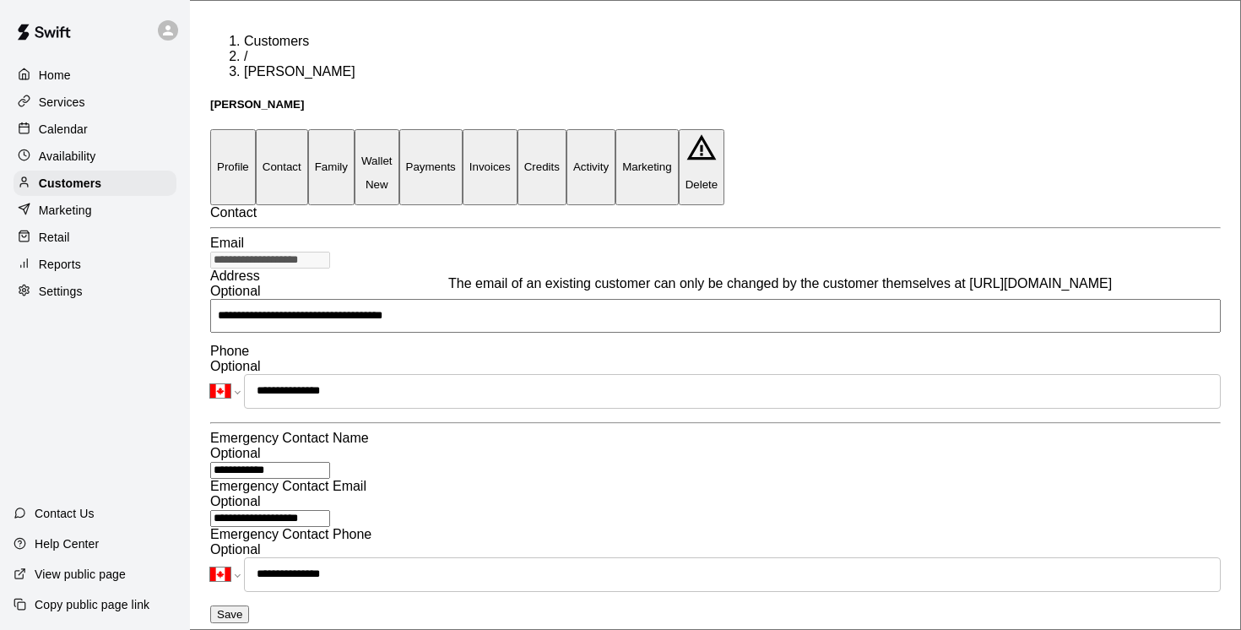
click at [219, 265] on div "**********" at bounding box center [715, 413] width 1010 height 356
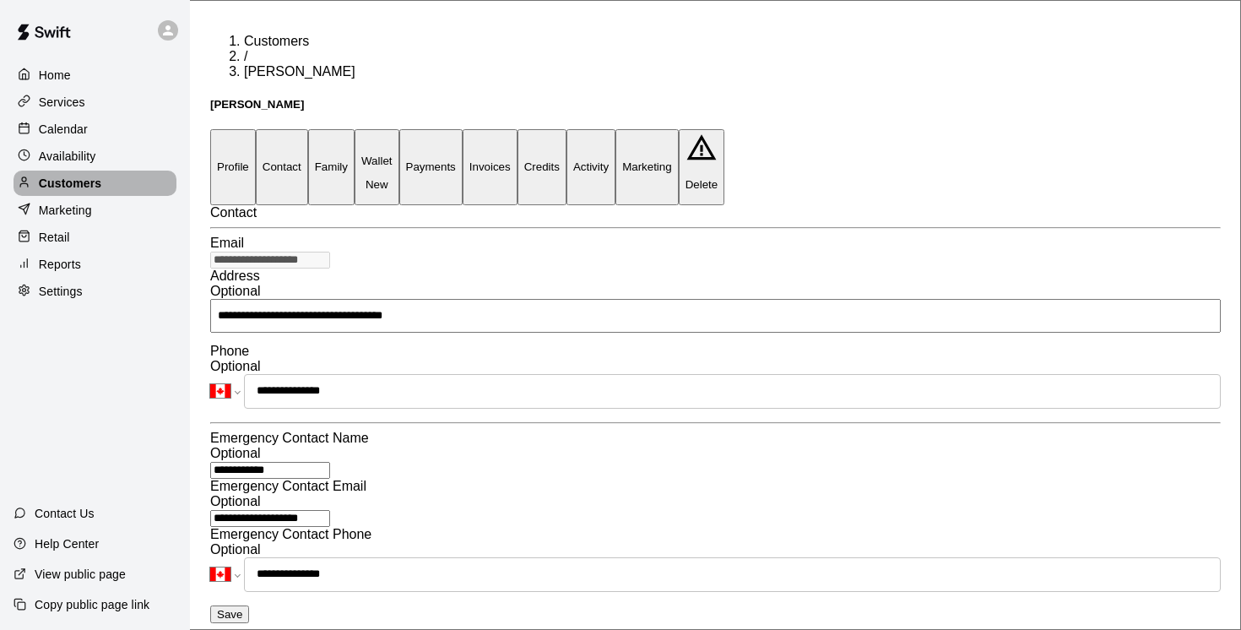
click at [97, 186] on p "Customers" at bounding box center [70, 183] width 62 height 17
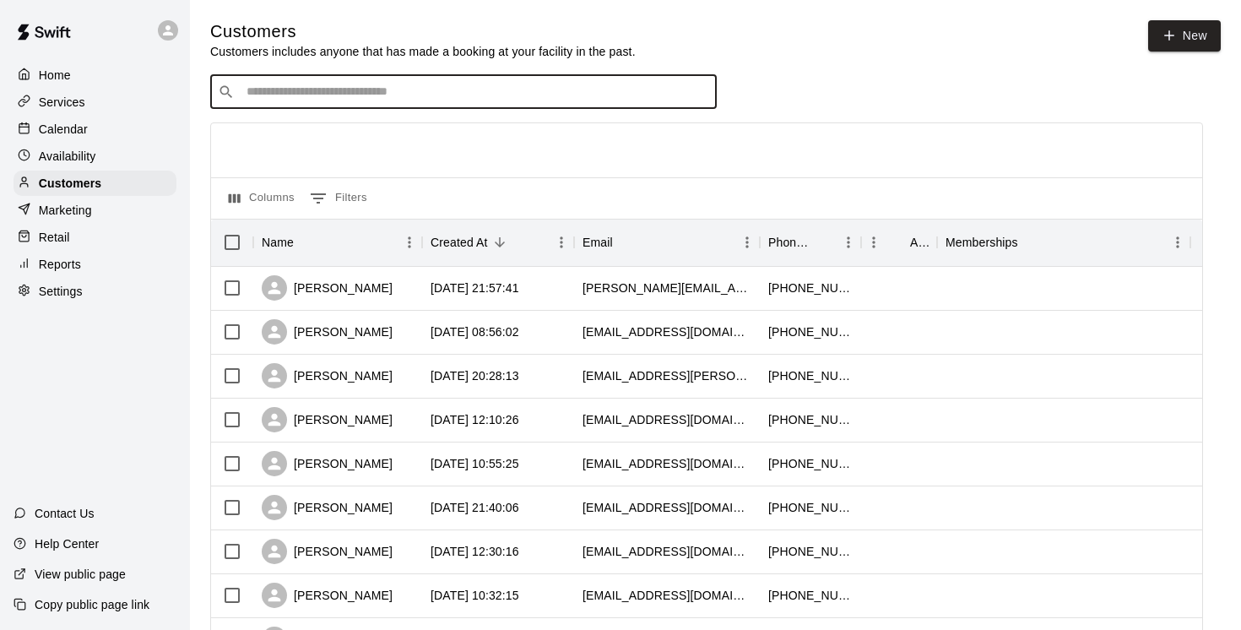
click at [268, 87] on input "Search customers by name or email" at bounding box center [475, 92] width 468 height 17
paste input "**********"
type input "**********"
click at [306, 493] on p "Liev Richdale" at bounding box center [295, 502] width 103 height 18
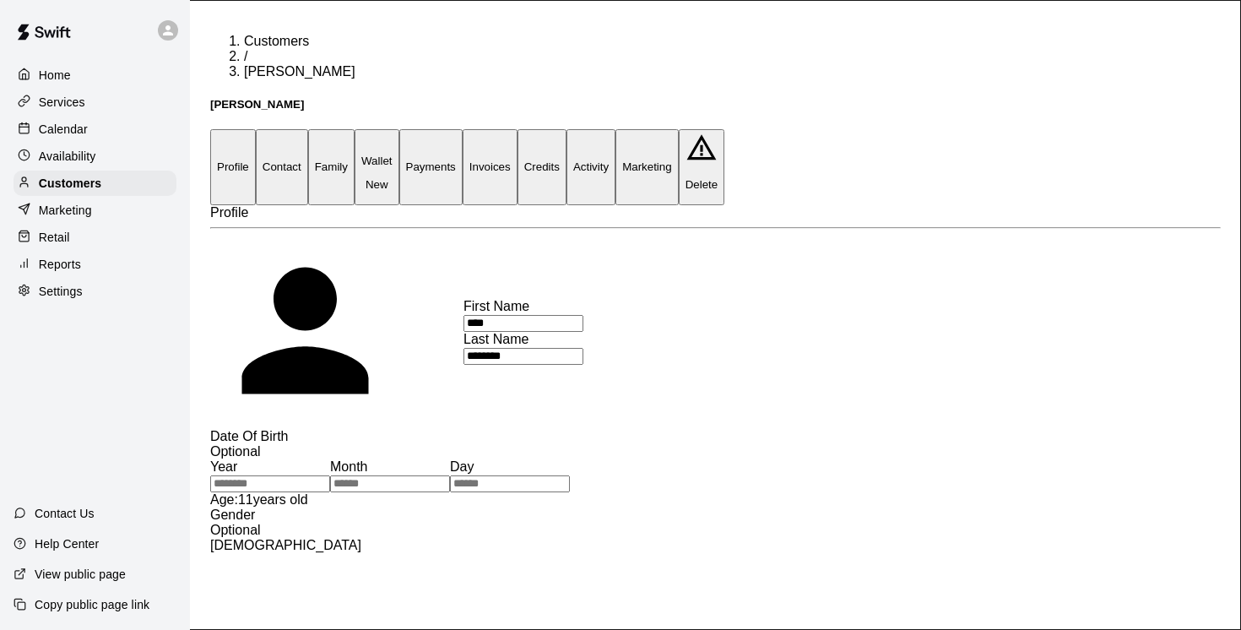
click at [354, 129] on button "Family" at bounding box center [331, 166] width 46 height 75
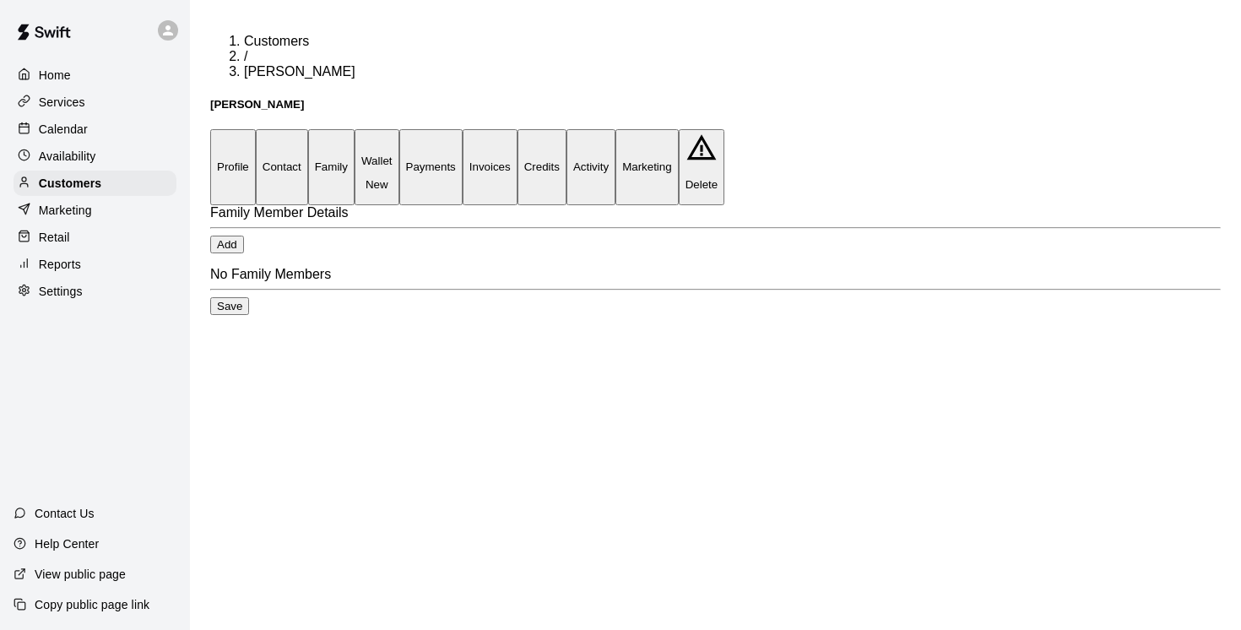
click at [308, 129] on button "Contact" at bounding box center [282, 166] width 52 height 75
select select "**"
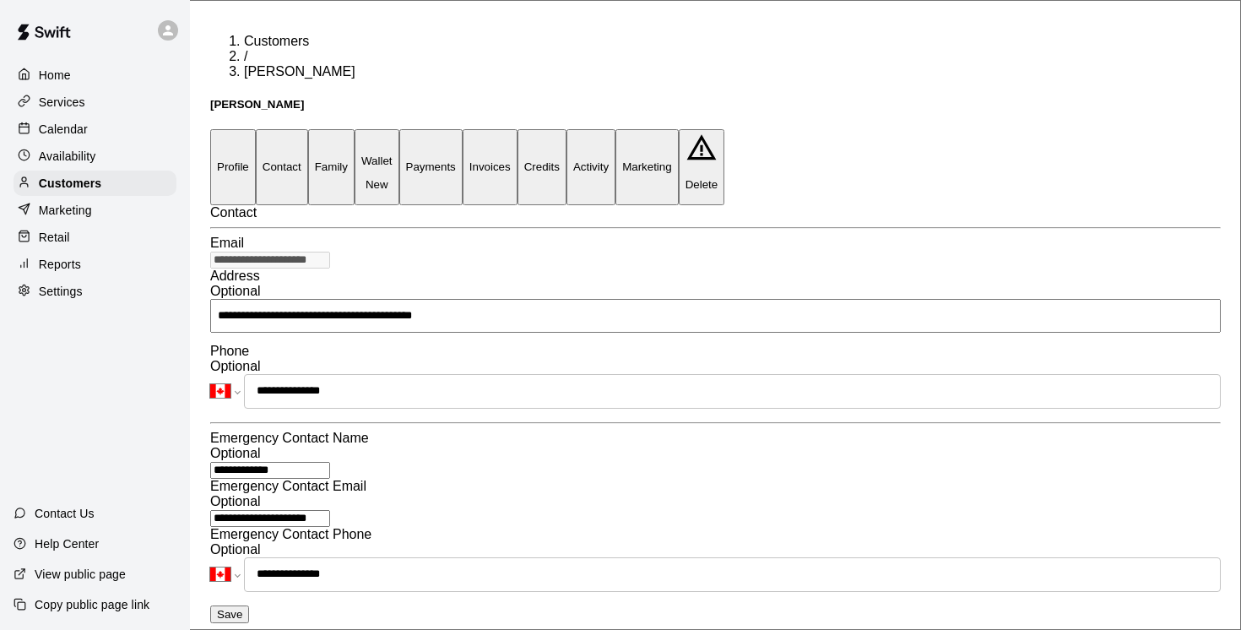
click at [241, 129] on button "Profile" at bounding box center [233, 166] width 46 height 75
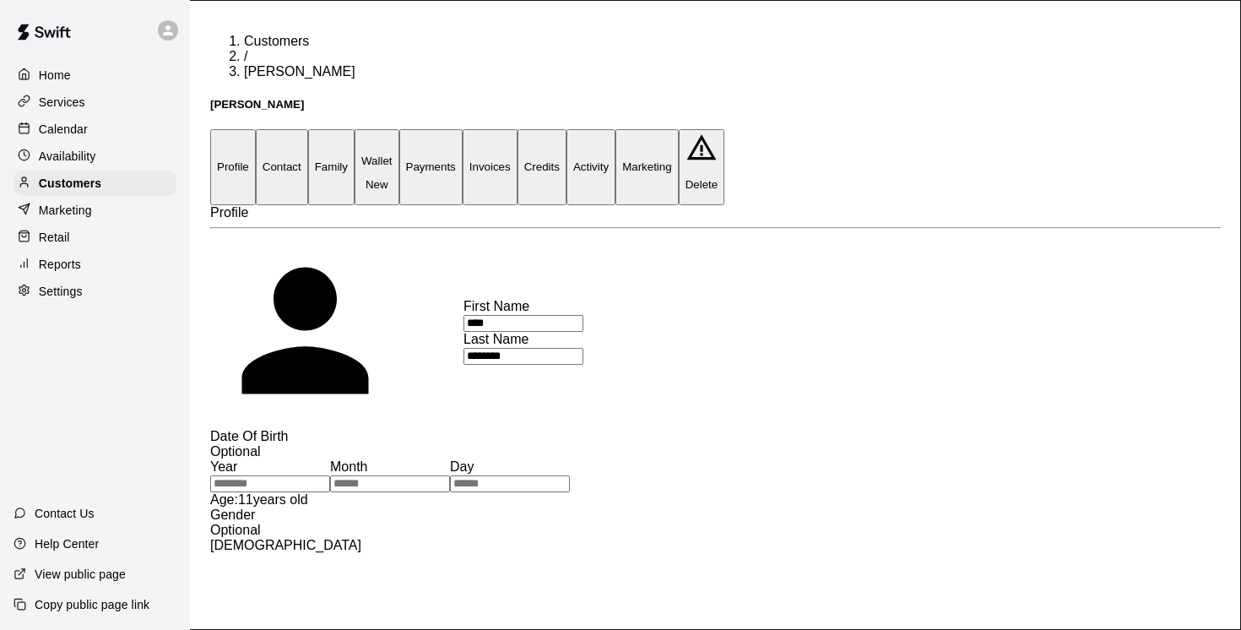
click at [308, 129] on button "Contact" at bounding box center [282, 166] width 52 height 75
select select "**"
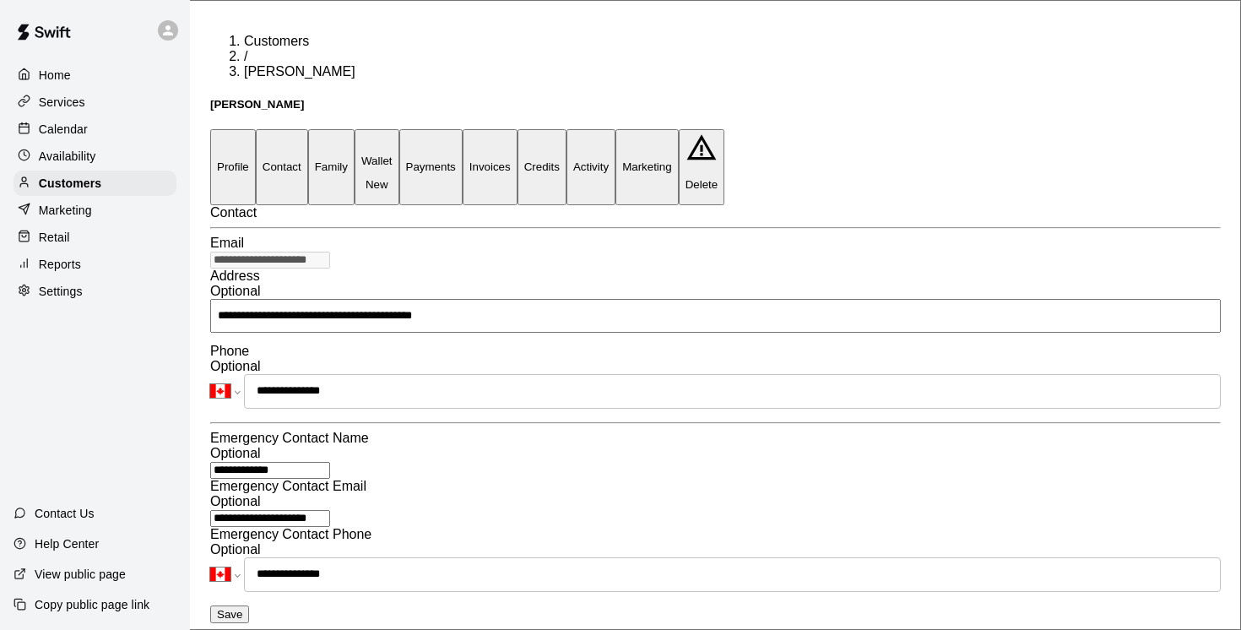
click at [354, 129] on button "Family" at bounding box center [331, 166] width 46 height 75
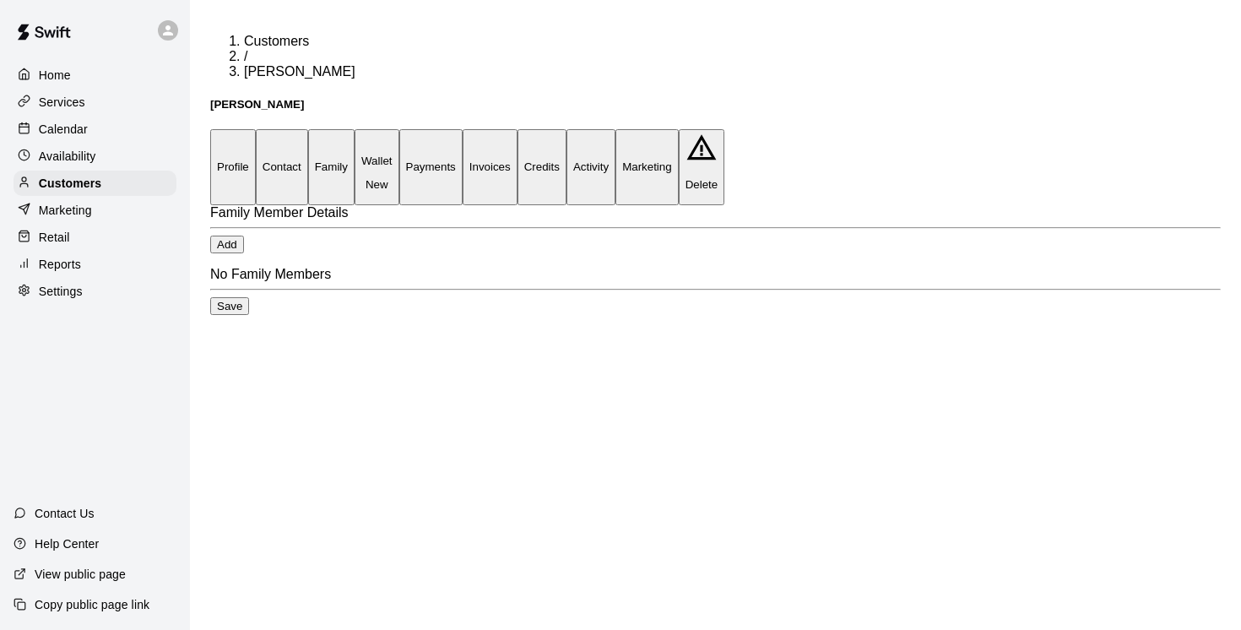
click at [238, 129] on button "Profile" at bounding box center [233, 166] width 46 height 75
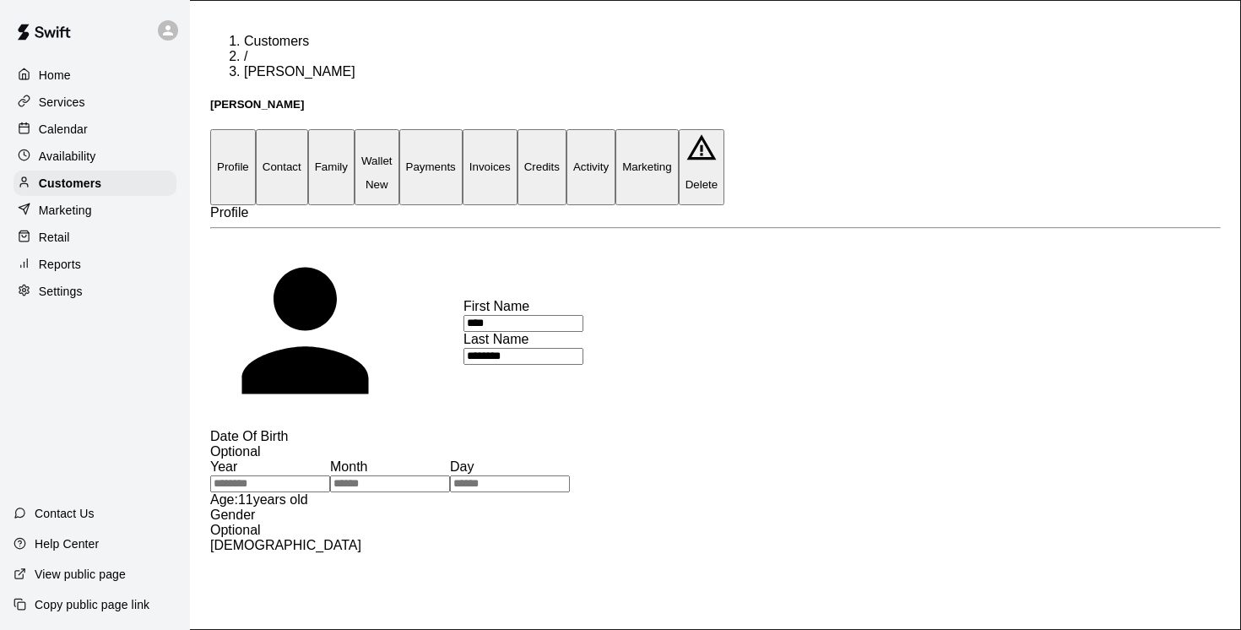
click at [308, 129] on button "Contact" at bounding box center [282, 166] width 52 height 75
select select "**"
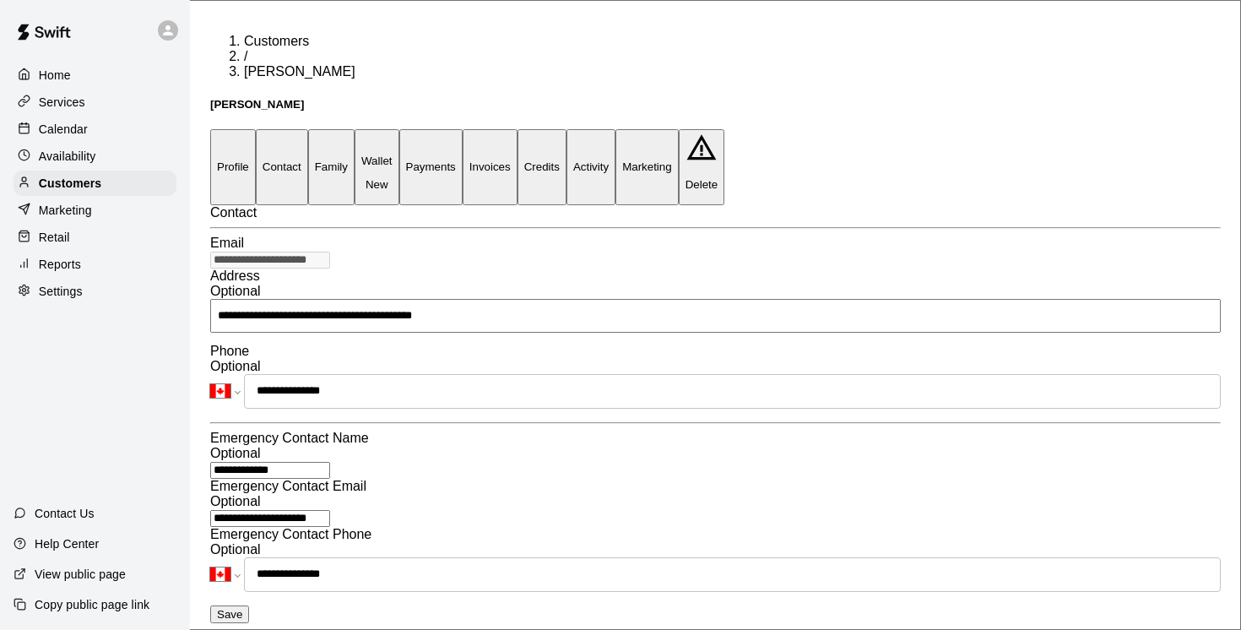
click at [354, 129] on button "Family" at bounding box center [331, 166] width 46 height 75
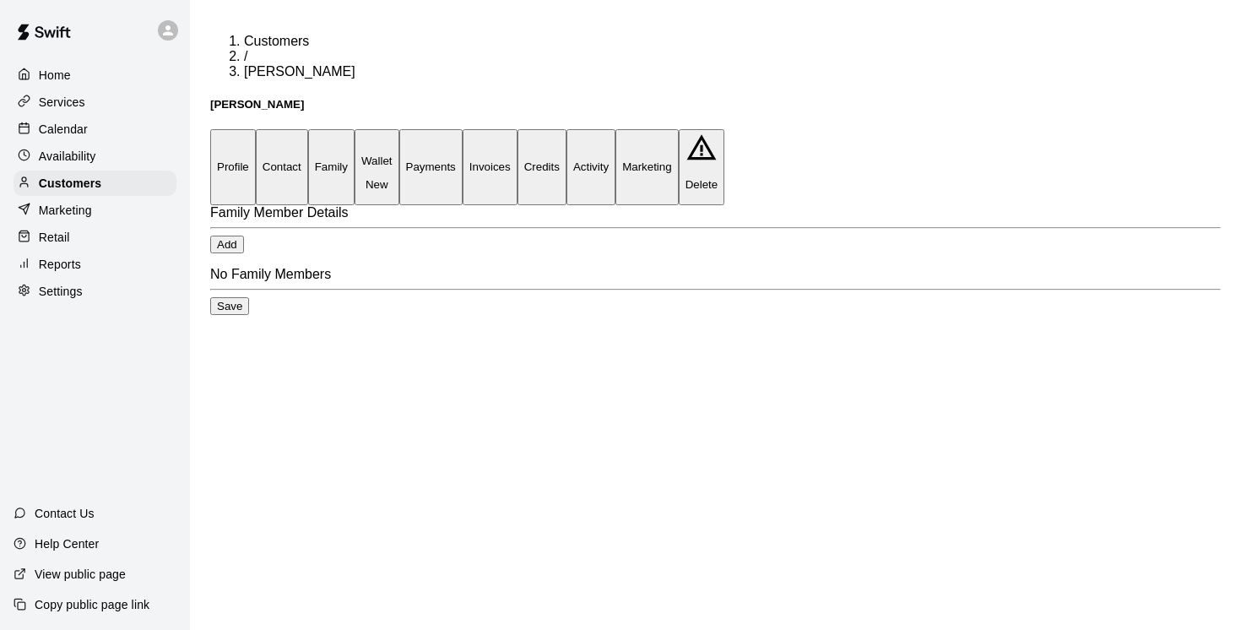
click at [248, 129] on button "Profile" at bounding box center [233, 166] width 46 height 75
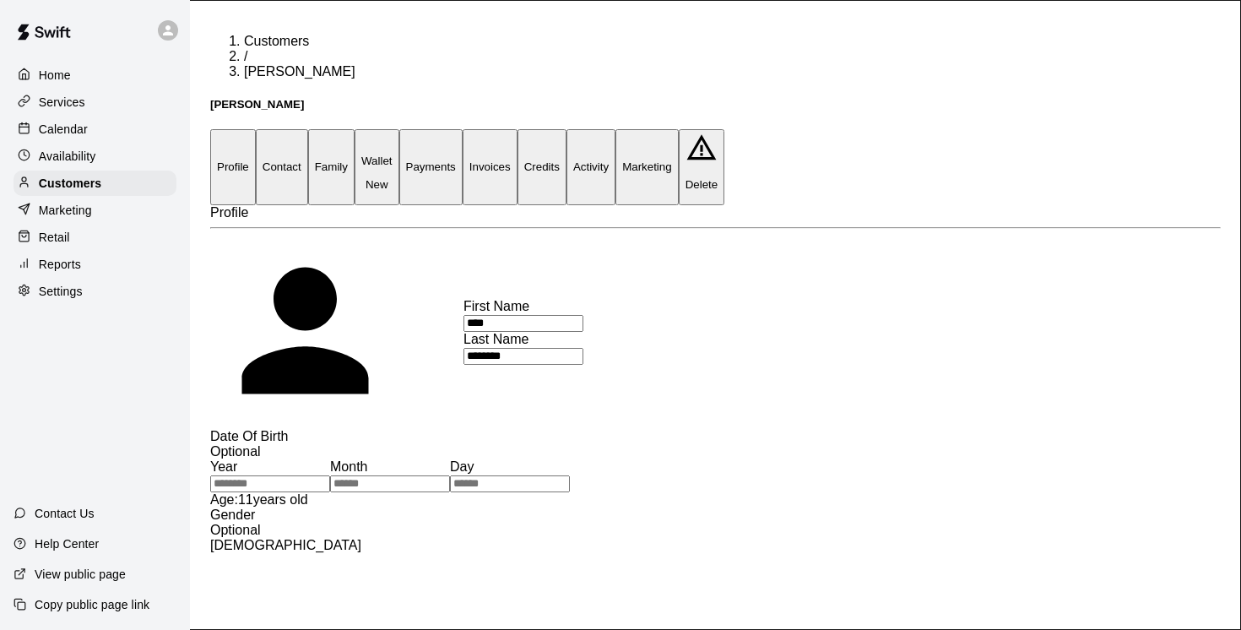
click at [392, 154] on p "Wallet" at bounding box center [376, 160] width 31 height 13
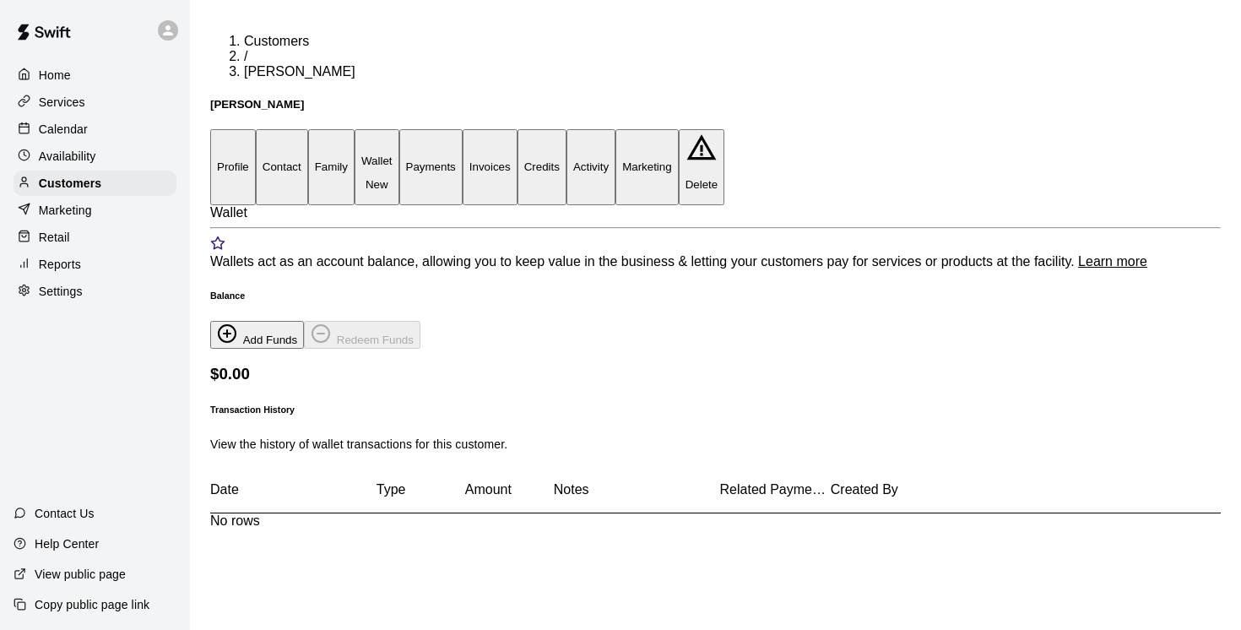
click at [244, 129] on button "Profile" at bounding box center [233, 166] width 46 height 75
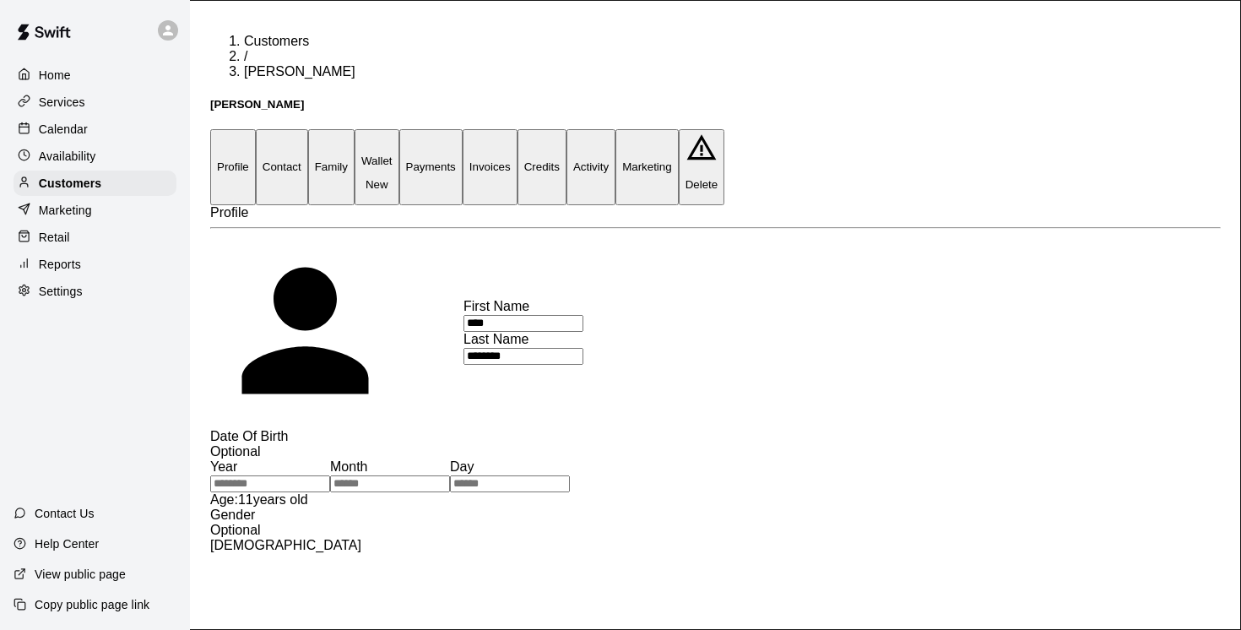
drag, startPoint x: 374, startPoint y: 269, endPoint x: 336, endPoint y: 268, distance: 38.0
click at [463, 315] on input "****" at bounding box center [523, 323] width 120 height 17
drag, startPoint x: 398, startPoint y: 357, endPoint x: 331, endPoint y: 343, distance: 69.0
click at [463, 348] on input "********" at bounding box center [523, 356] width 120 height 17
click at [462, 129] on button "Payments" at bounding box center [430, 166] width 63 height 75
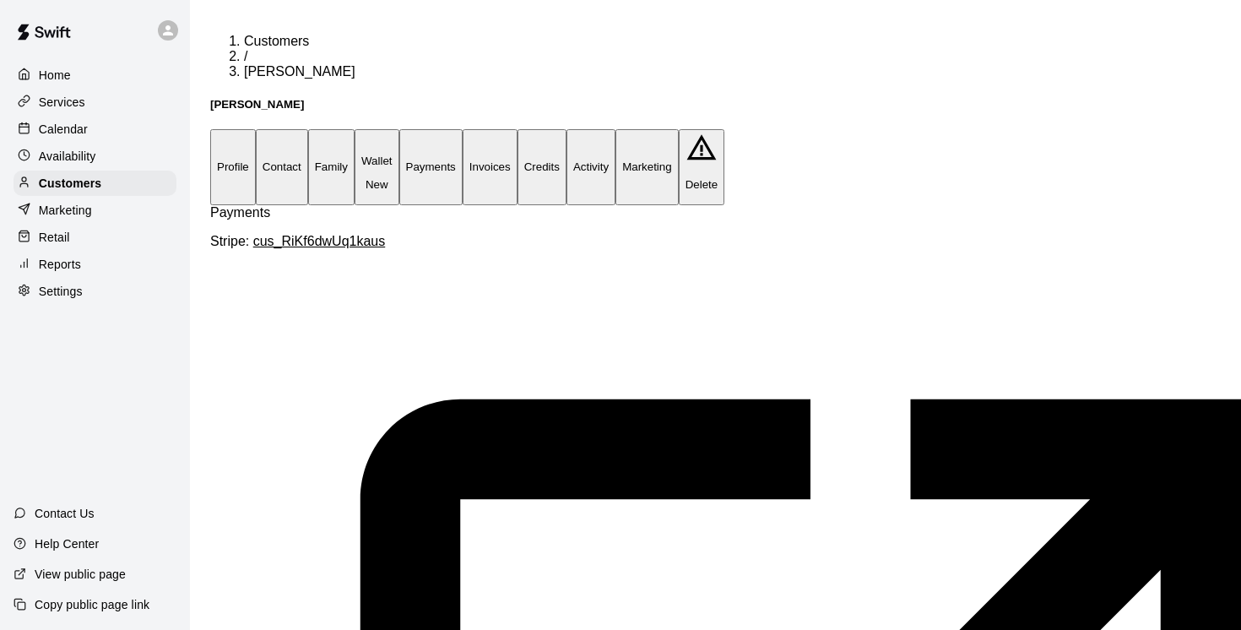
click at [308, 129] on button "Contact" at bounding box center [282, 166] width 52 height 75
select select "**"
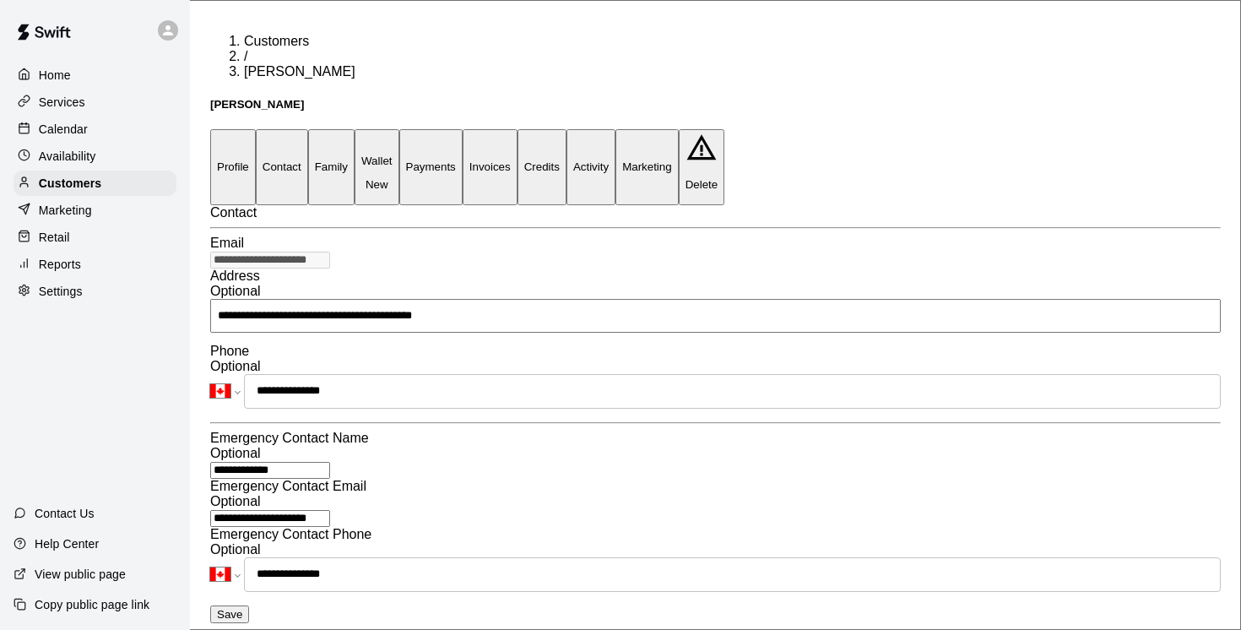
click at [354, 129] on button "Family" at bounding box center [331, 166] width 46 height 75
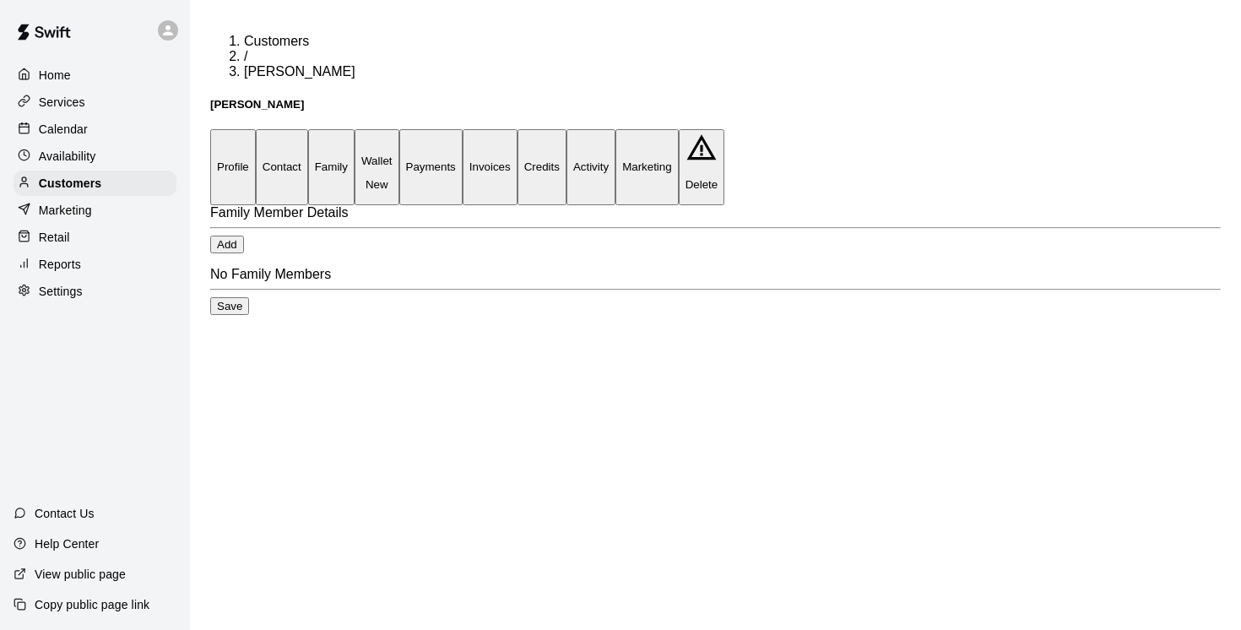
click at [244, 129] on button "Profile" at bounding box center [233, 166] width 46 height 75
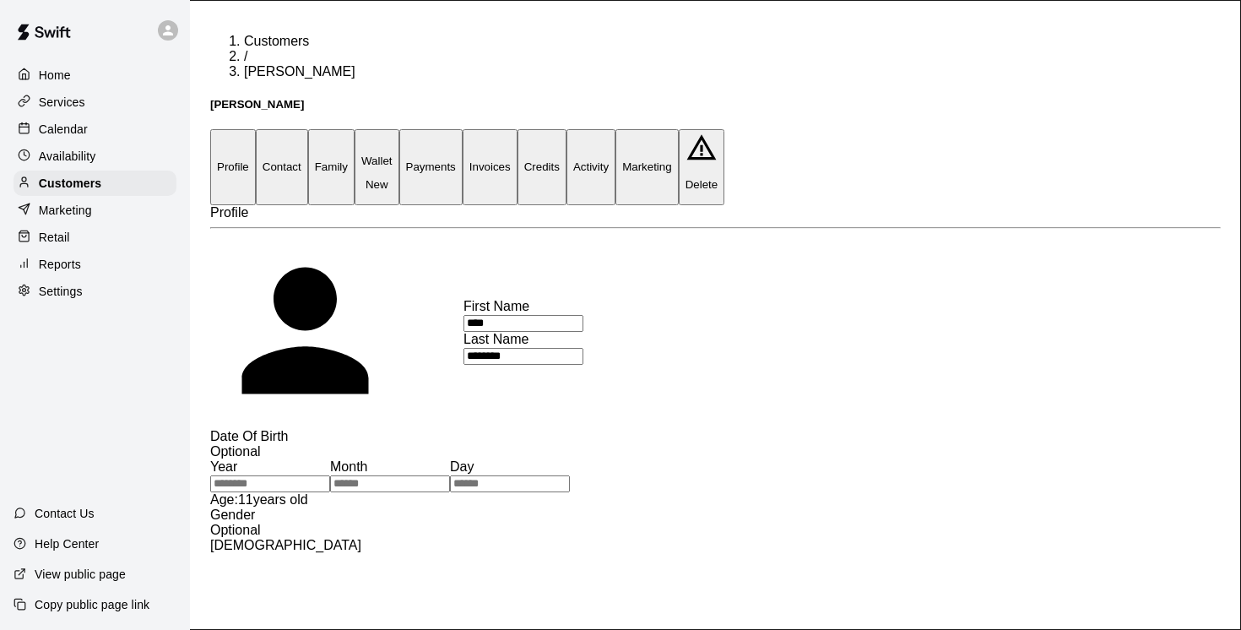
click at [308, 129] on button "Contact" at bounding box center [282, 166] width 52 height 75
select select "**"
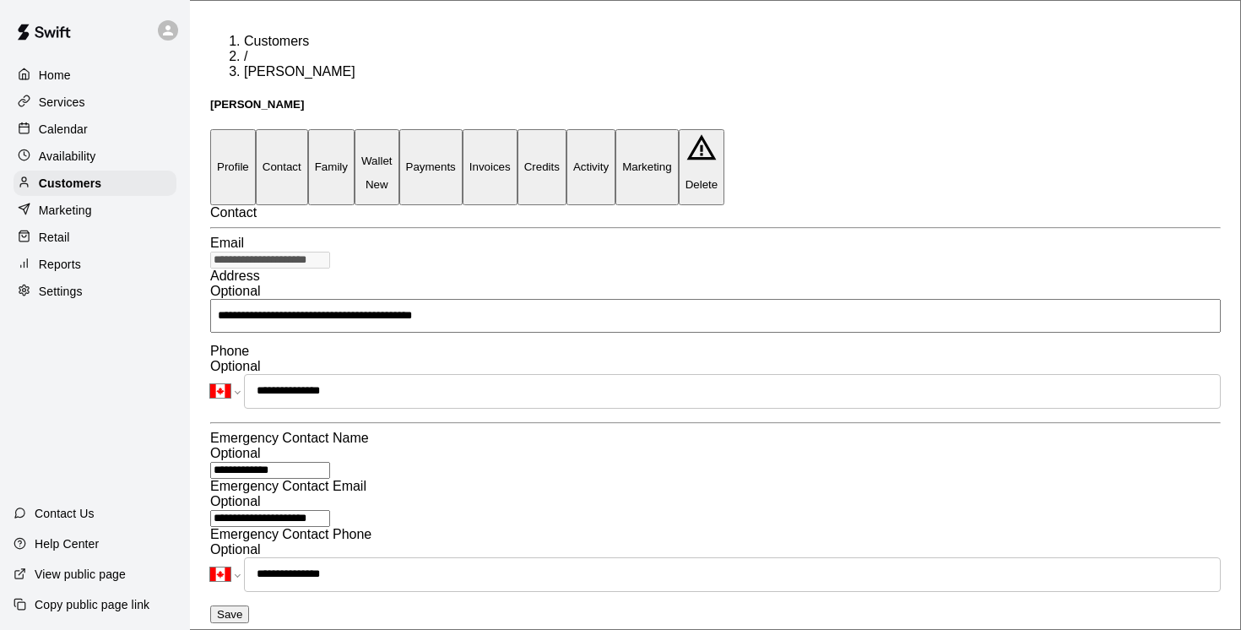
click at [354, 129] on button "Family" at bounding box center [331, 166] width 46 height 75
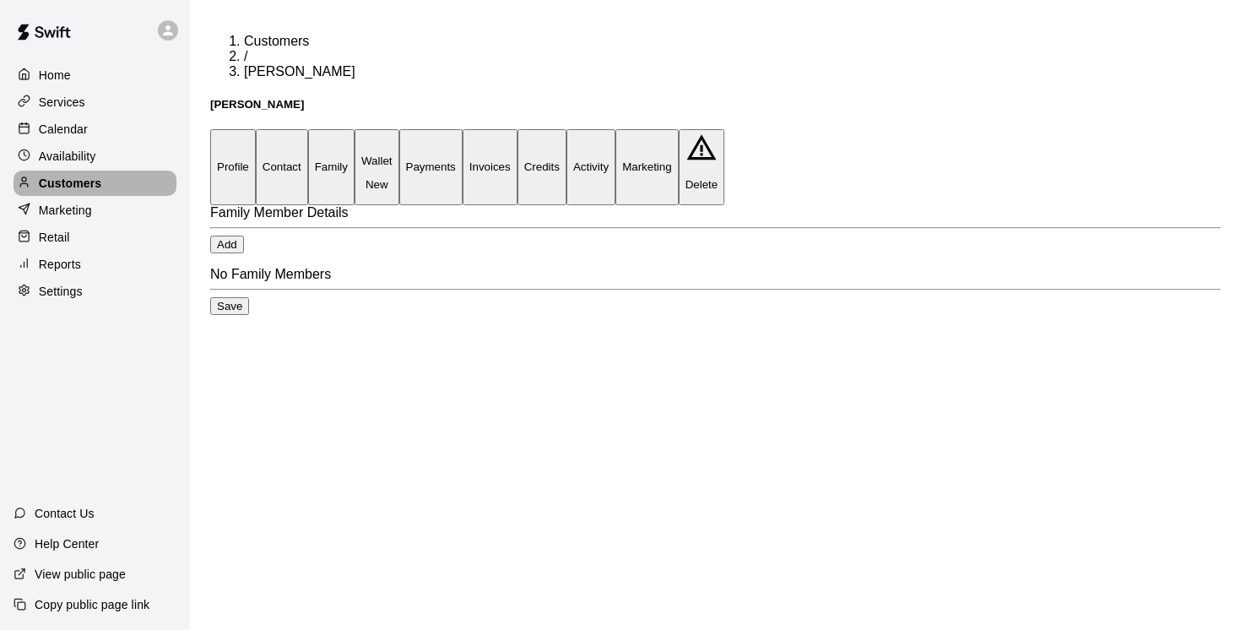
click at [73, 189] on p "Customers" at bounding box center [70, 183] width 62 height 17
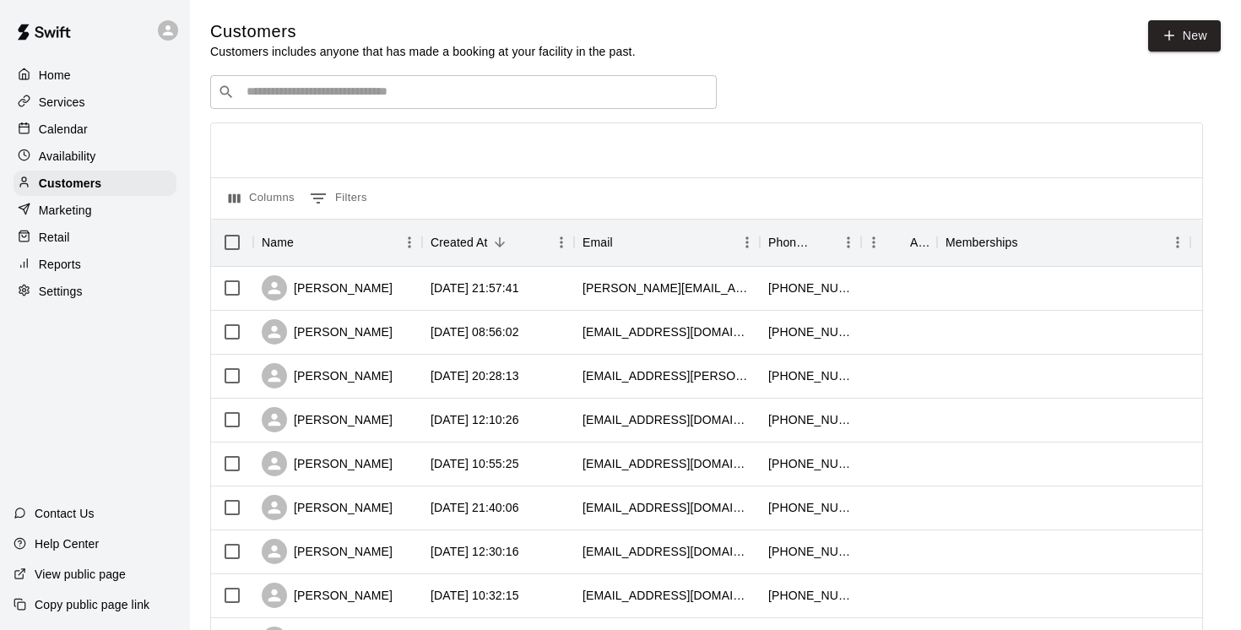
click at [256, 87] on input "Search customers by name or email" at bounding box center [475, 92] width 468 height 17
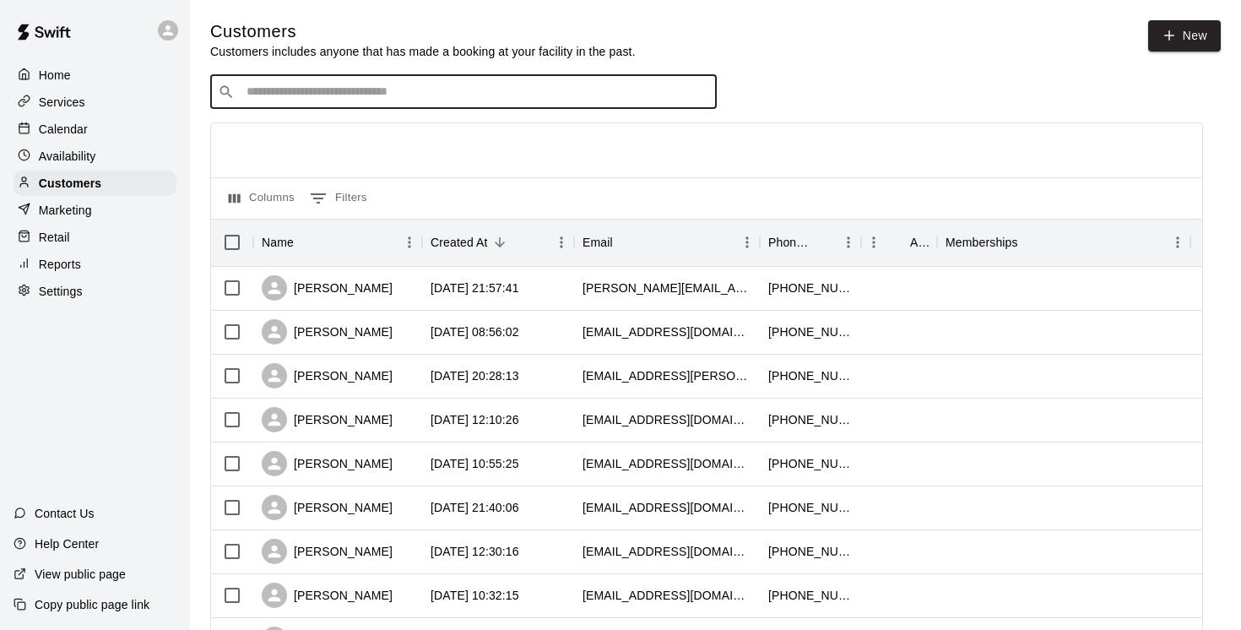
paste input "**********"
type input "**********"
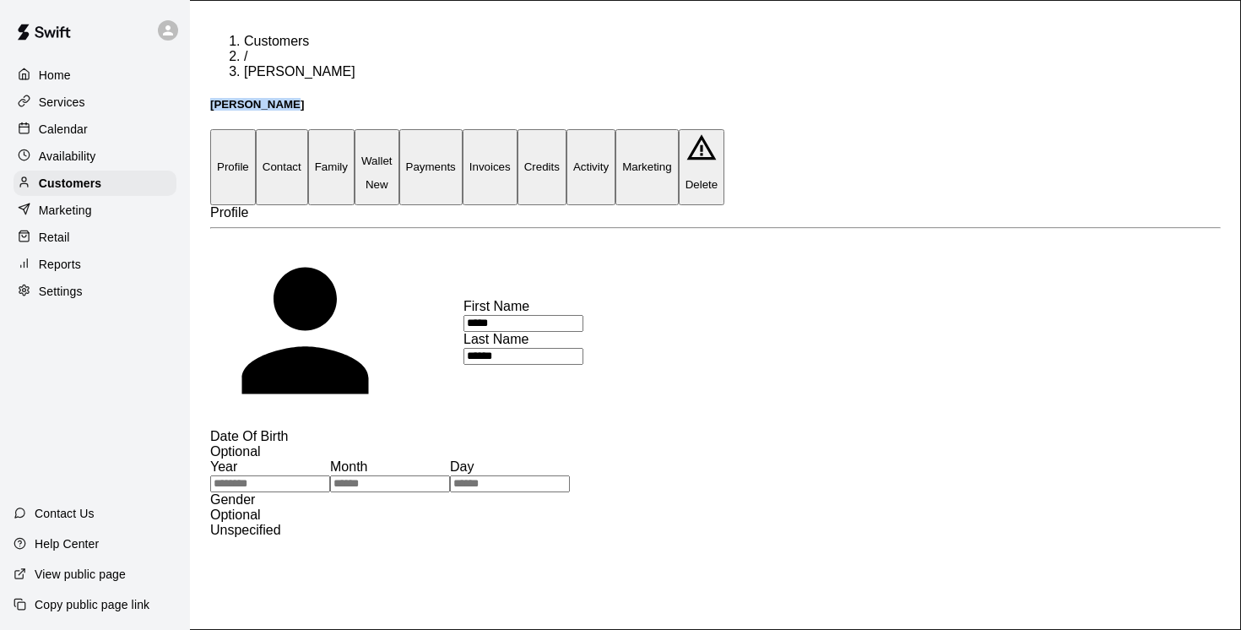
drag, startPoint x: 312, startPoint y: 60, endPoint x: 202, endPoint y: 53, distance: 110.8
click at [354, 129] on button "Family" at bounding box center [331, 166] width 46 height 75
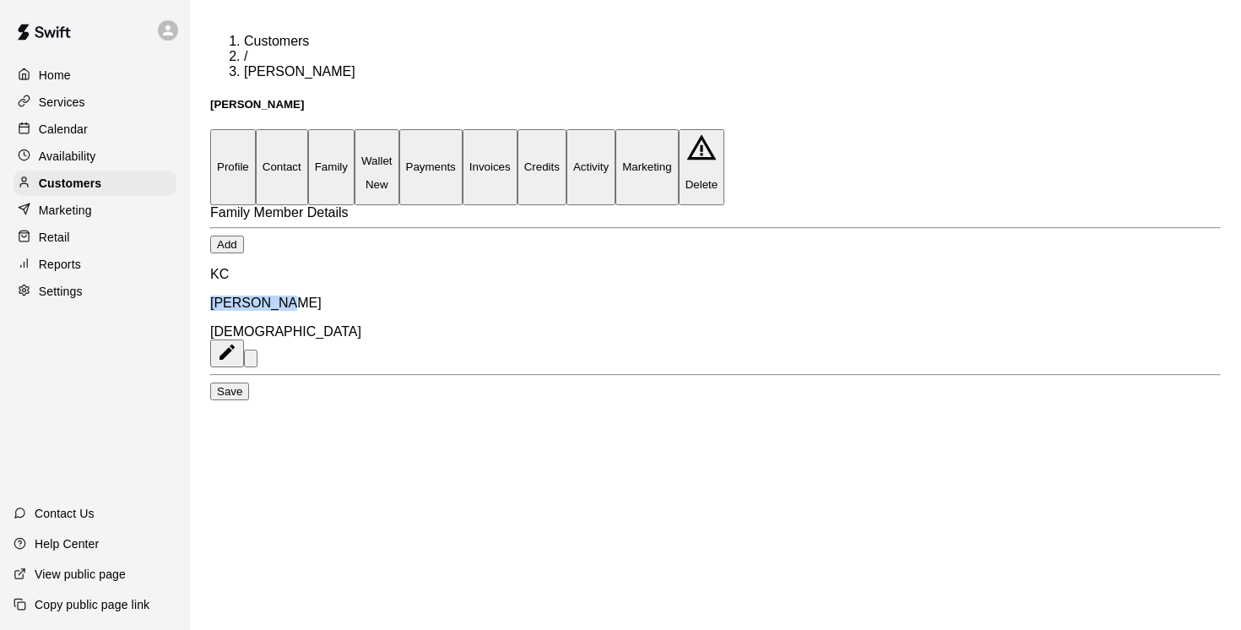
drag, startPoint x: 349, startPoint y: 296, endPoint x: 282, endPoint y: 291, distance: 66.9
click at [282, 291] on div "KC Kai Castro 13 years old" at bounding box center [715, 317] width 1010 height 100
copy p "Kai Castro"
click at [251, 129] on button "Profile" at bounding box center [233, 166] width 46 height 75
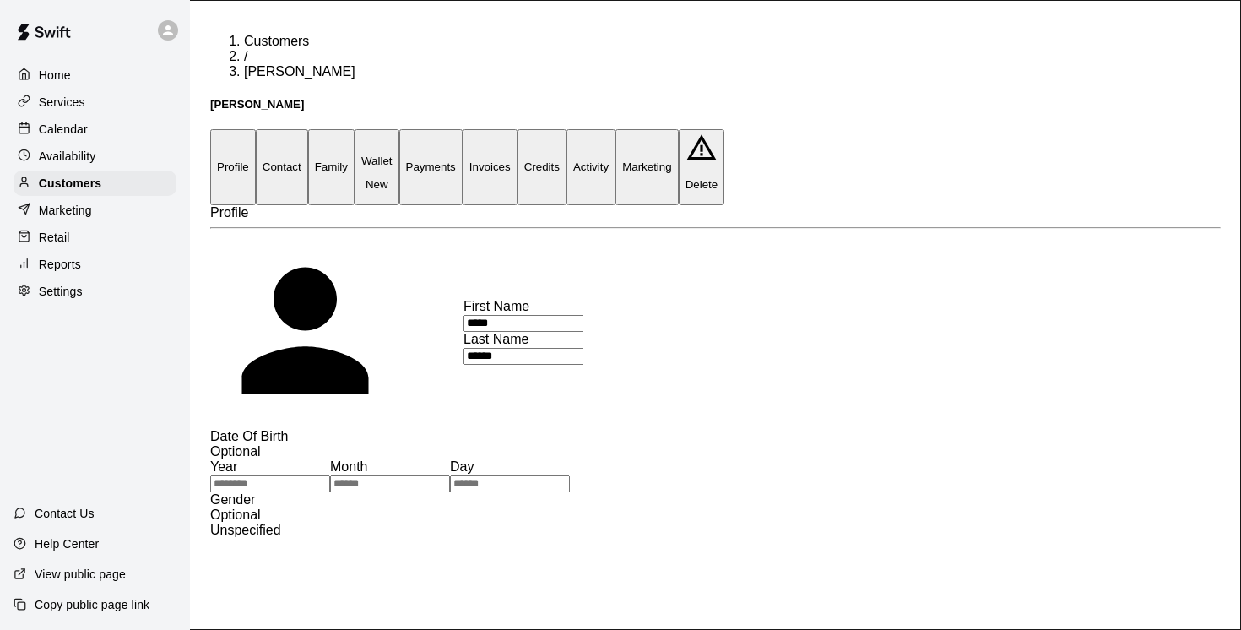
click at [57, 72] on p "Home" at bounding box center [55, 75] width 32 height 17
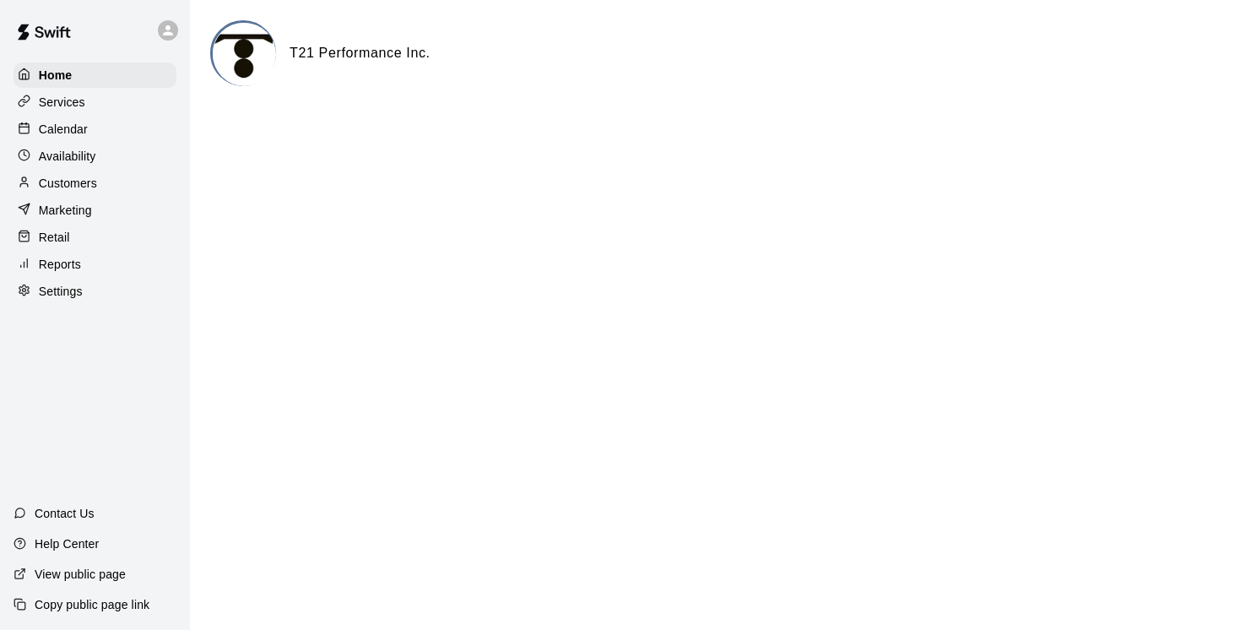
click at [73, 94] on p "Services" at bounding box center [62, 102] width 46 height 17
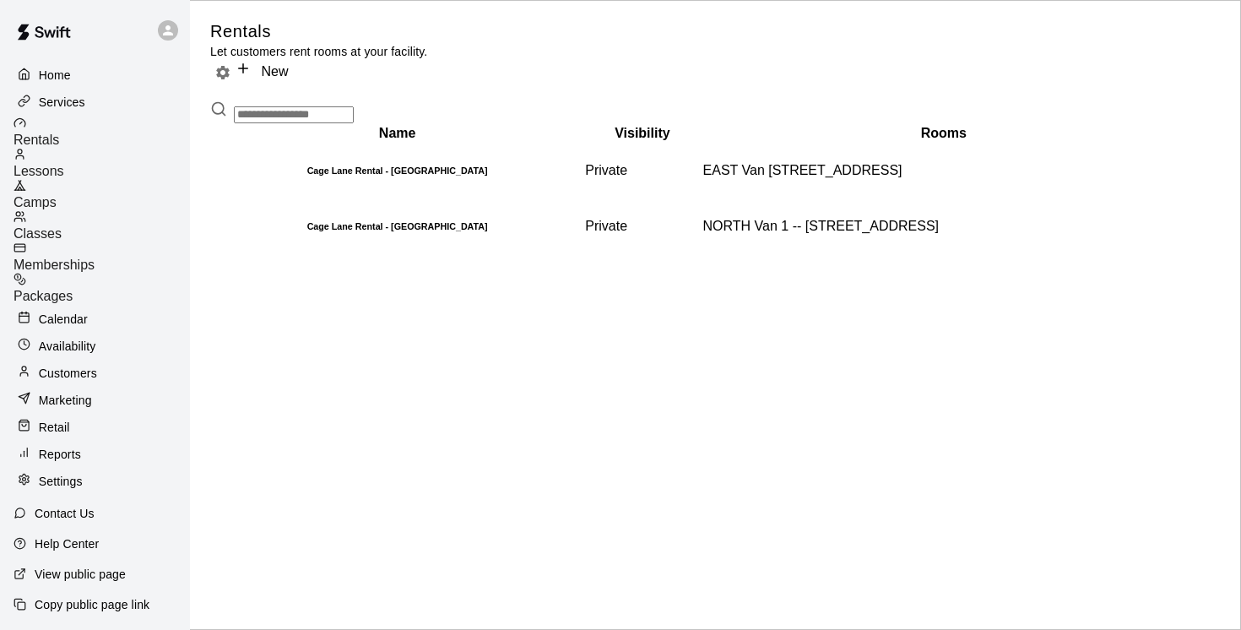
click at [57, 195] on span "Camps" at bounding box center [35, 202] width 43 height 14
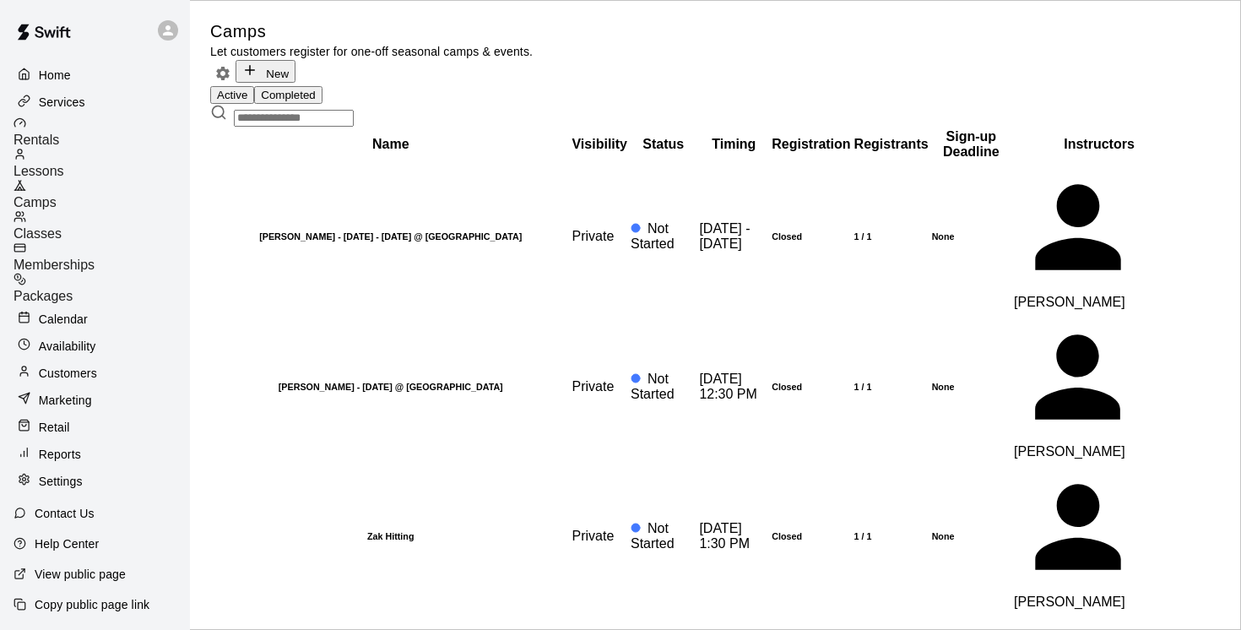
click at [258, 127] on input "text" at bounding box center [294, 118] width 120 height 17
paste input "**********"
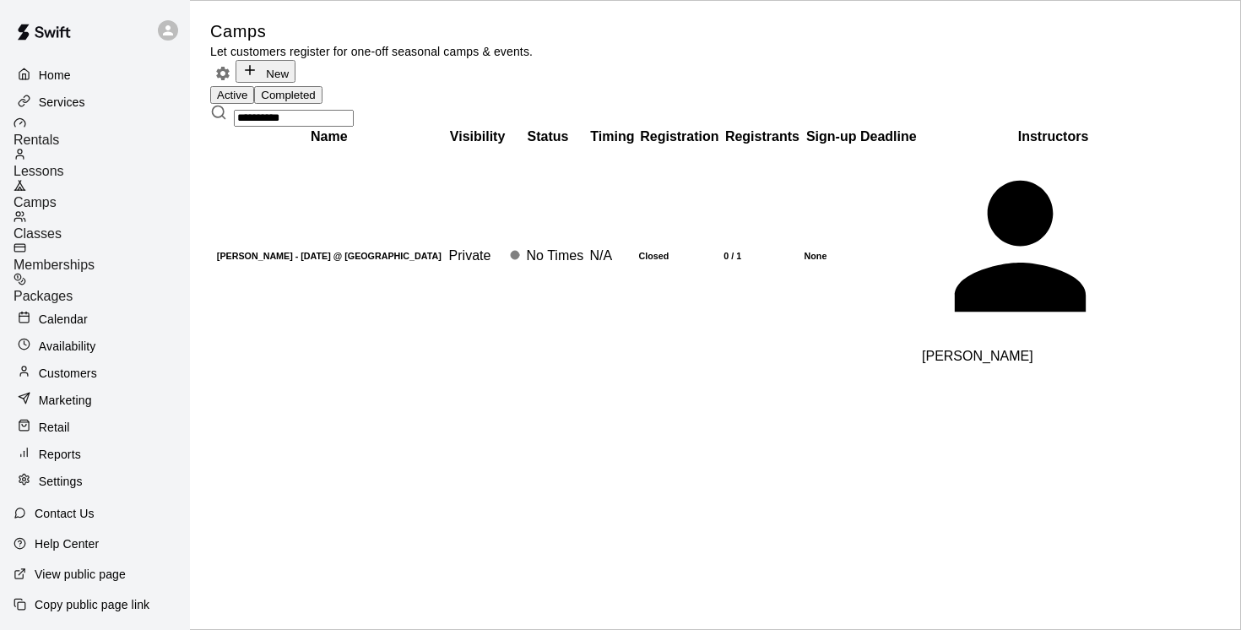
type input "**********"
click at [322, 87] on button "Completed" at bounding box center [288, 95] width 68 height 18
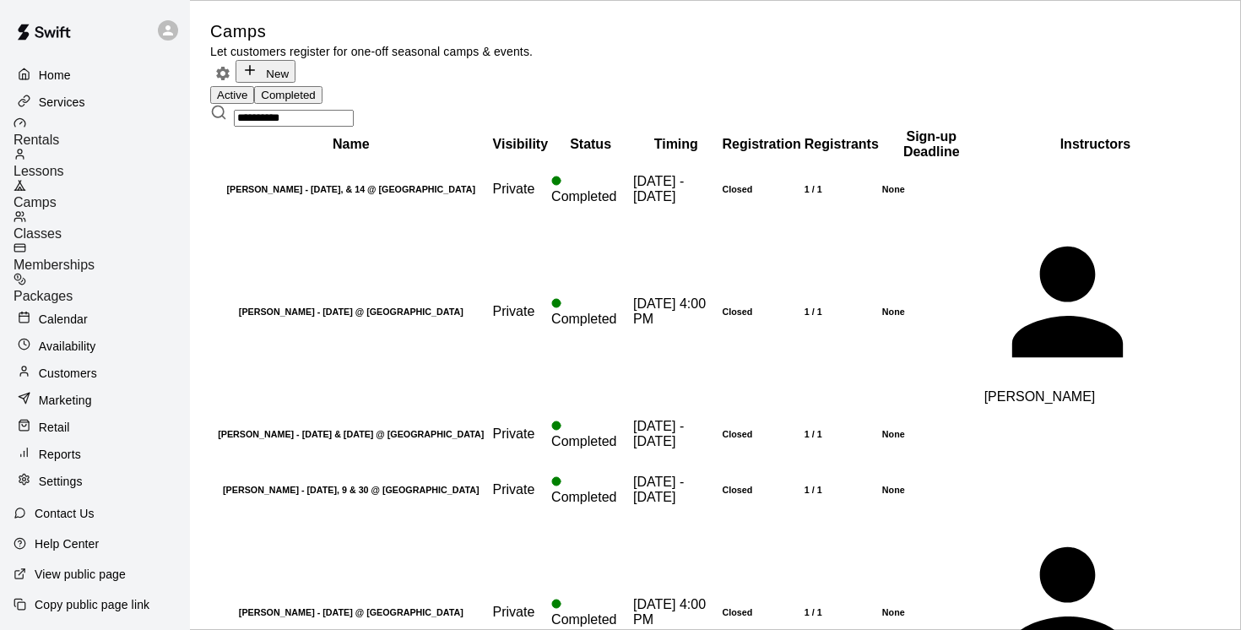
click at [374, 216] on th "Kai Castro - Aug 6, 12, & 14 @ East Van" at bounding box center [351, 189] width 278 height 54
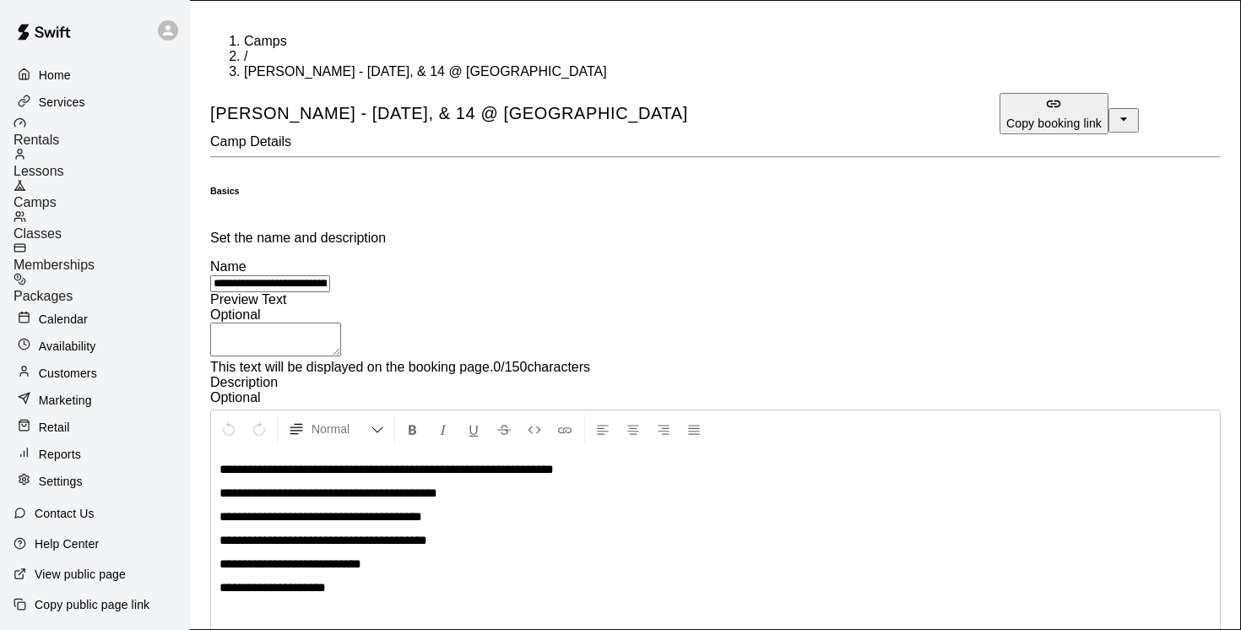
drag, startPoint x: 584, startPoint y: 187, endPoint x: 492, endPoint y: 187, distance: 92.0
click at [492, 187] on div "**********" at bounding box center [715, 401] width 1010 height 473
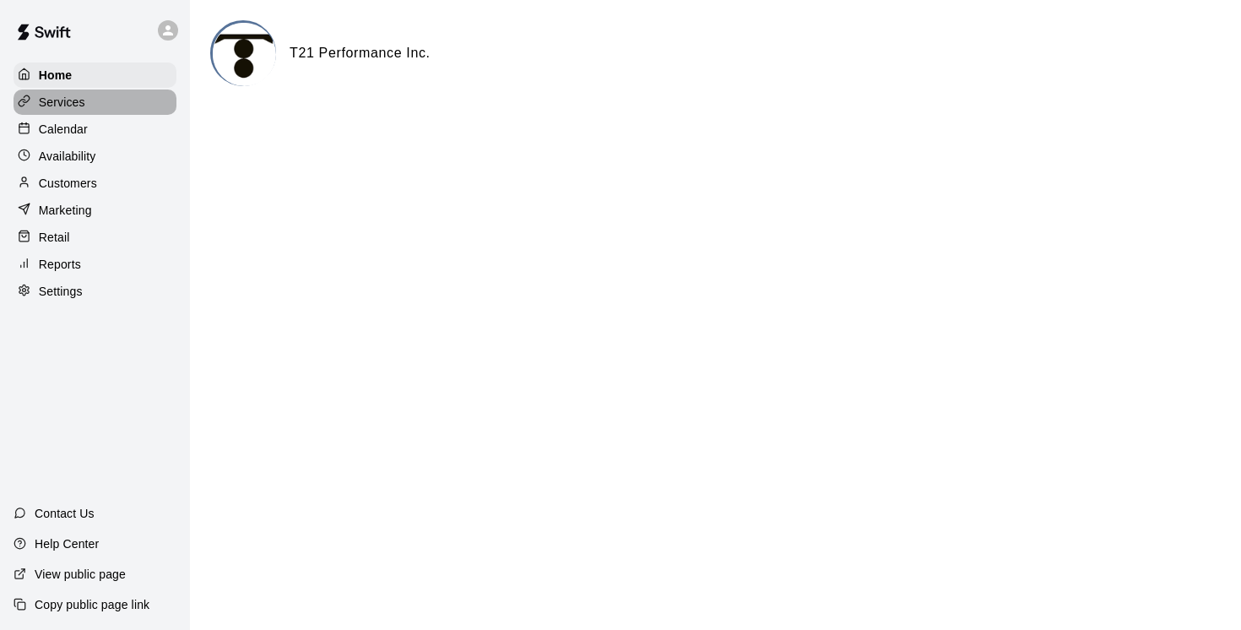
click at [62, 100] on p "Services" at bounding box center [62, 102] width 46 height 17
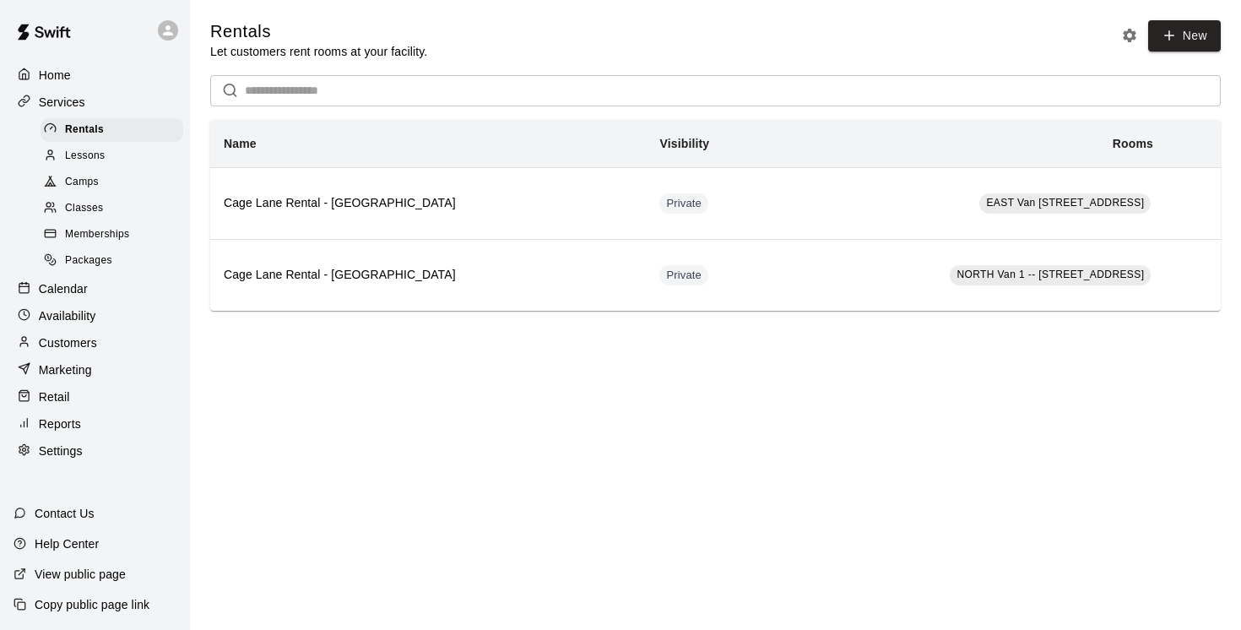
click at [70, 292] on p "Calendar" at bounding box center [63, 288] width 49 height 17
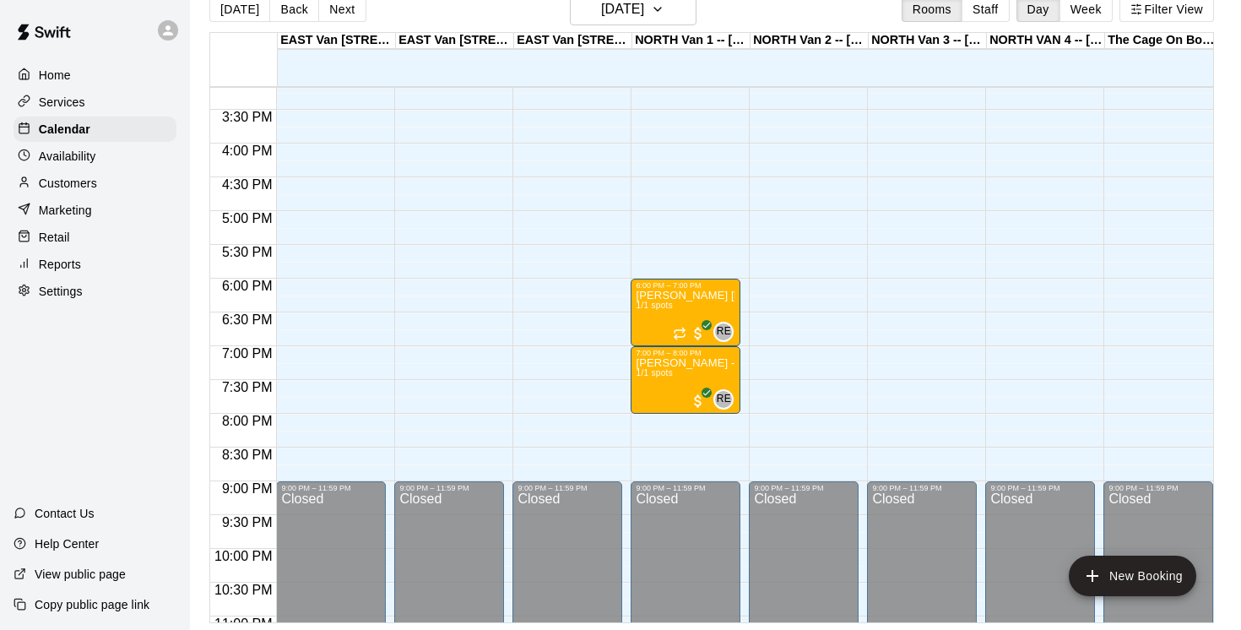
scroll to position [1022, 0]
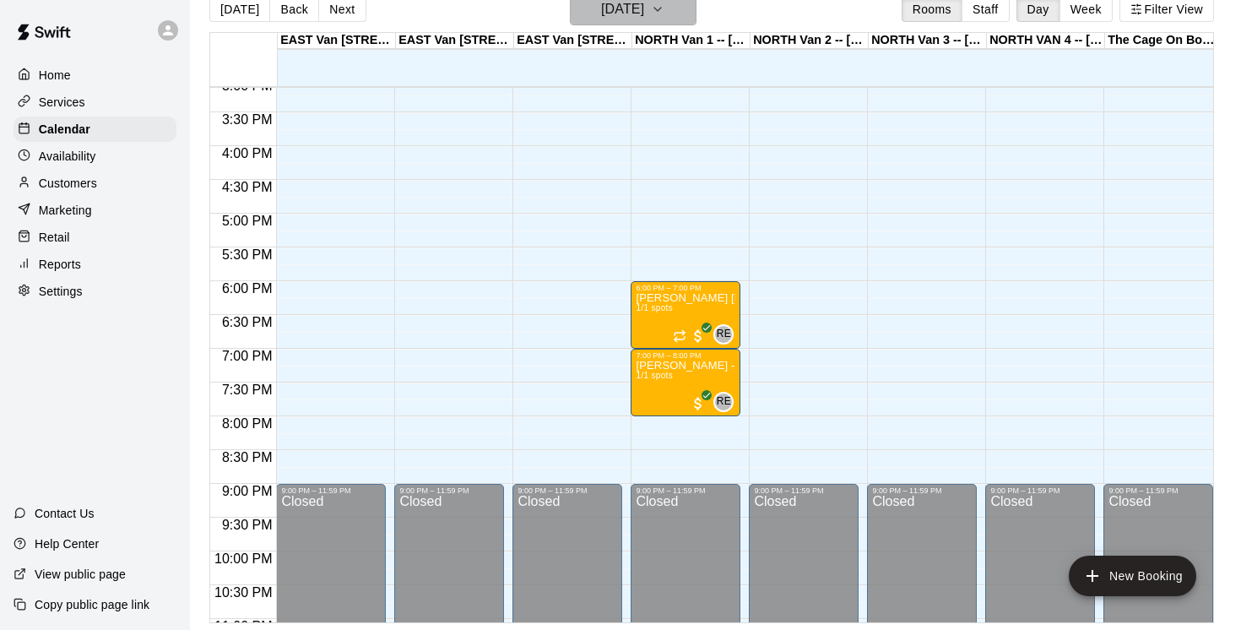
click at [661, 9] on icon "button" at bounding box center [657, 9] width 7 height 3
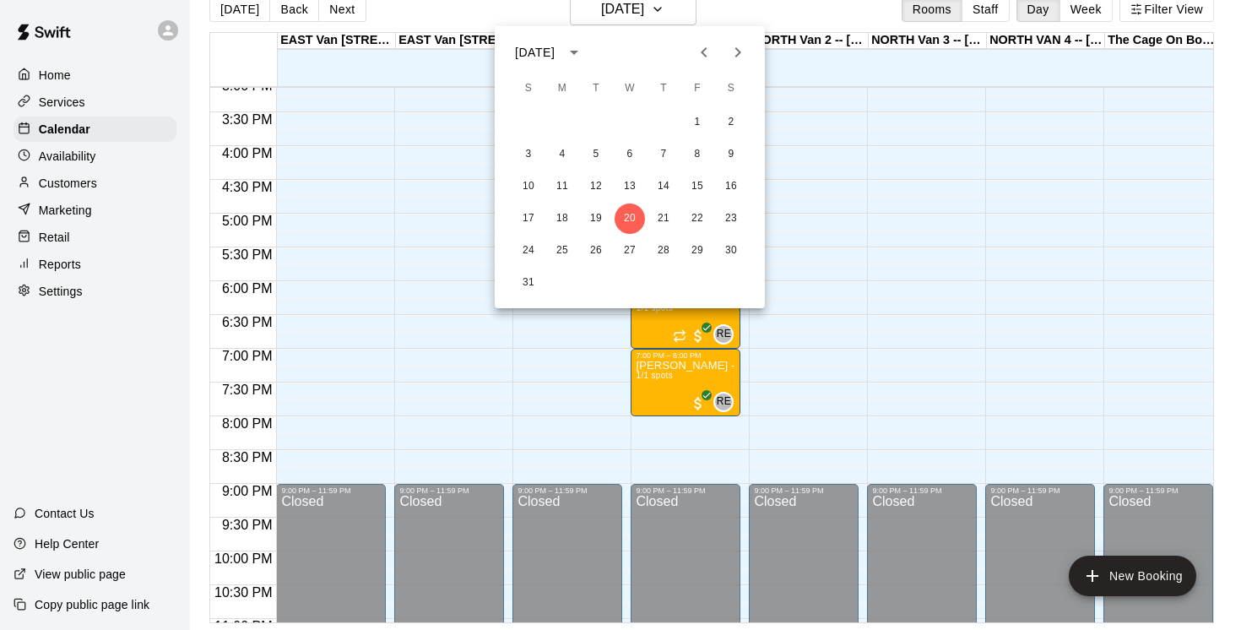
click at [700, 52] on icon "Previous month" at bounding box center [703, 52] width 6 height 10
click at [597, 184] on button "15" at bounding box center [596, 186] width 30 height 30
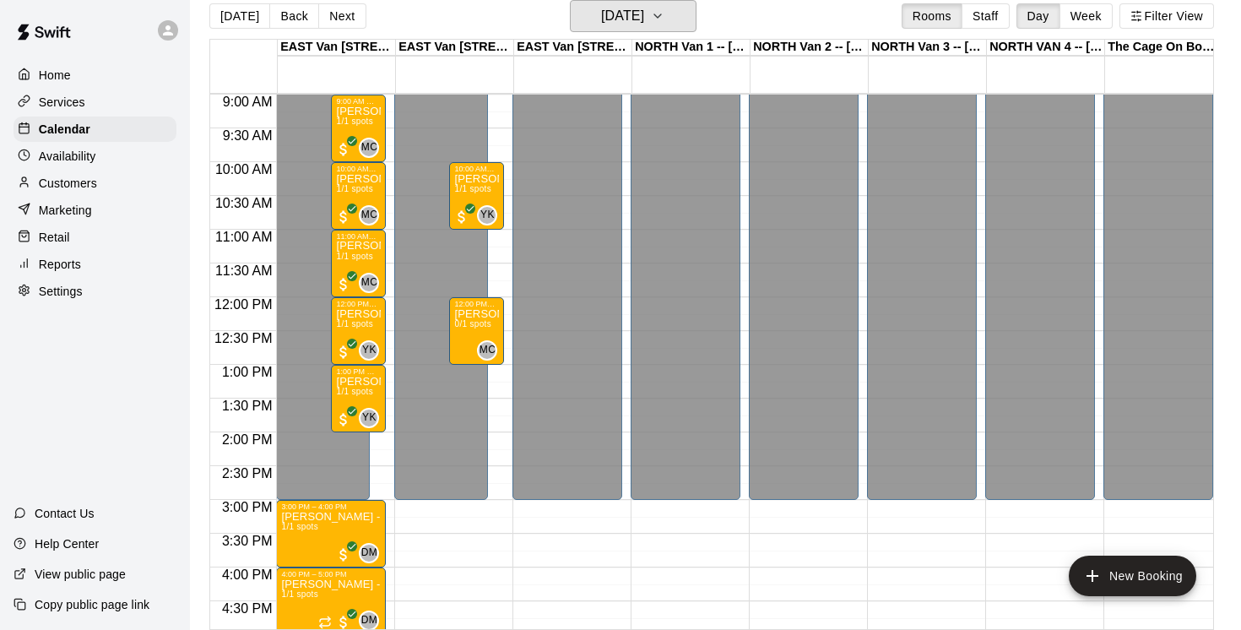
scroll to position [606, 0]
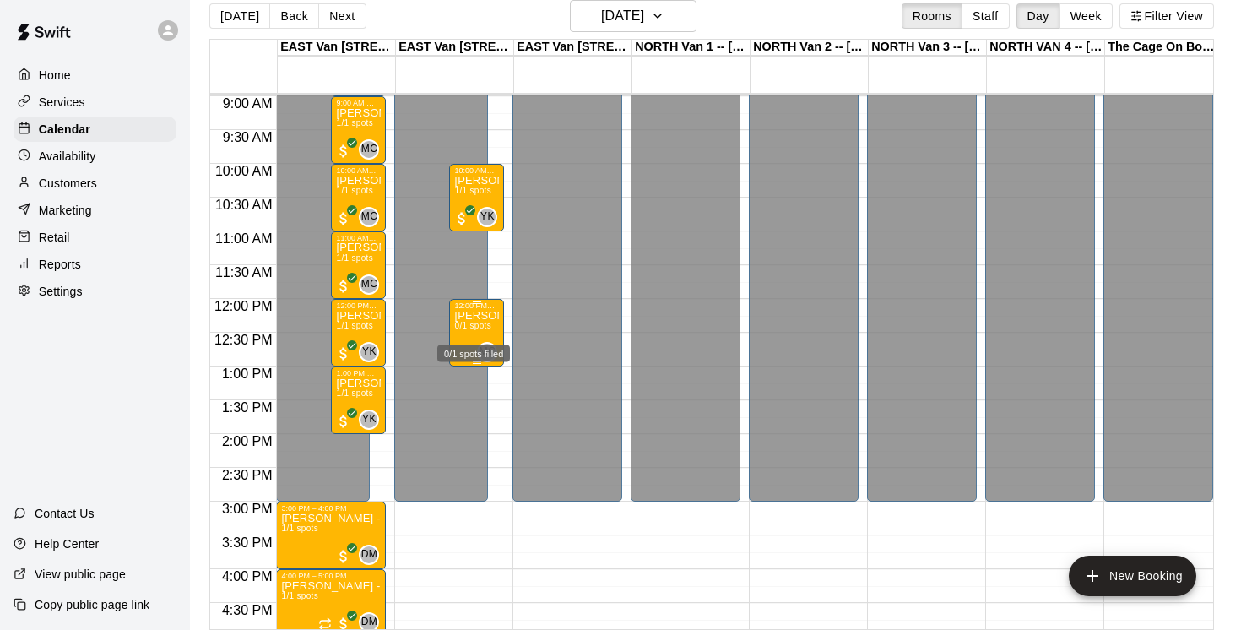
click at [479, 330] on span "0/1 spots" at bounding box center [472, 325] width 37 height 9
click at [477, 378] on img "edit" at bounding box center [471, 379] width 19 height 19
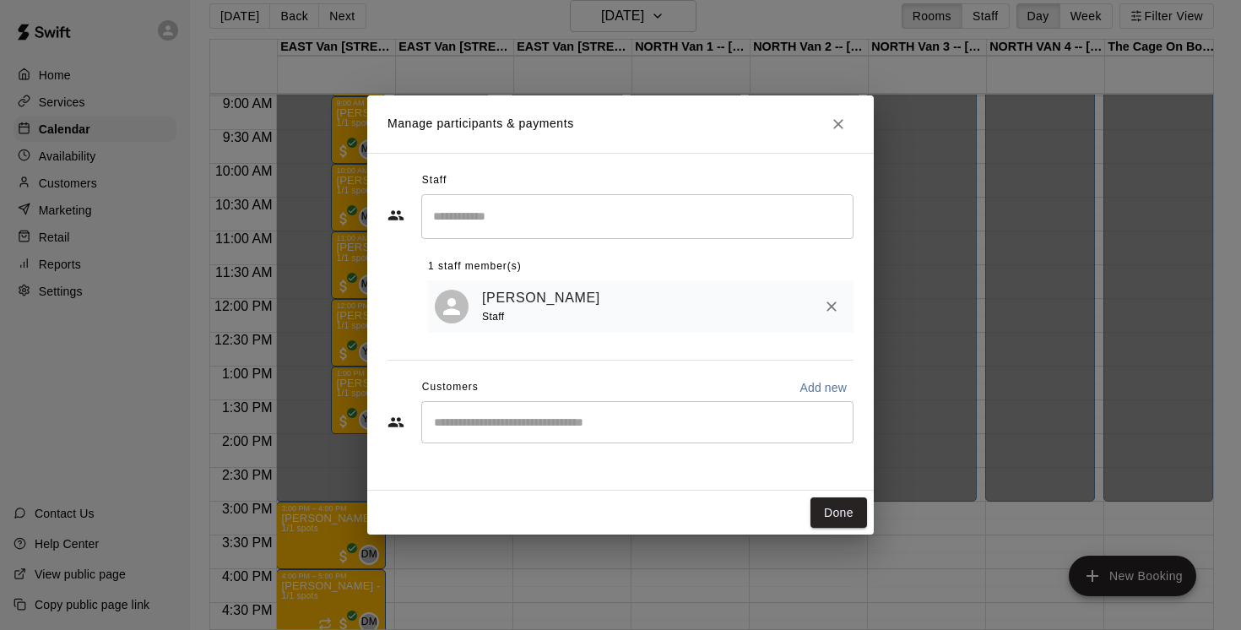
click at [476, 431] on div "​" at bounding box center [637, 422] width 432 height 42
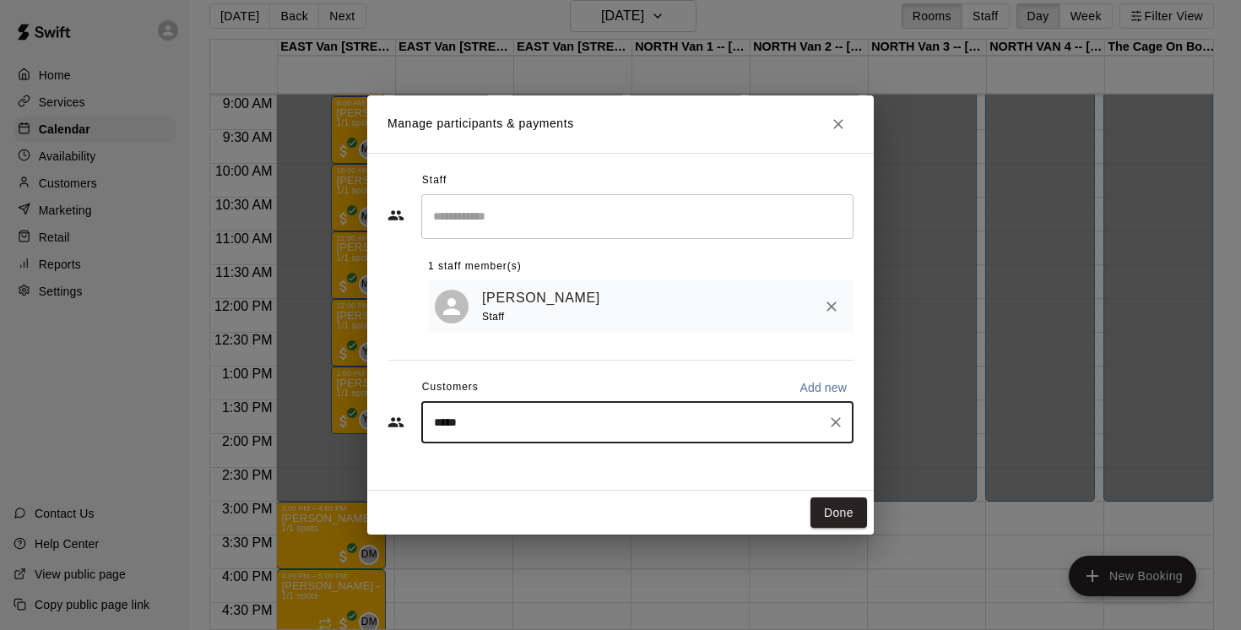
type input "******"
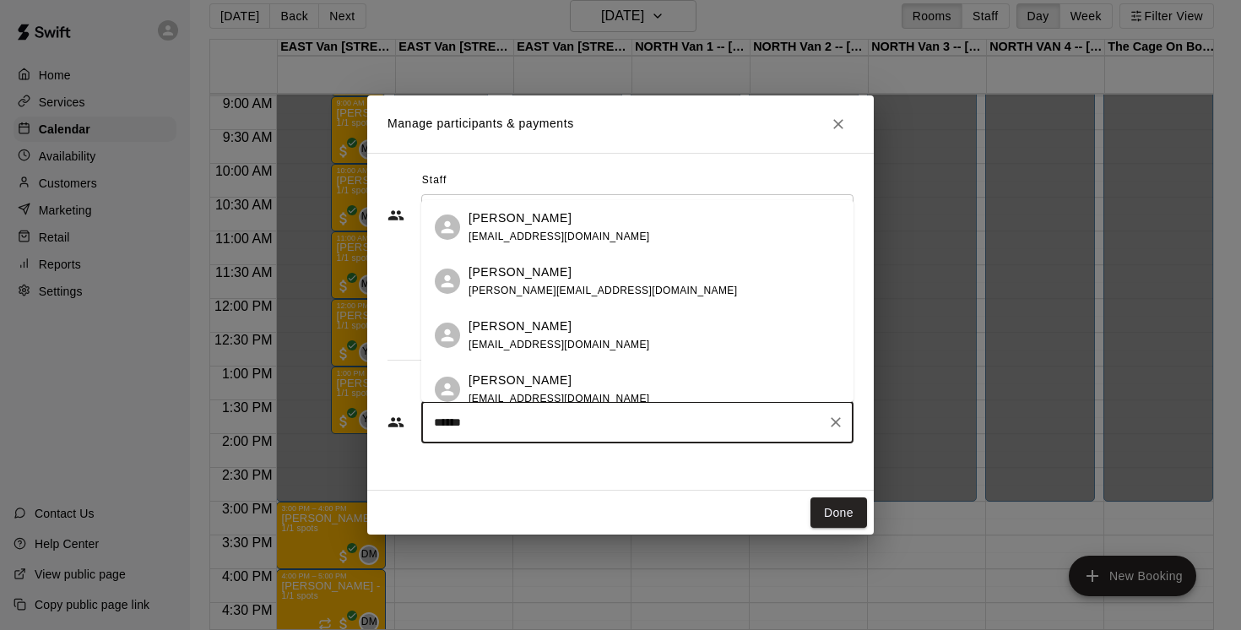
click at [835, 422] on icon "Clear" at bounding box center [835, 422] width 10 height 10
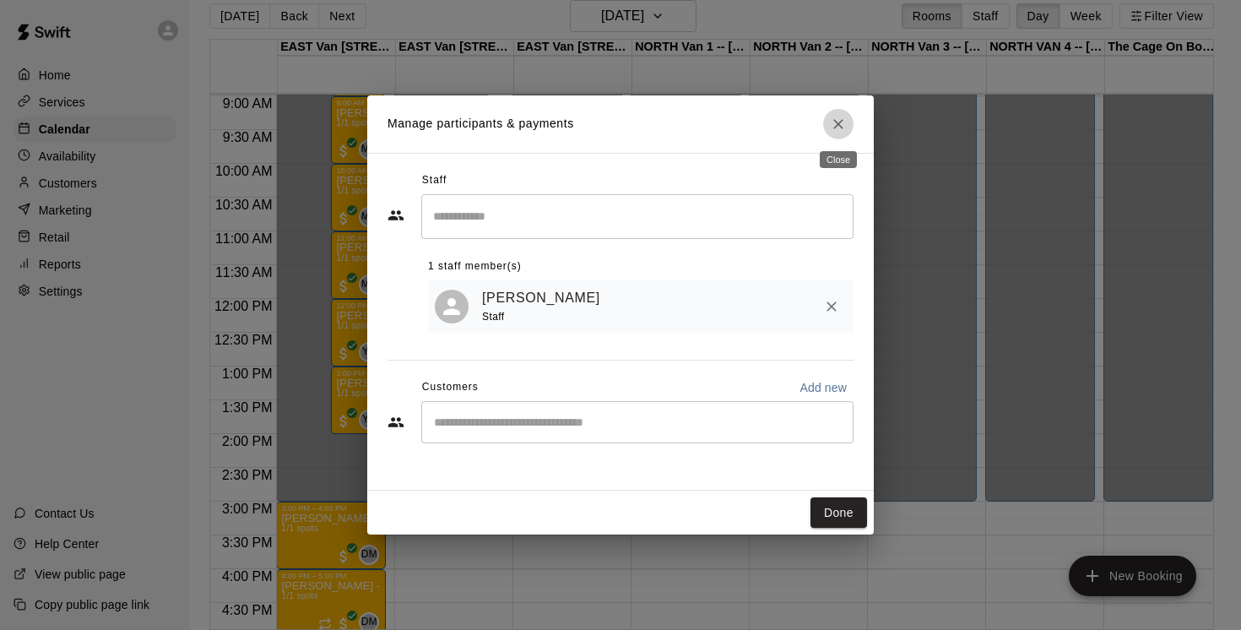
click at [838, 125] on icon "Close" at bounding box center [838, 124] width 17 height 17
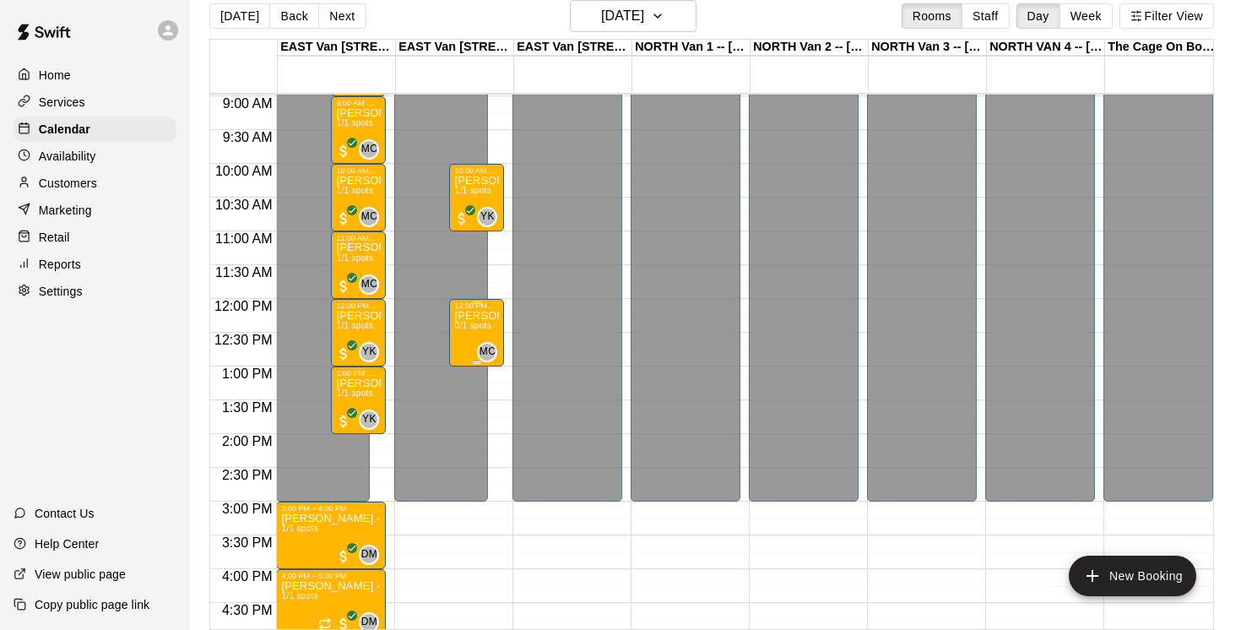
click at [473, 324] on span "0/1 spots" at bounding box center [472, 325] width 37 height 9
click at [478, 312] on div at bounding box center [620, 315] width 1241 height 630
click at [478, 316] on p "Nathan Ketcham - Tuesday, July 15 @ East Van" at bounding box center [476, 316] width 45 height 0
click at [478, 316] on div at bounding box center [620, 315] width 1241 height 630
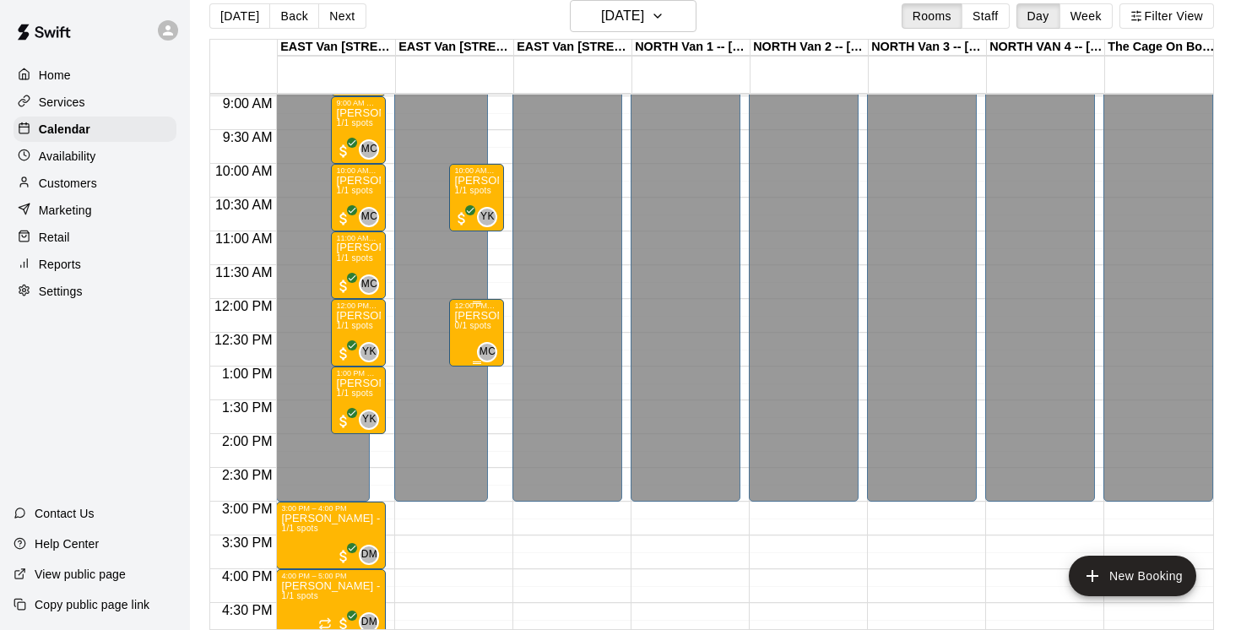
click at [478, 316] on p "Nathan Ketcham - Tuesday, July 15 @ East Van" at bounding box center [476, 316] width 45 height 0
click at [470, 331] on icon "edit" at bounding box center [472, 334] width 20 height 20
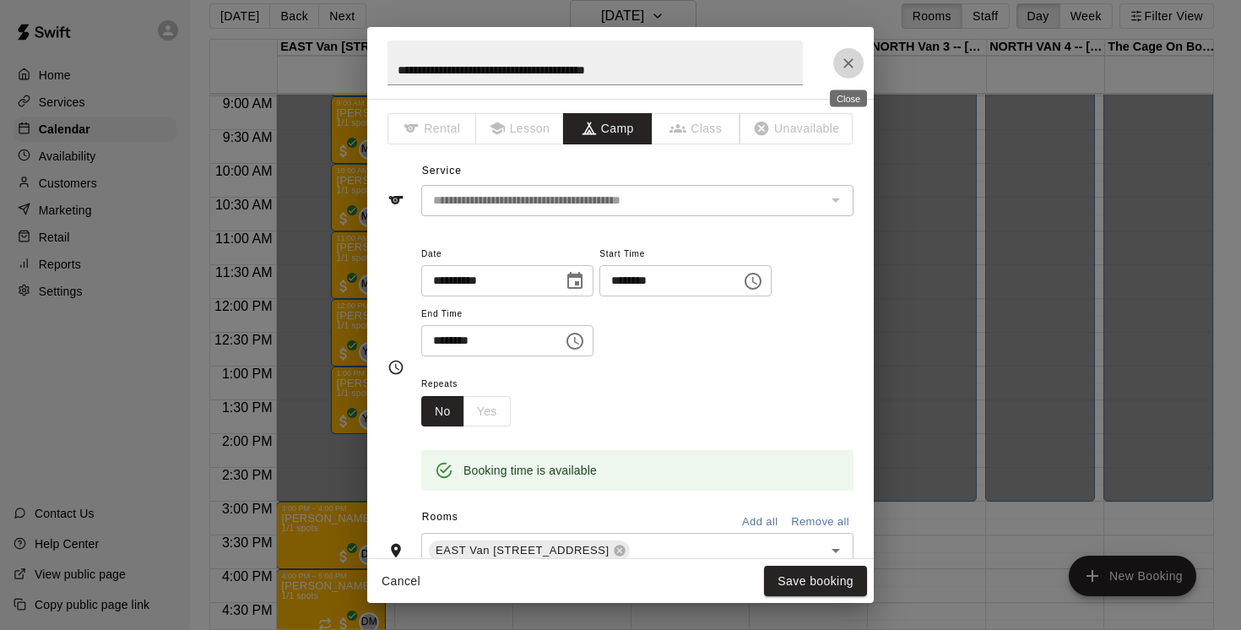
click at [851, 62] on icon "Close" at bounding box center [848, 63] width 17 height 17
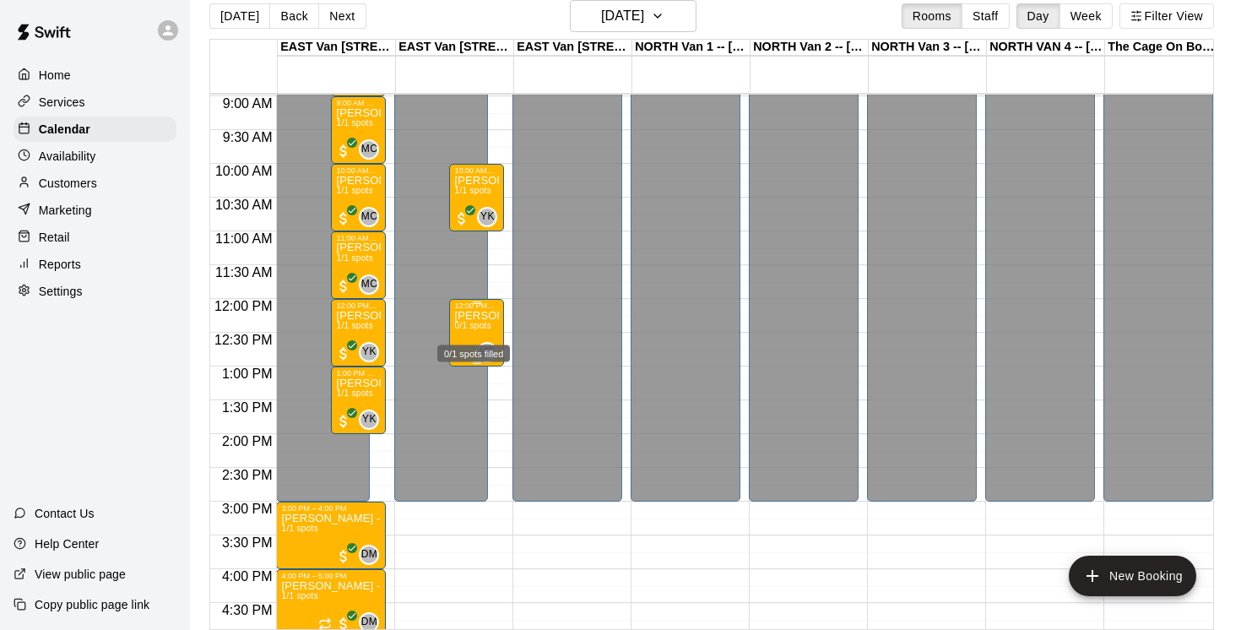
click at [483, 329] on span "0/1 spots" at bounding box center [472, 325] width 37 height 9
click at [475, 380] on img "edit" at bounding box center [471, 379] width 19 height 19
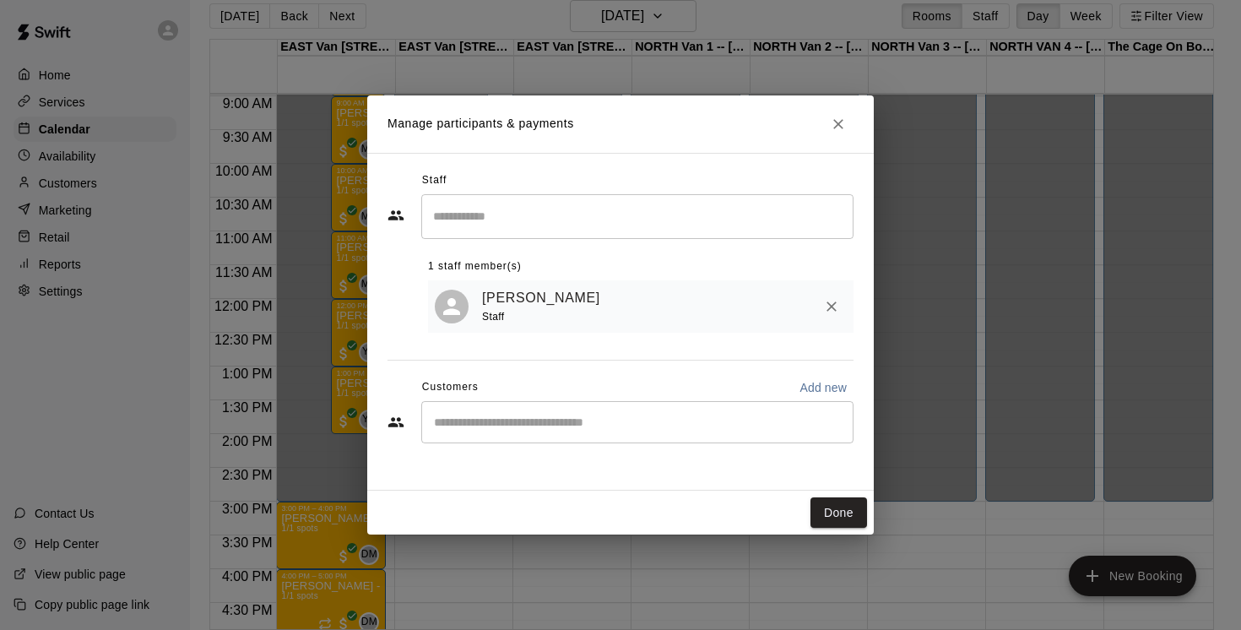
click at [506, 413] on div "​" at bounding box center [637, 422] width 432 height 42
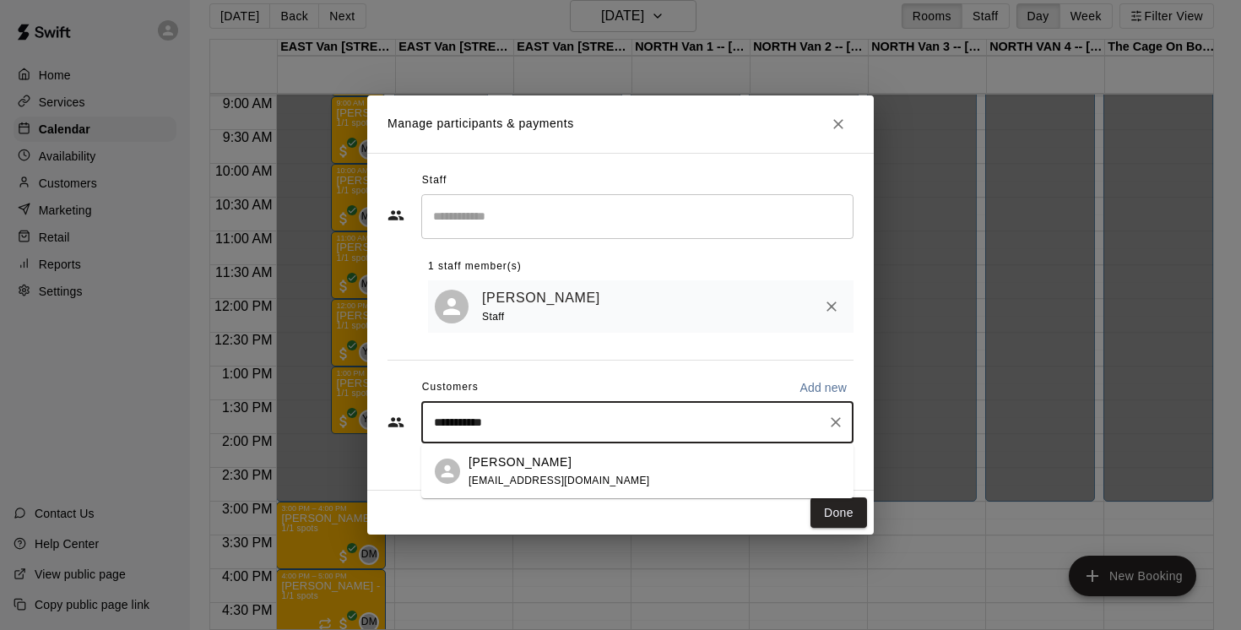
type input "**********"
click at [511, 469] on p "Nathan Ketcham" at bounding box center [519, 462] width 103 height 18
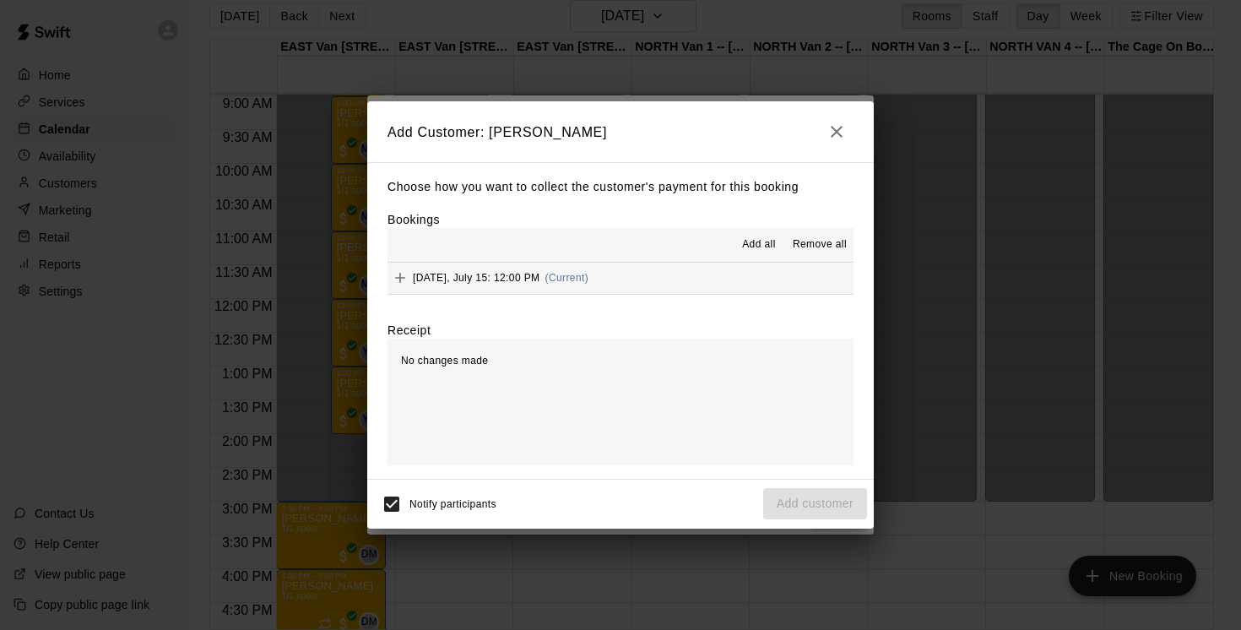
click at [750, 241] on span "Add all" at bounding box center [759, 244] width 34 height 17
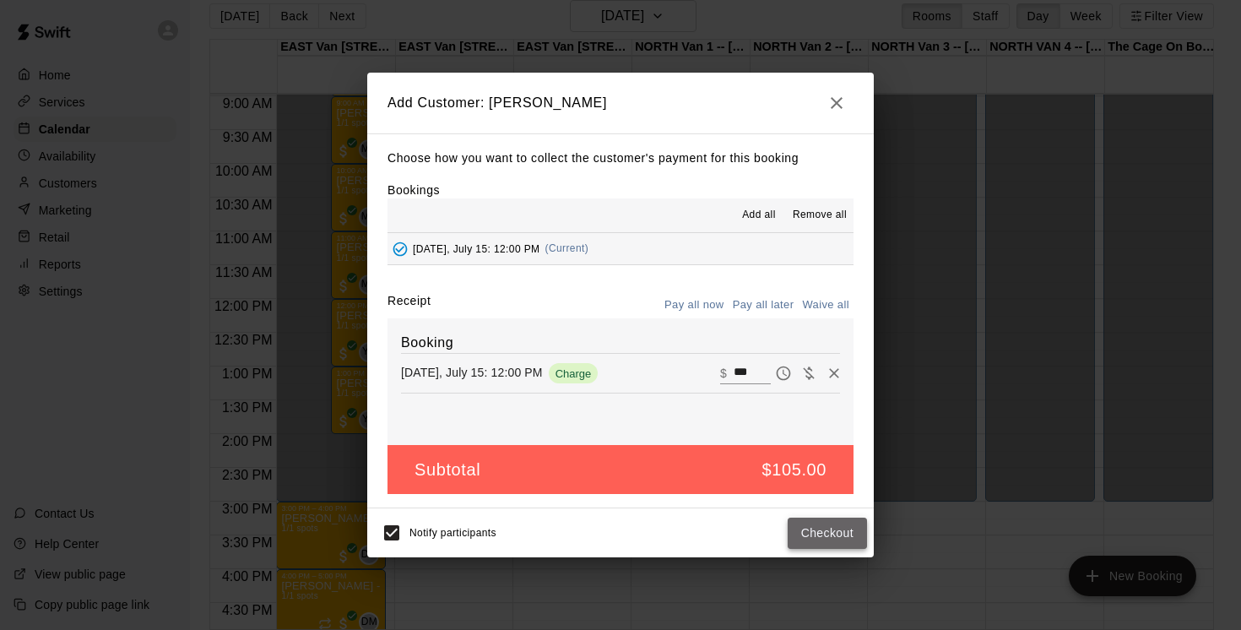
click at [834, 534] on button "Checkout" at bounding box center [826, 532] width 79 height 31
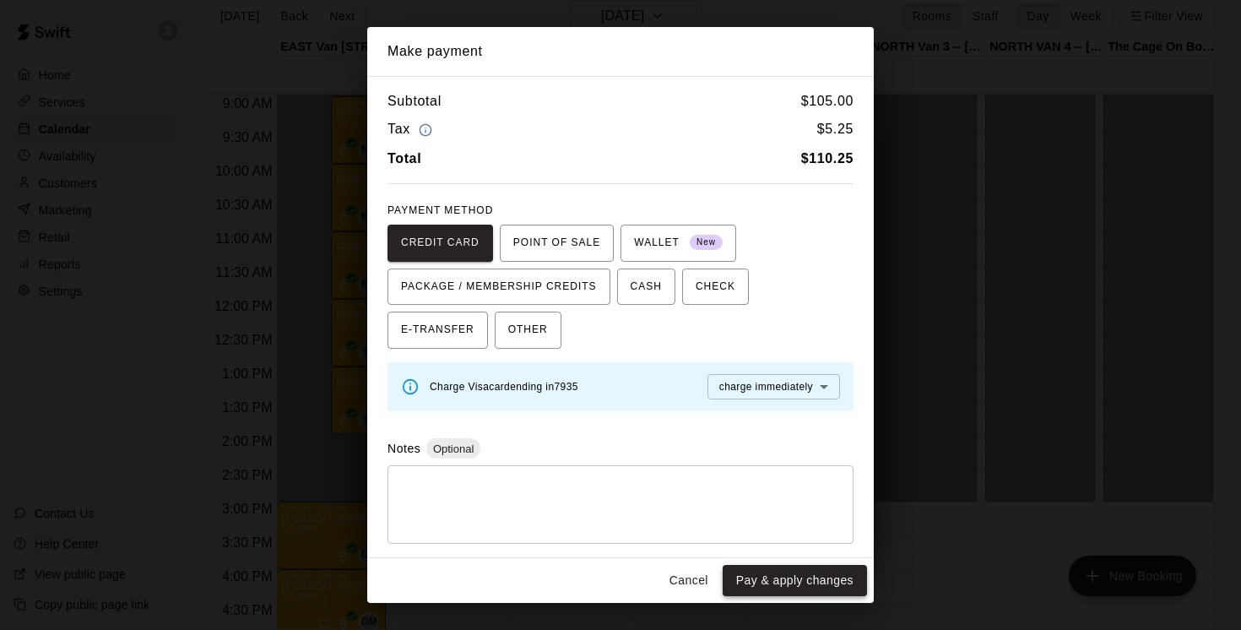
click at [760, 583] on button "Pay & apply changes" at bounding box center [794, 580] width 144 height 31
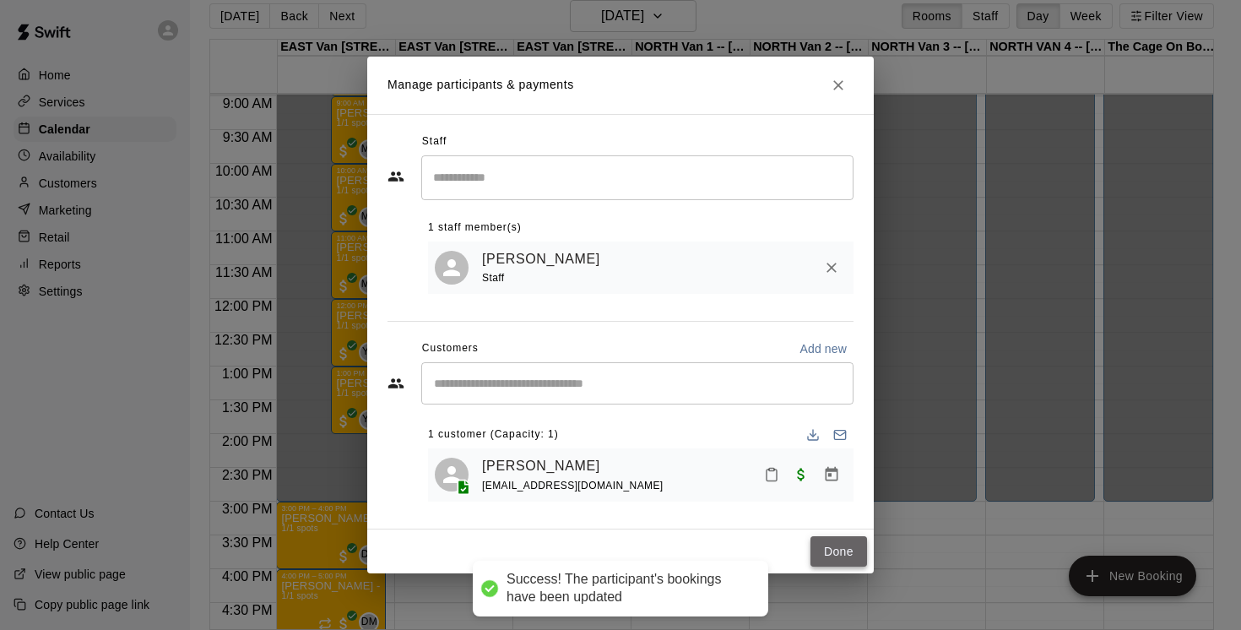
click at [832, 547] on button "Done" at bounding box center [838, 551] width 57 height 31
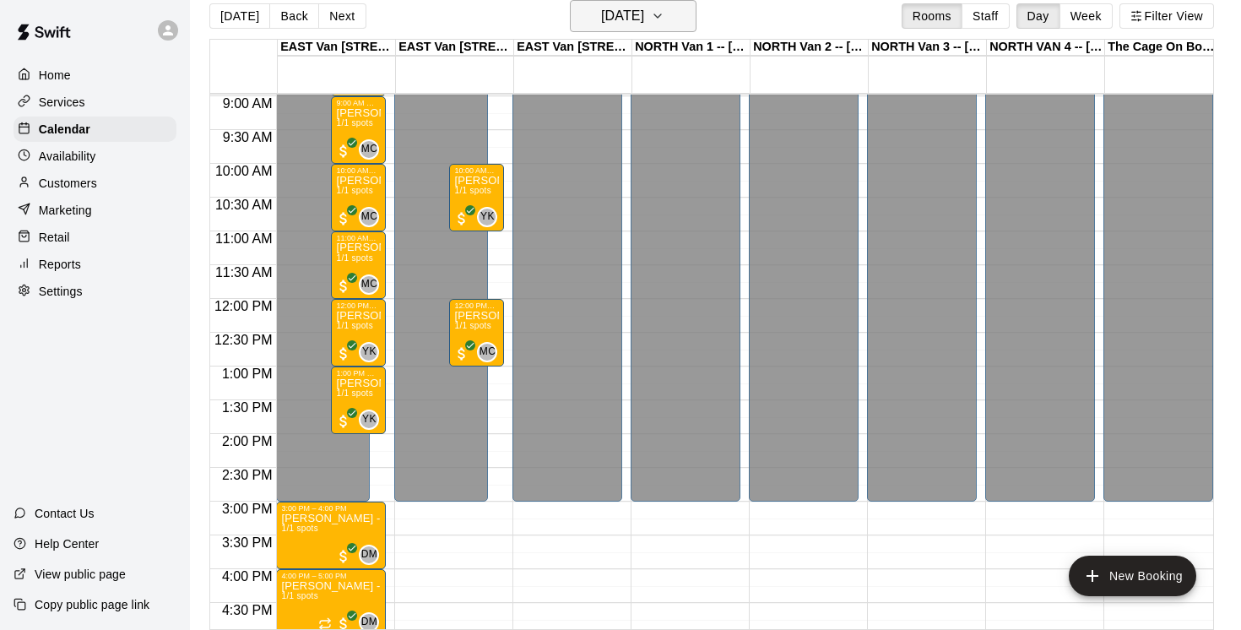
click at [664, 15] on icon "button" at bounding box center [658, 16] width 14 height 20
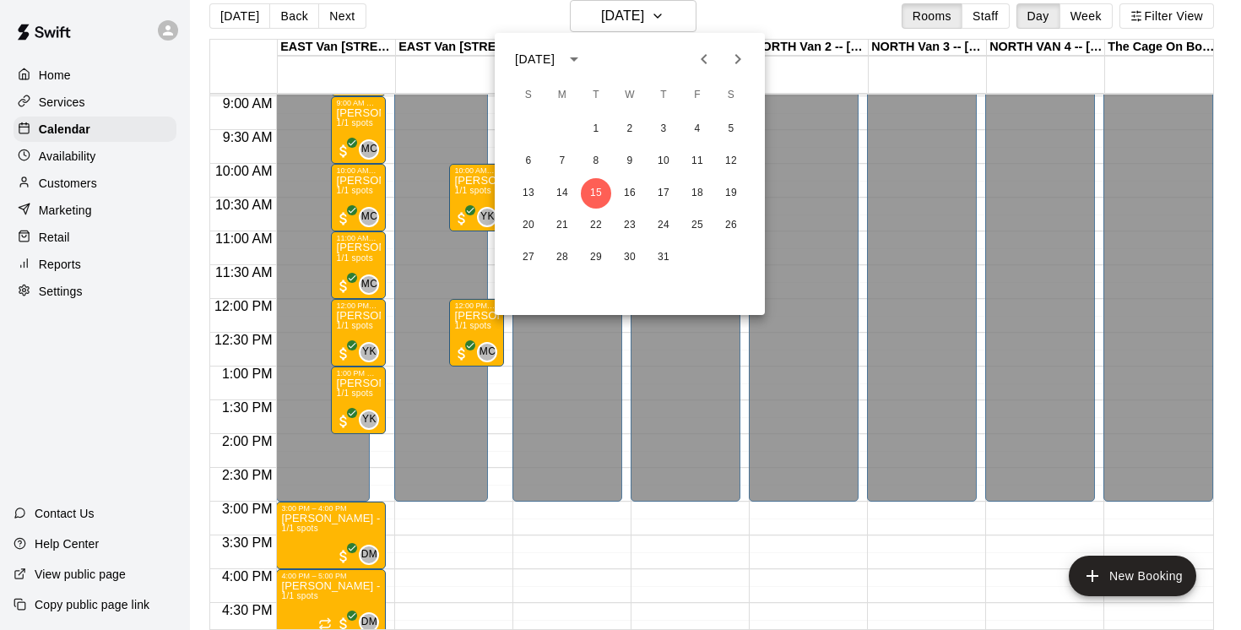
click at [738, 57] on icon "Next month" at bounding box center [738, 59] width 6 height 10
click at [633, 224] on button "20" at bounding box center [629, 225] width 30 height 30
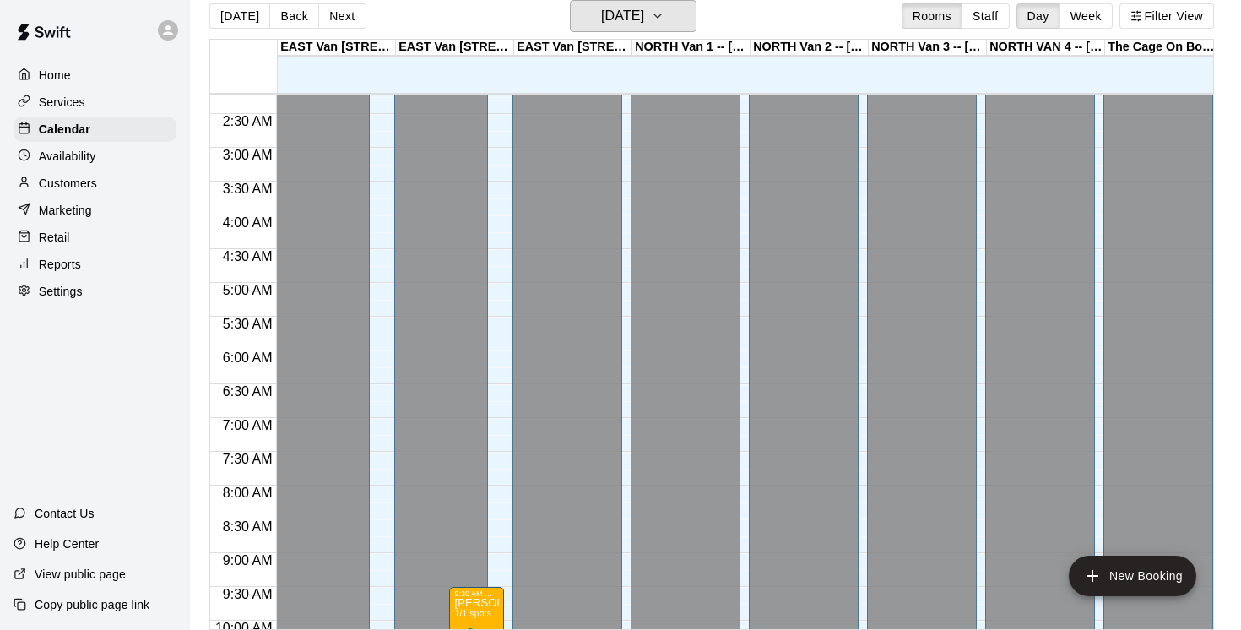
scroll to position [0, 0]
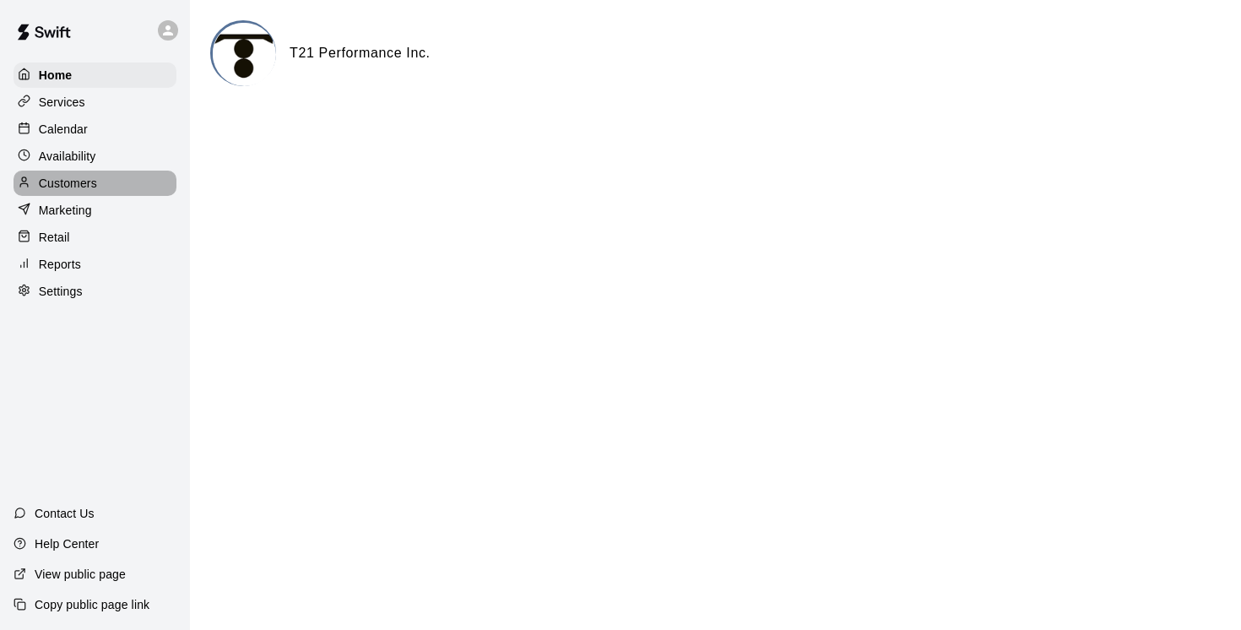
click at [77, 182] on p "Customers" at bounding box center [68, 183] width 58 height 17
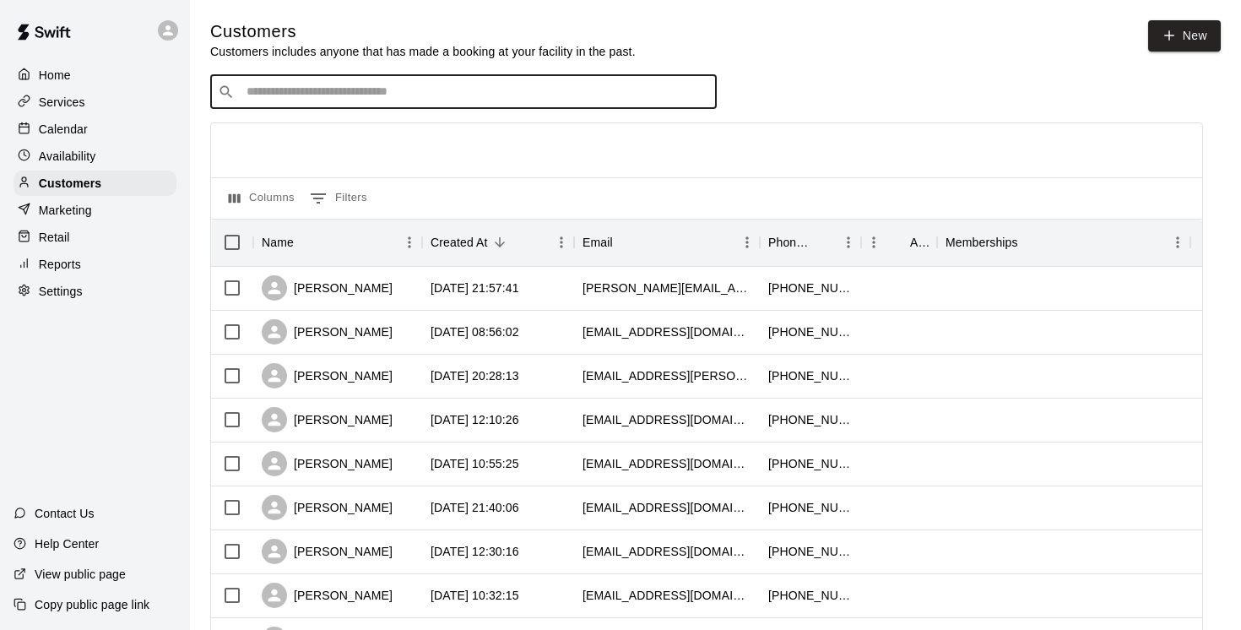
click at [311, 89] on input "Search customers by name or email" at bounding box center [475, 92] width 468 height 17
paste input "**********"
type input "**********"
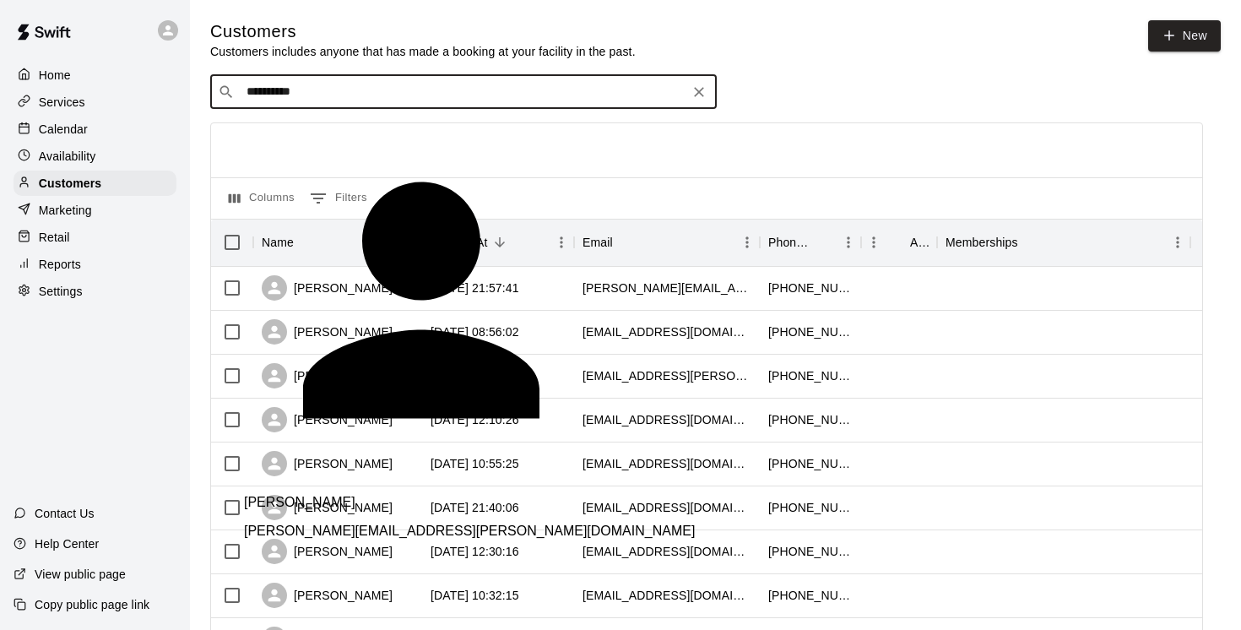
click at [311, 495] on p "[PERSON_NAME]" at bounding box center [299, 502] width 111 height 15
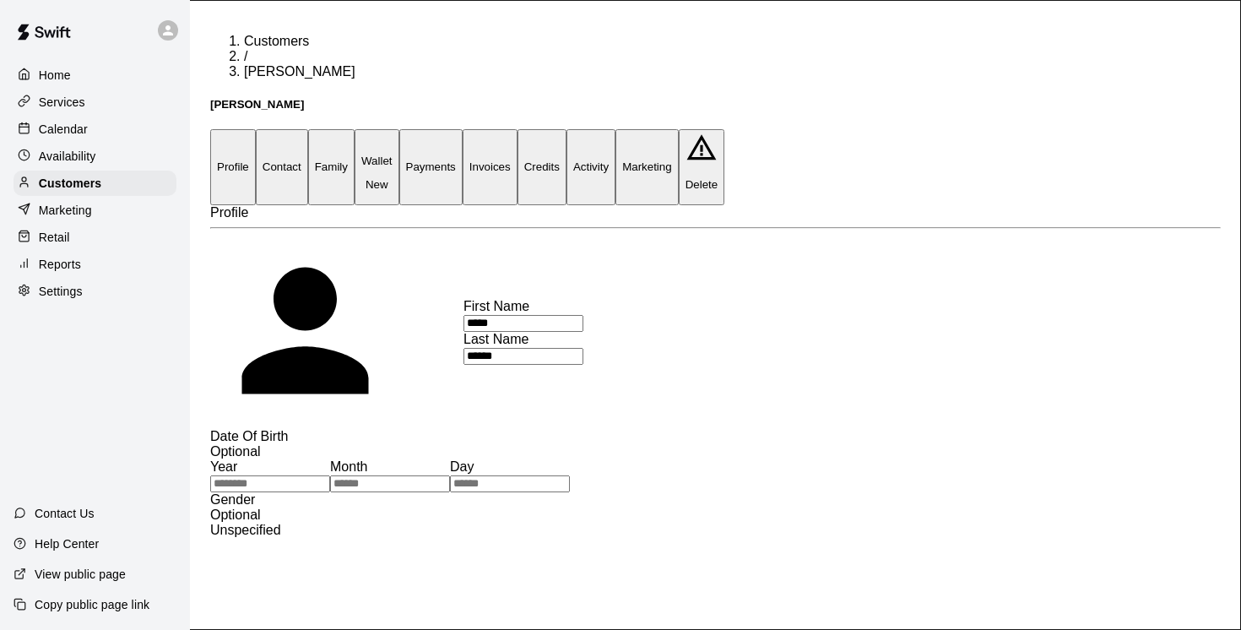
click at [354, 129] on button "Family" at bounding box center [331, 166] width 46 height 75
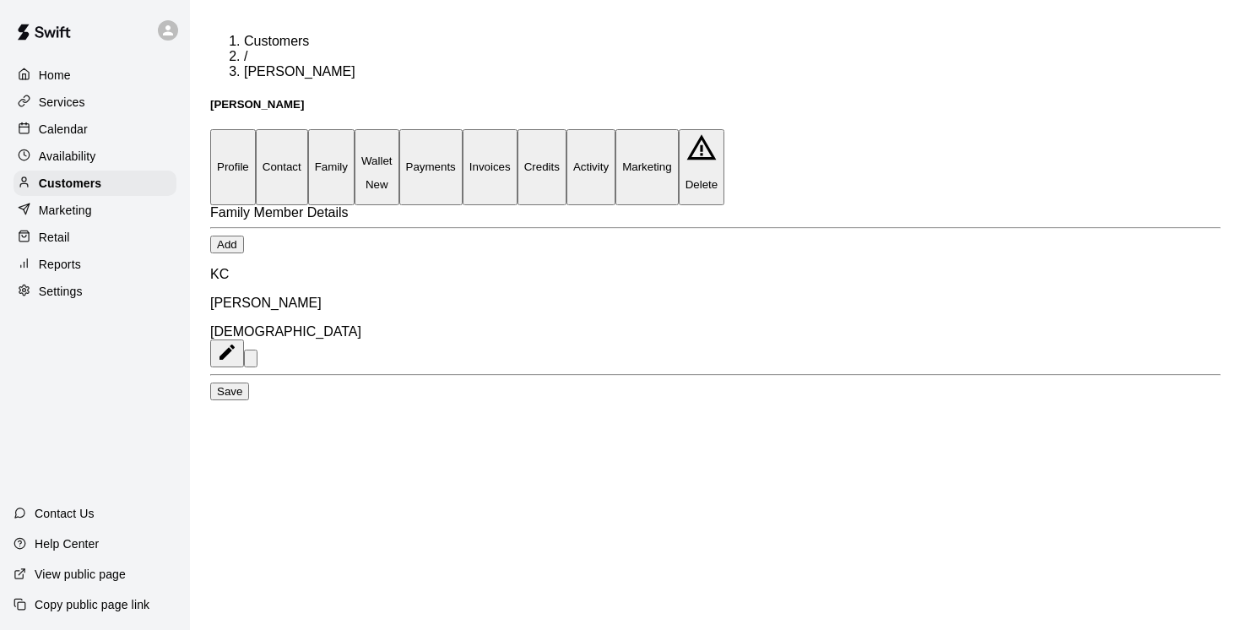
click at [308, 129] on button "Contact" at bounding box center [282, 166] width 52 height 75
select select "**"
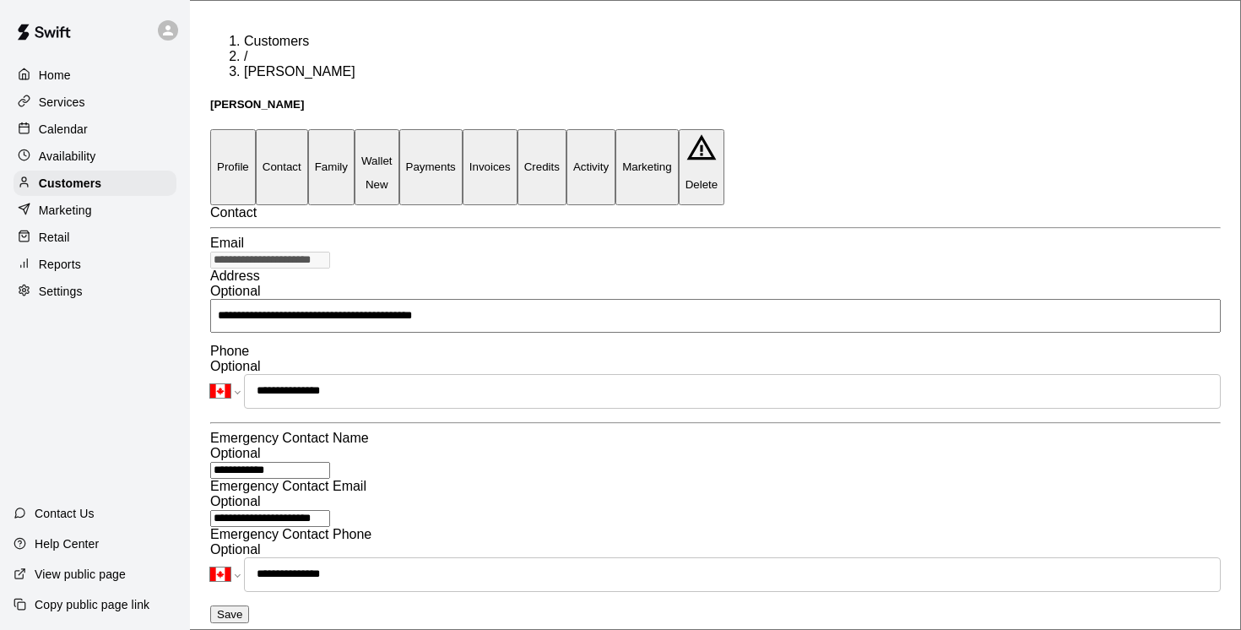
click at [240, 129] on button "Profile" at bounding box center [233, 166] width 46 height 75
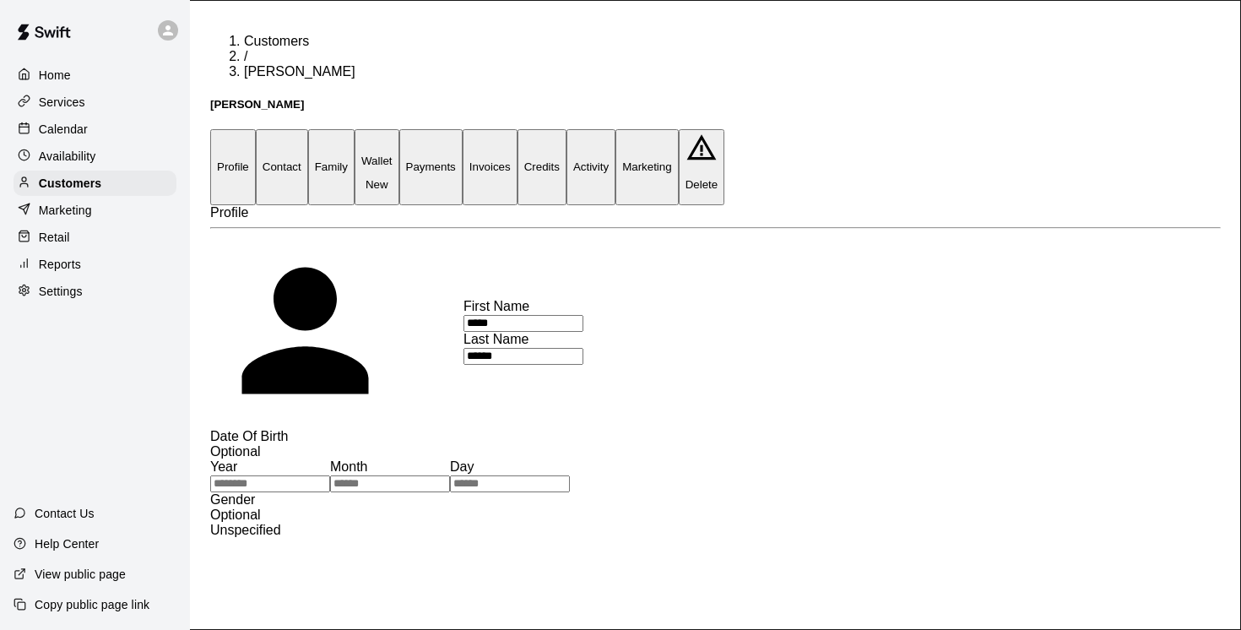
click at [308, 129] on button "Contact" at bounding box center [282, 166] width 52 height 75
select select "**"
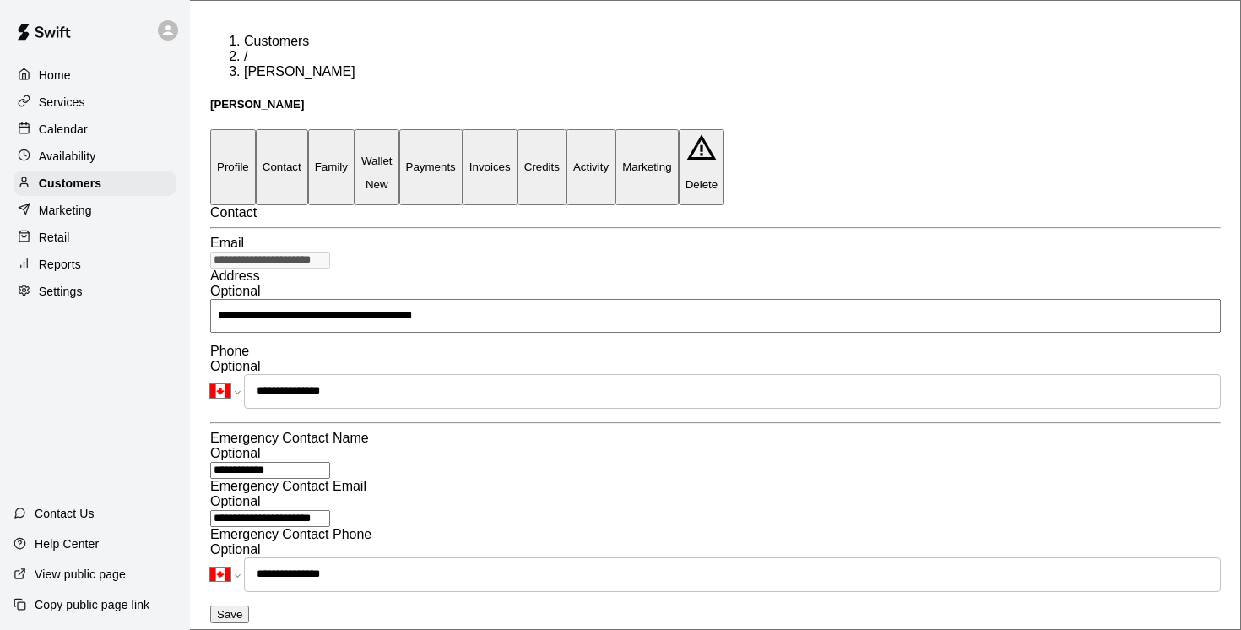
click at [354, 129] on button "Family" at bounding box center [331, 166] width 46 height 75
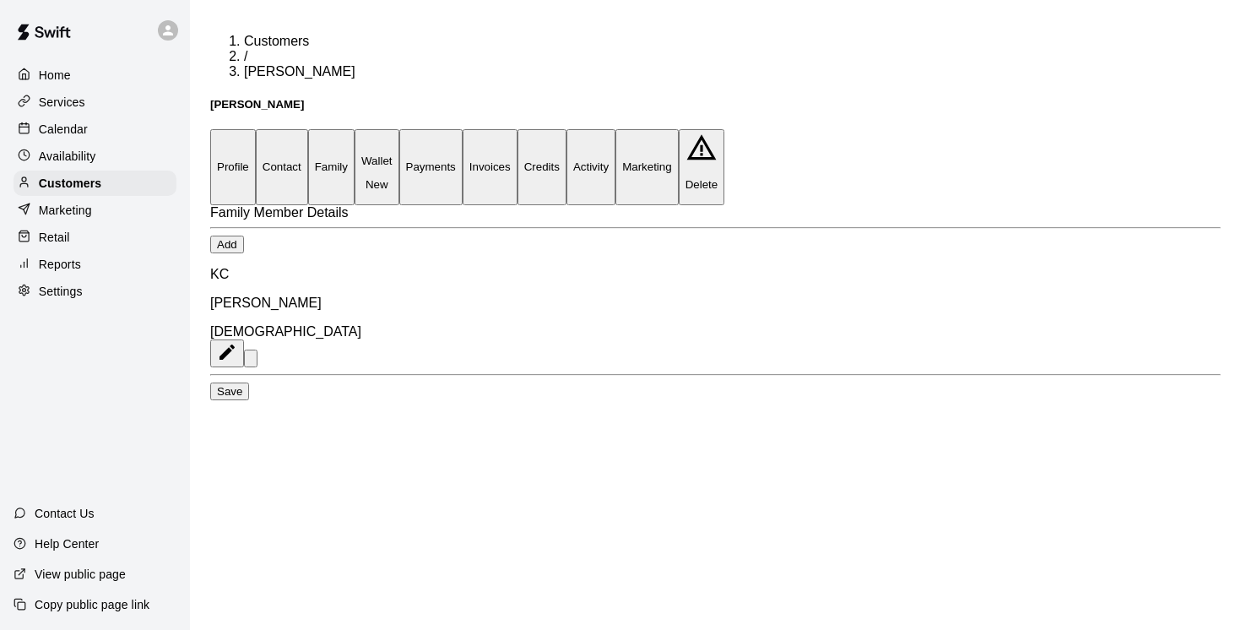
click at [328, 298] on p "[PERSON_NAME]" at bounding box center [715, 302] width 1010 height 15
